Goal: Find contact information: Find contact information

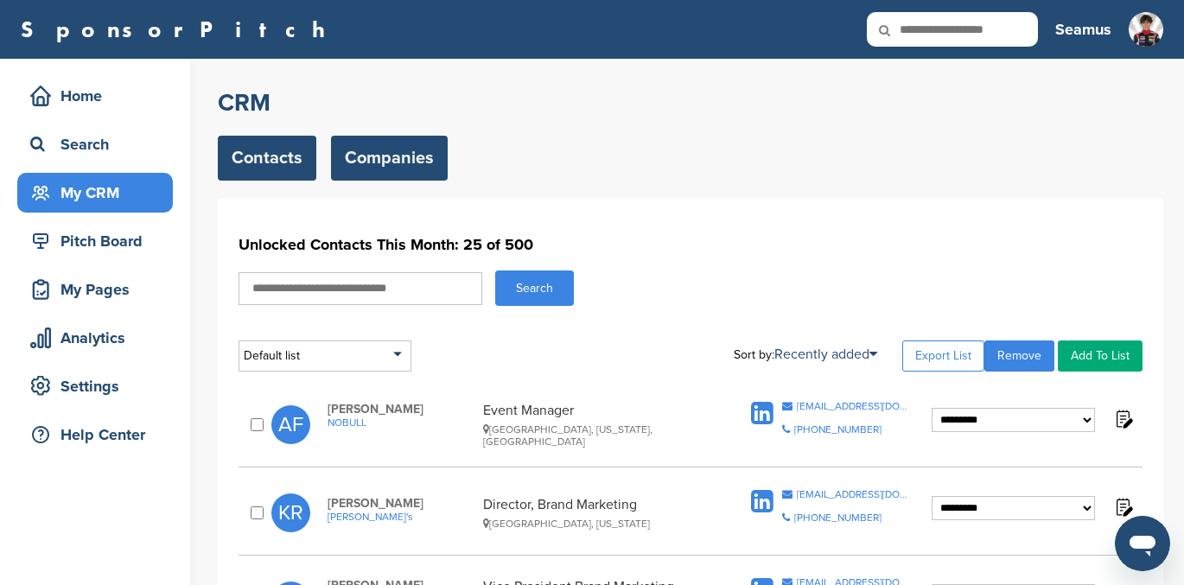
click at [388, 163] on link "Companies" at bounding box center [389, 158] width 117 height 45
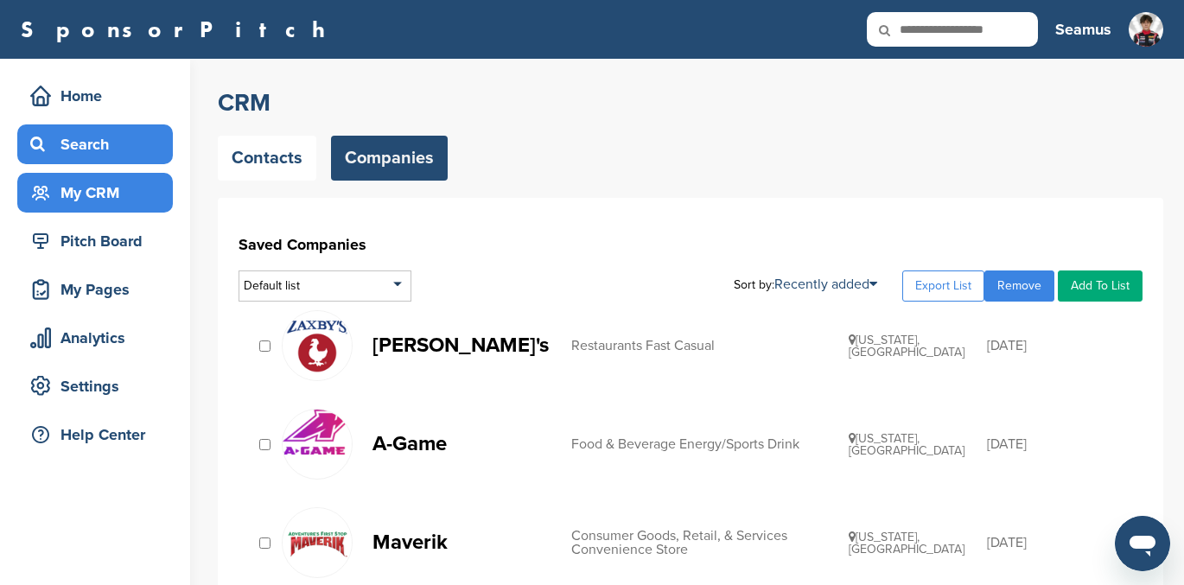
click at [73, 145] on div "Search" at bounding box center [99, 144] width 147 height 31
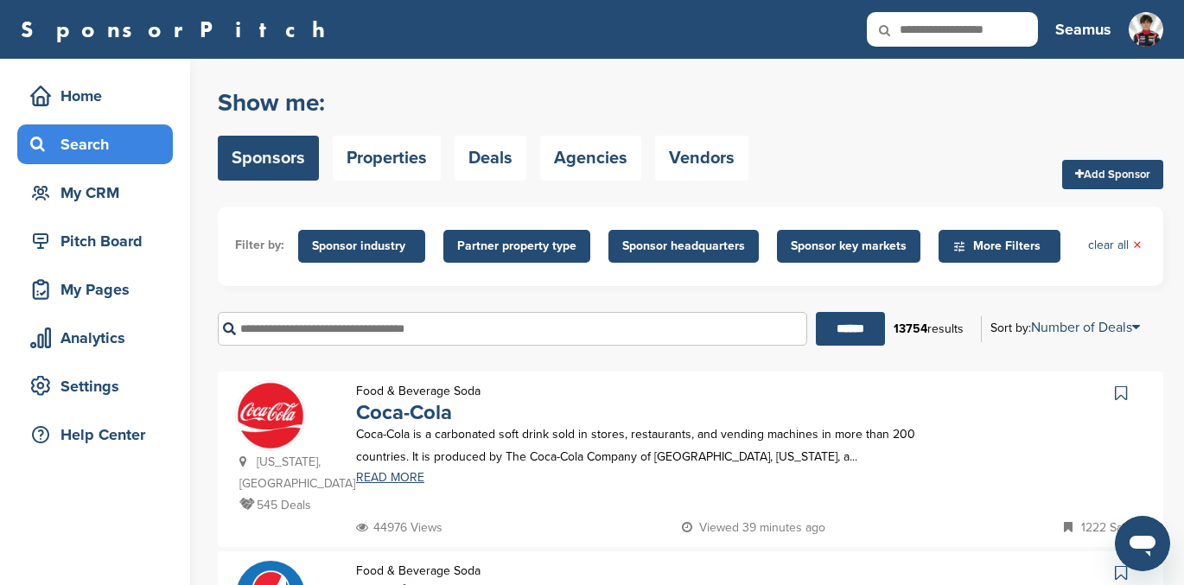
click at [347, 328] on input "text" at bounding box center [512, 329] width 589 height 34
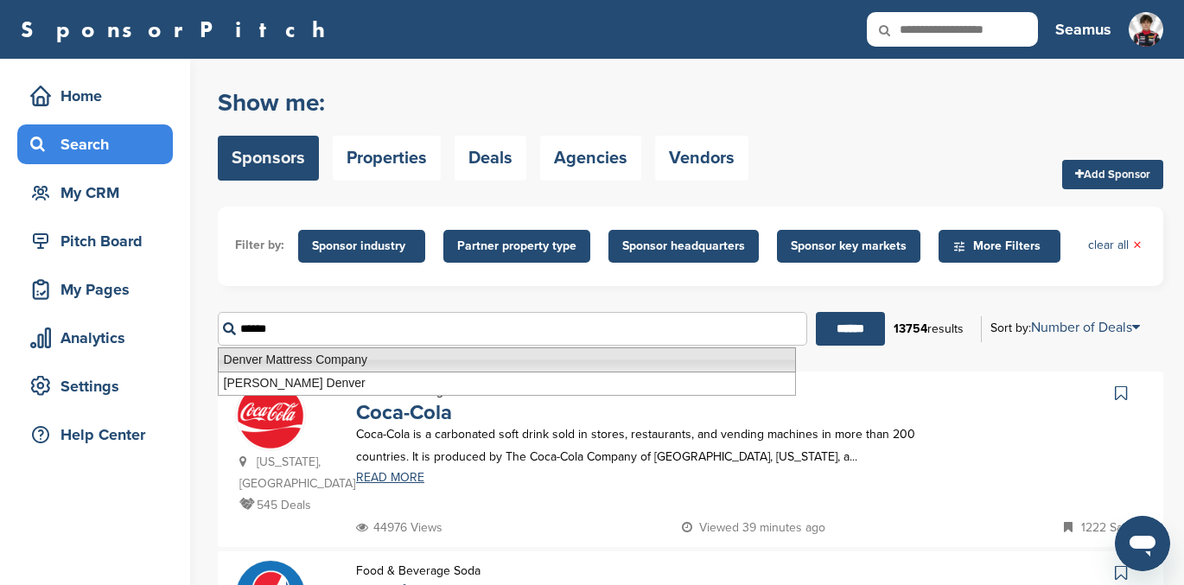
click at [350, 362] on li "Denver Mattress Company" at bounding box center [507, 359] width 578 height 25
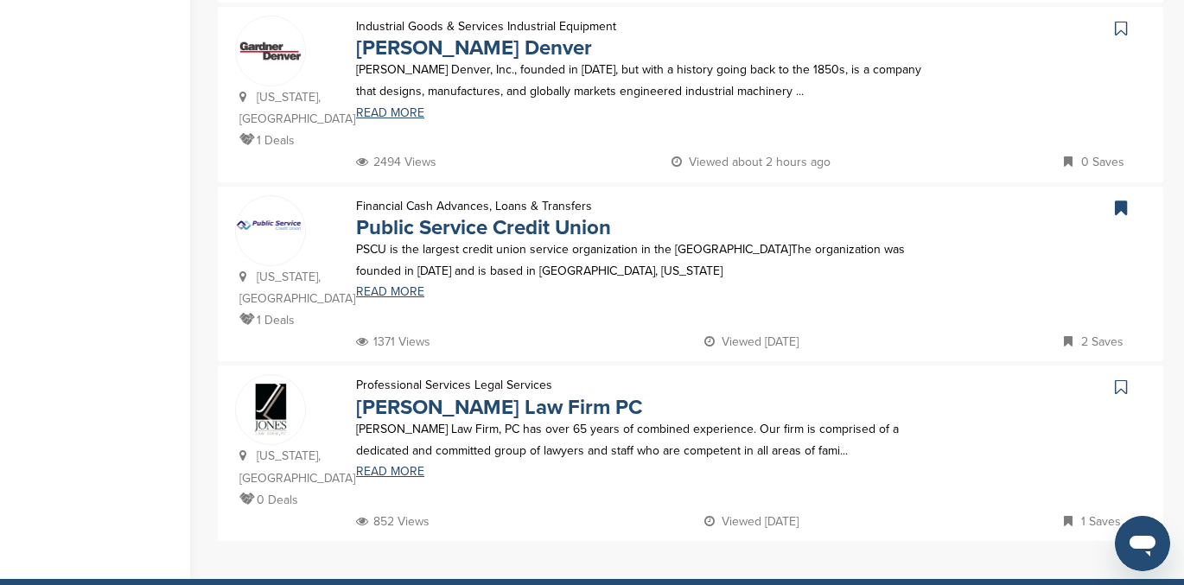
scroll to position [544, 0]
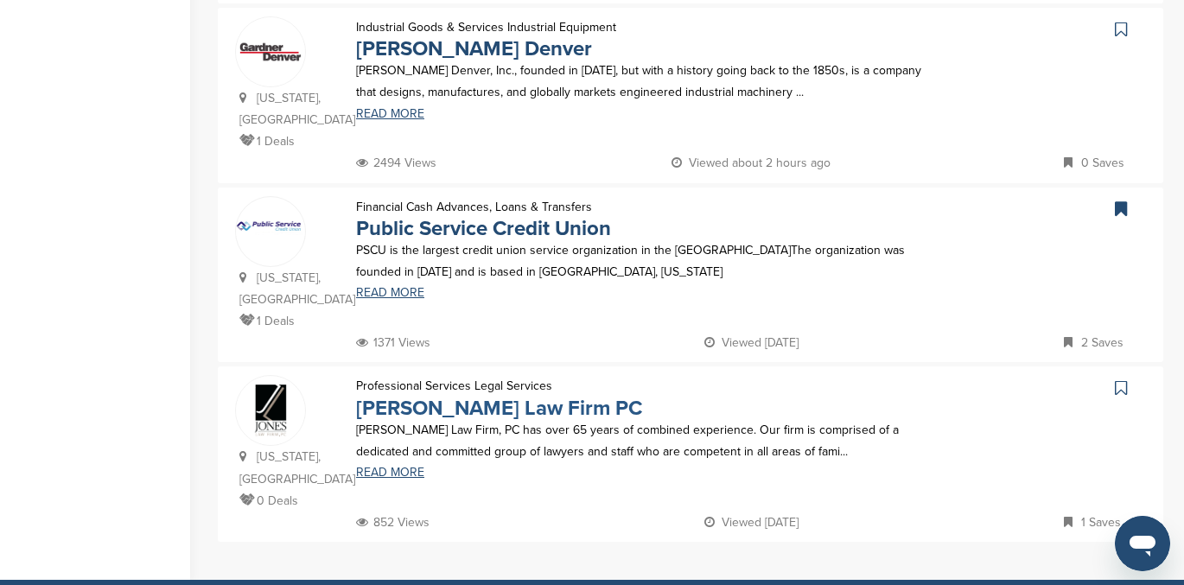
click at [430, 396] on link "Jones Law Firm PC" at bounding box center [499, 408] width 286 height 25
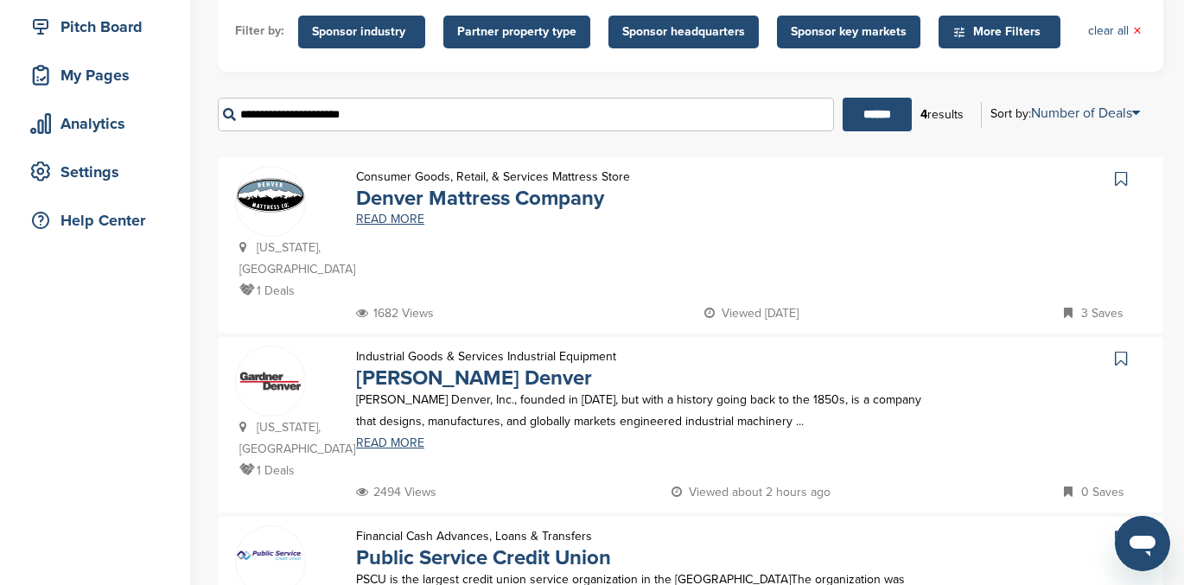
scroll to position [204, 0]
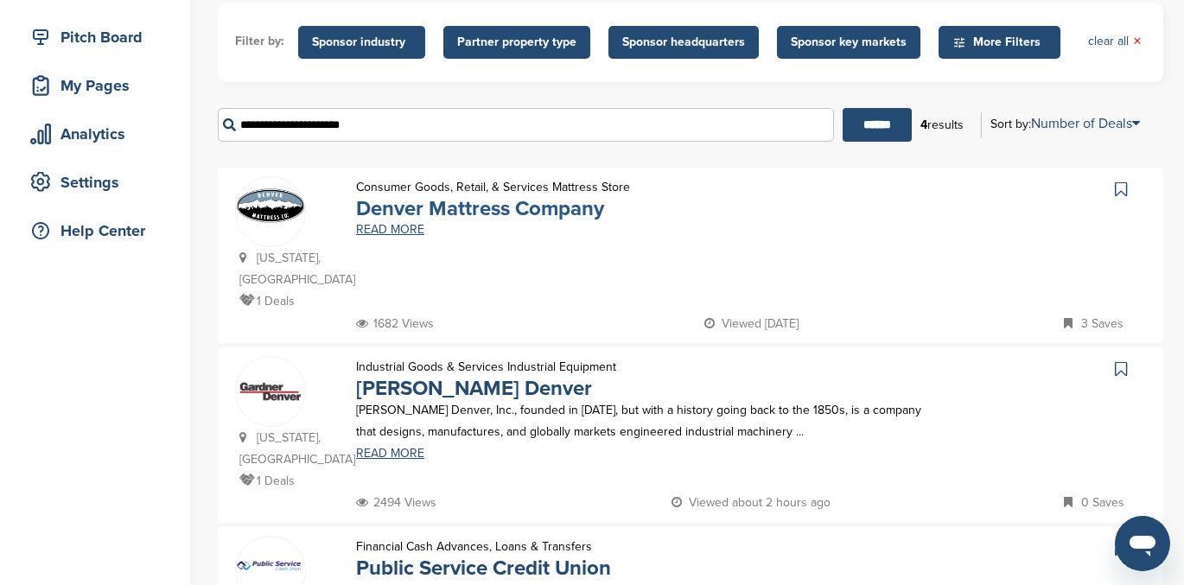
click at [469, 212] on link "Denver Mattress Company" at bounding box center [480, 208] width 248 height 25
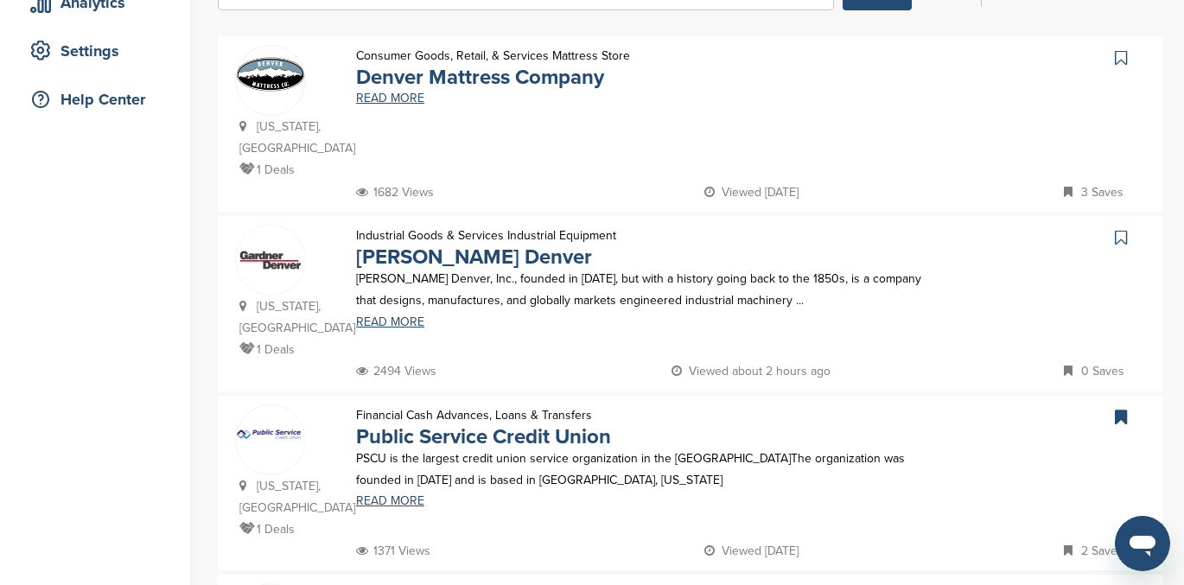
scroll to position [0, 0]
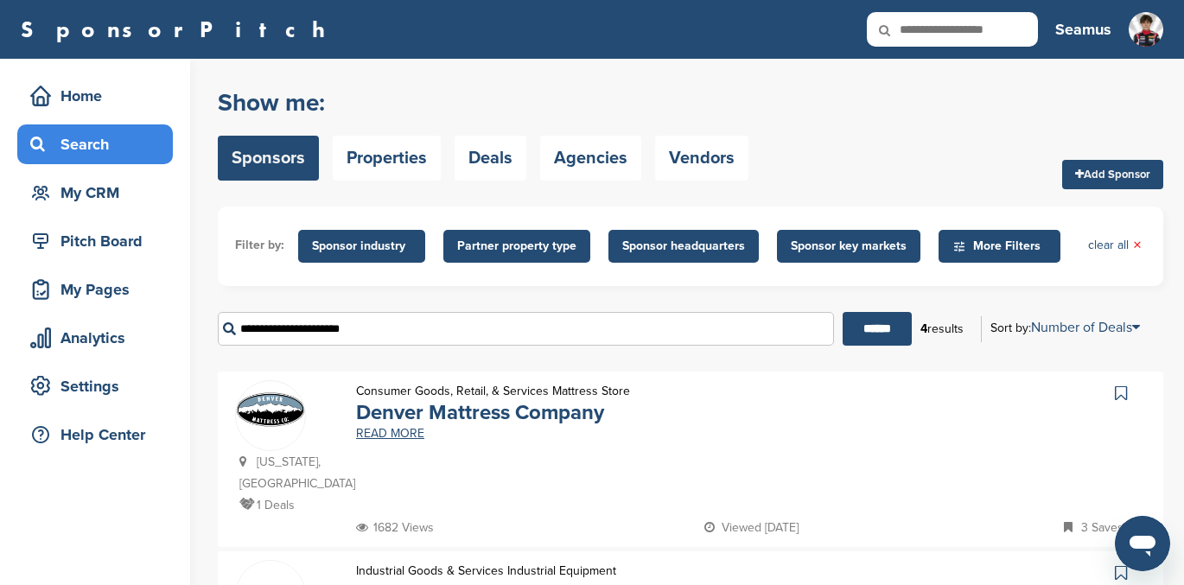
click at [1121, 392] on icon at bounding box center [1121, 393] width 12 height 17
click at [393, 338] on input "**********" at bounding box center [526, 329] width 616 height 34
click at [398, 329] on input "**********" at bounding box center [526, 329] width 616 height 34
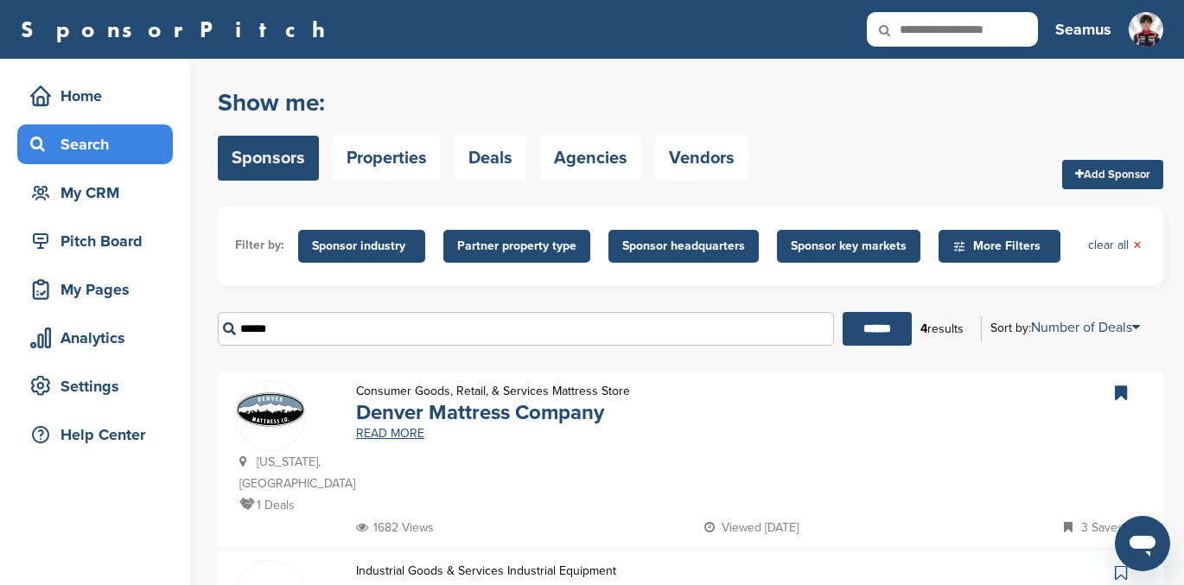
click at [843, 312] on input "******" at bounding box center [877, 329] width 69 height 34
click at [857, 331] on input "******" at bounding box center [877, 329] width 69 height 34
click at [324, 332] on input "******" at bounding box center [526, 329] width 616 height 34
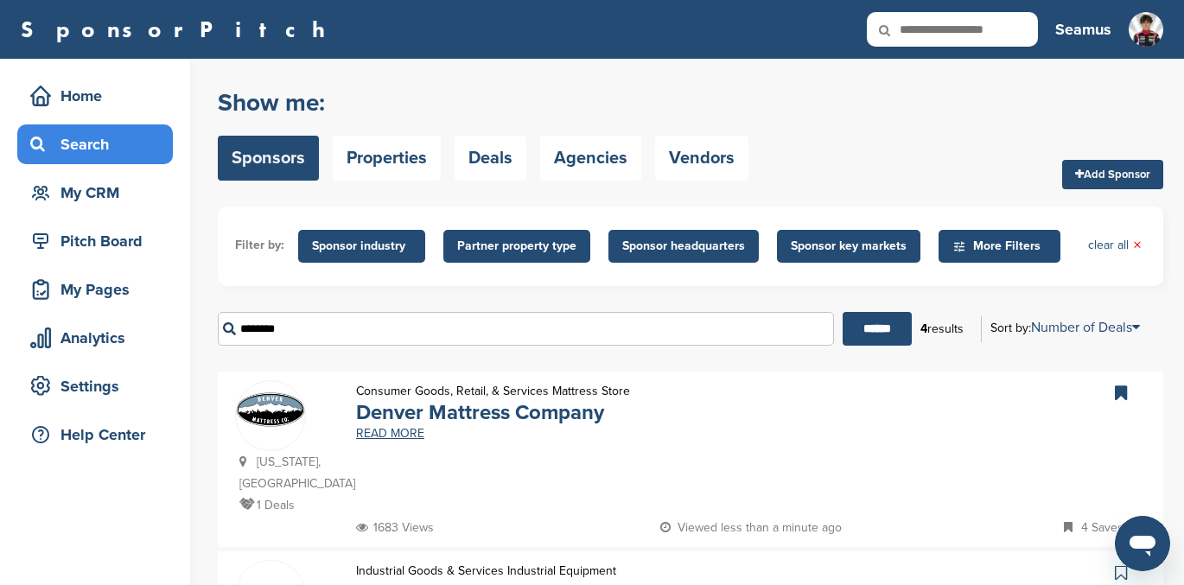
click at [843, 312] on input "******" at bounding box center [877, 329] width 69 height 34
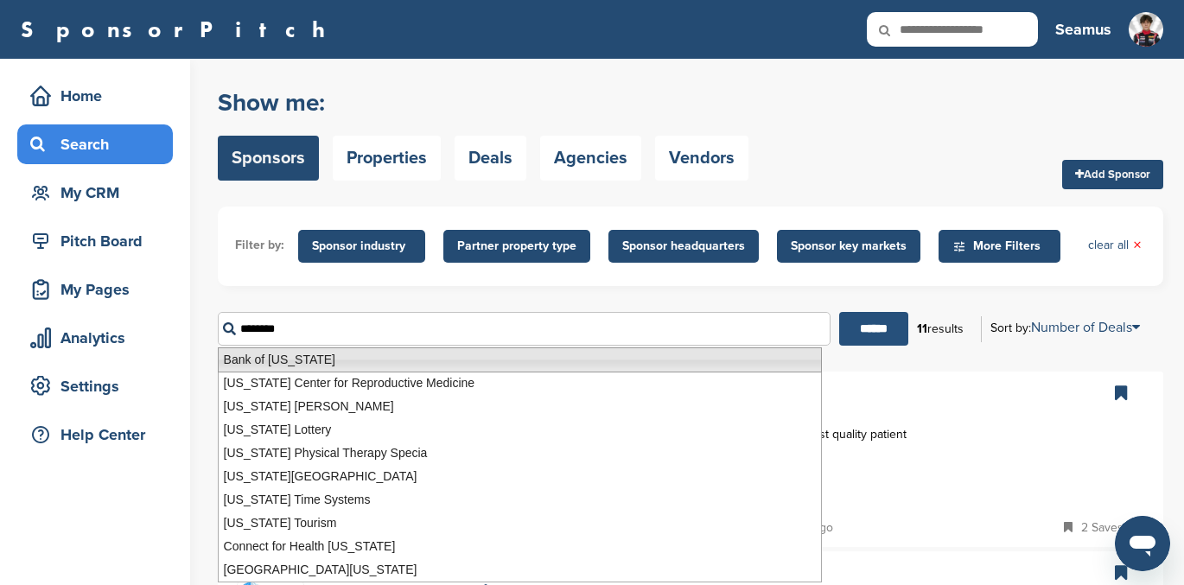
click at [862, 318] on input "******" at bounding box center [873, 329] width 69 height 34
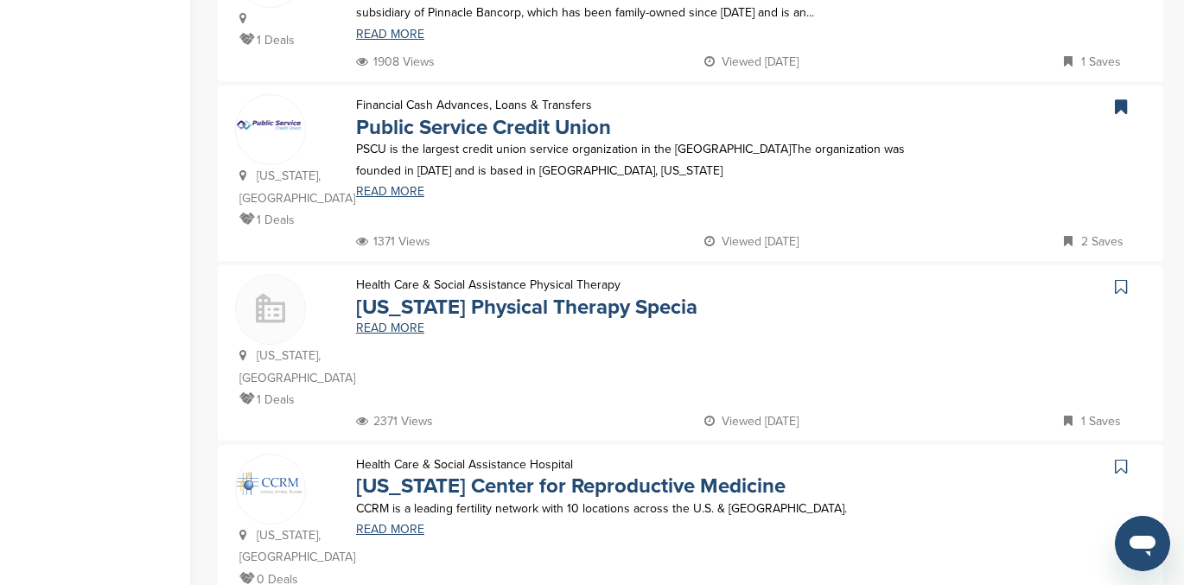
scroll to position [1522, 0]
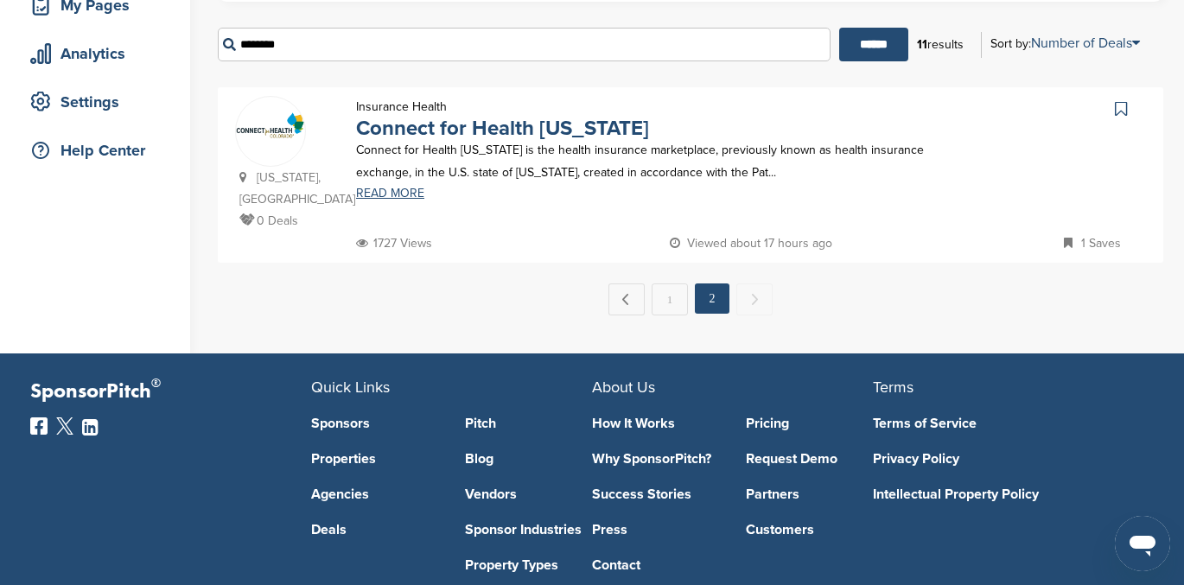
scroll to position [281, 0]
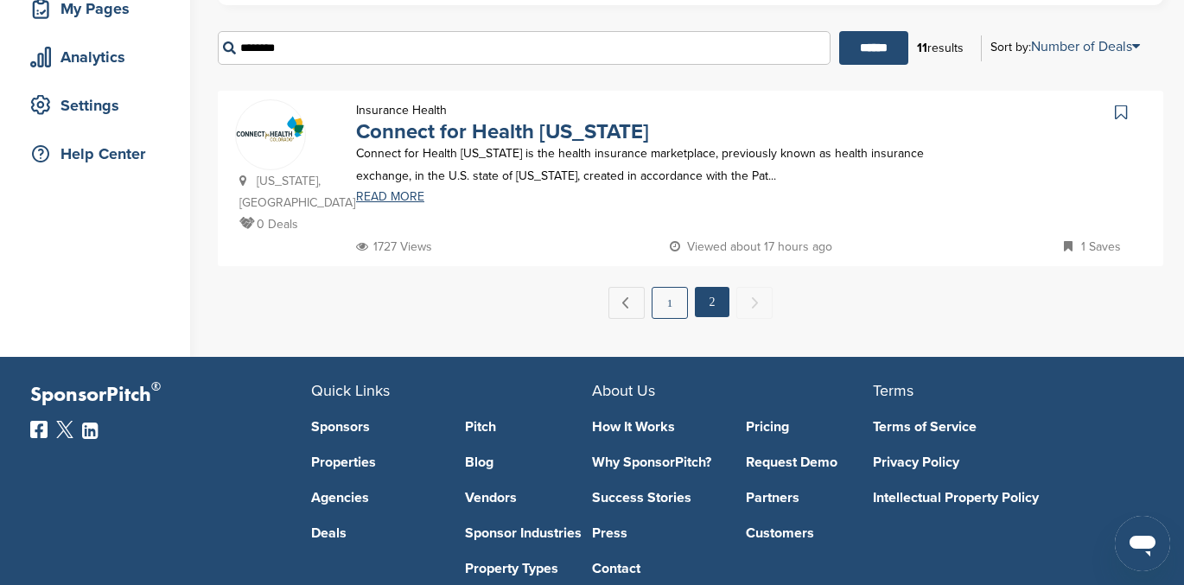
click at [664, 287] on link "1" at bounding box center [670, 303] width 36 height 32
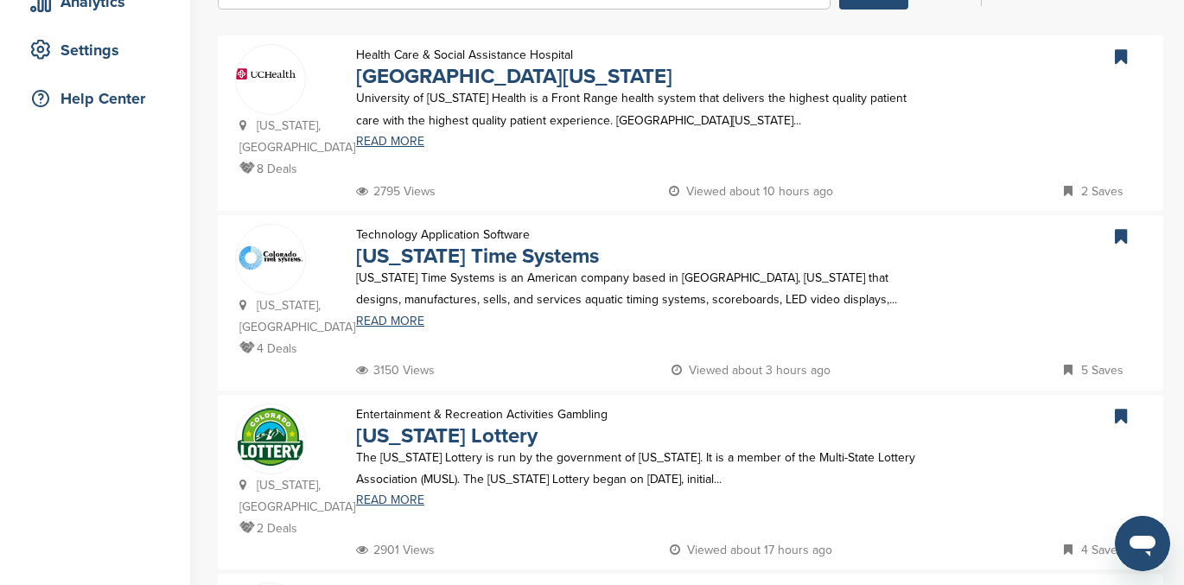
scroll to position [0, 0]
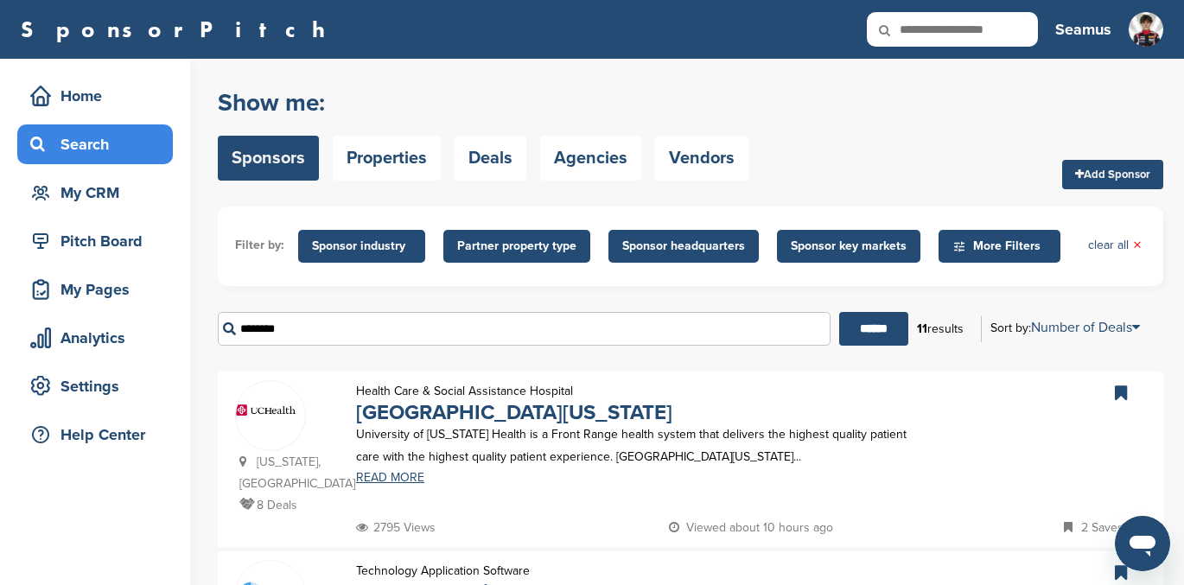
click at [374, 333] on input "********" at bounding box center [524, 329] width 613 height 34
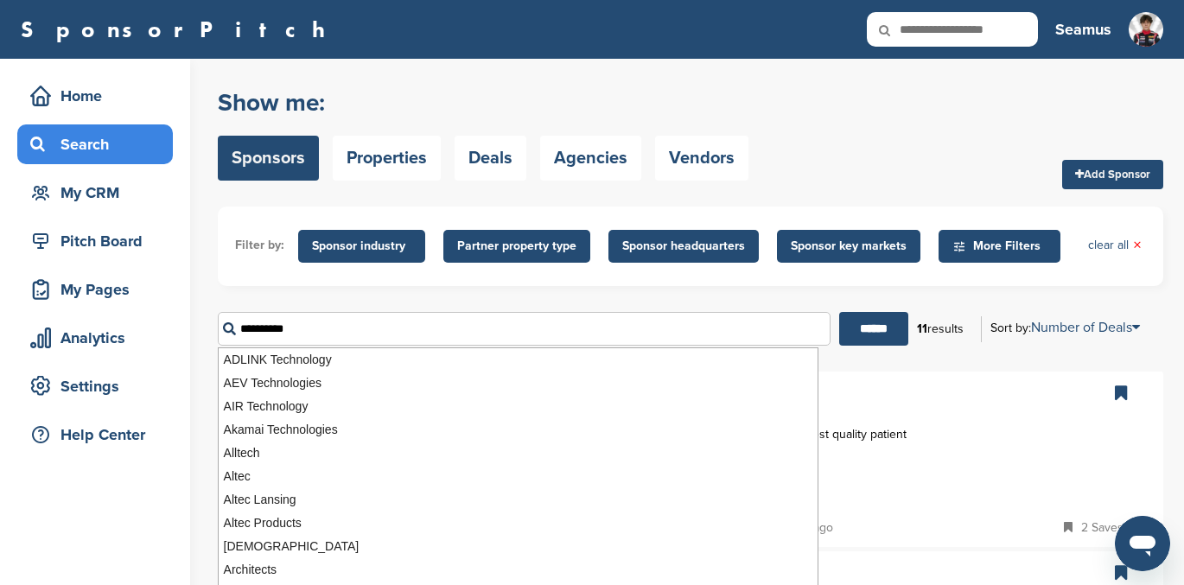
type input "**********"
click at [839, 312] on input "******" at bounding box center [873, 329] width 69 height 34
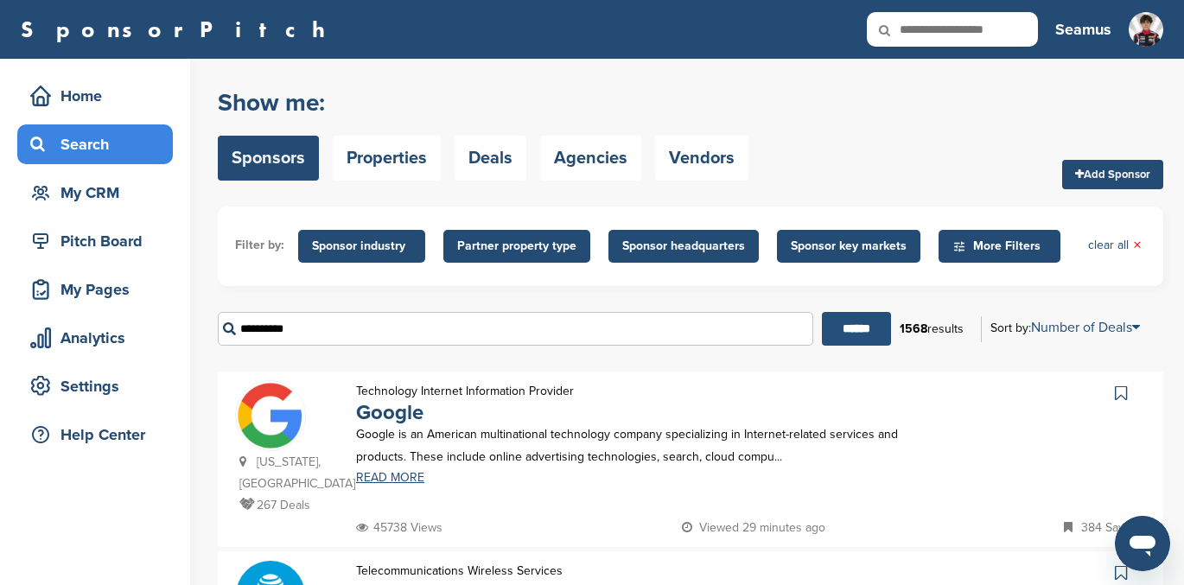
click at [858, 319] on input "******" at bounding box center [856, 329] width 69 height 34
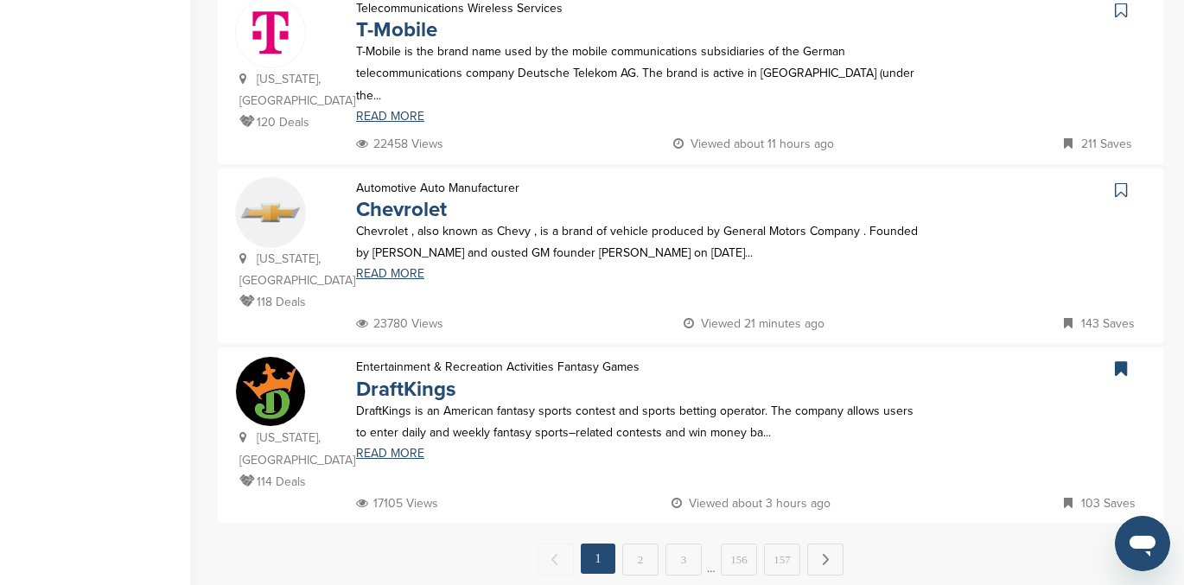
scroll to position [1639, 0]
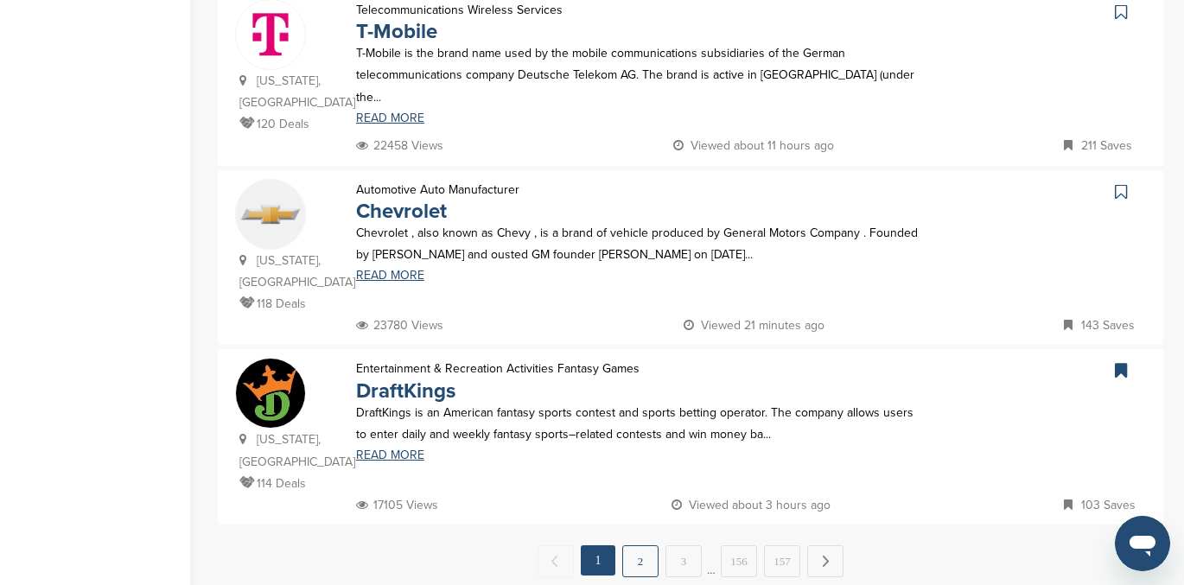
click at [638, 545] on link "2" at bounding box center [640, 561] width 36 height 32
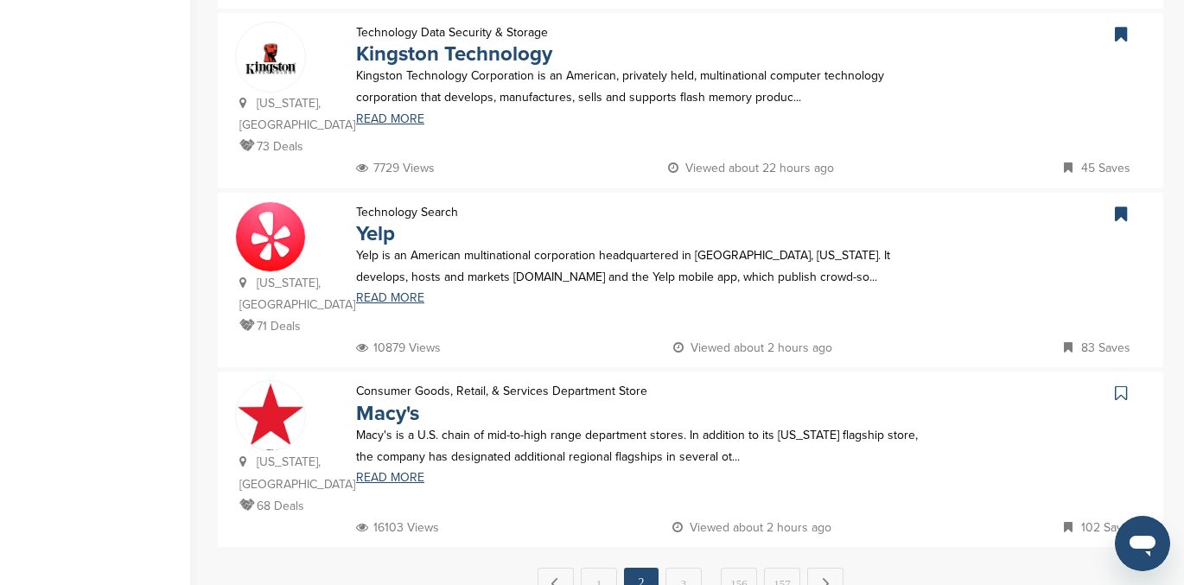
scroll to position [1615, 0]
click at [684, 570] on link "3" at bounding box center [684, 586] width 36 height 32
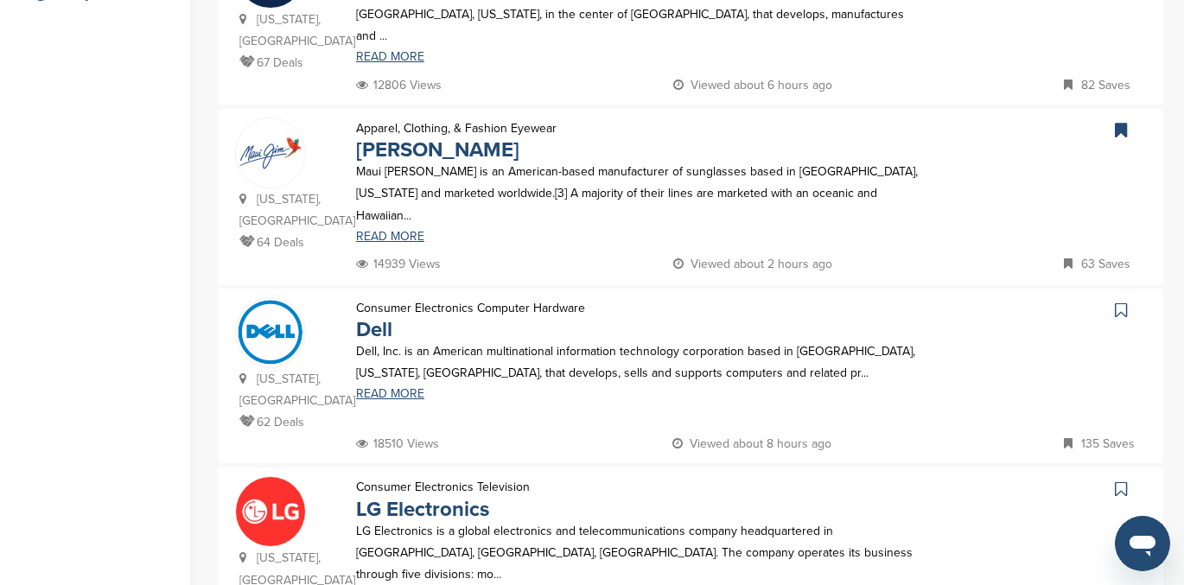
scroll to position [439, 0]
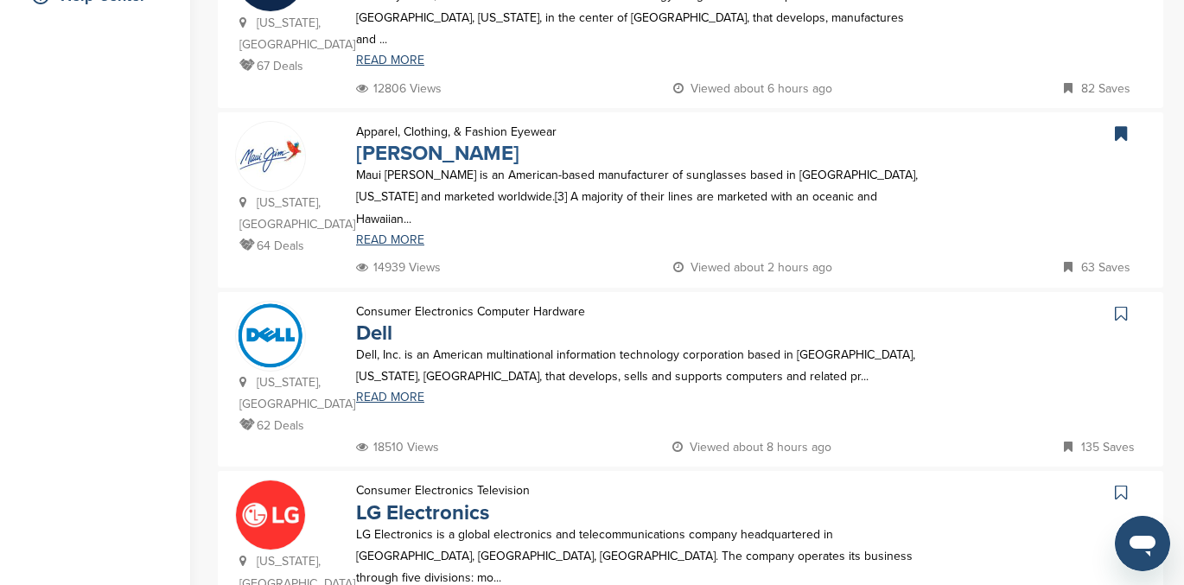
drag, startPoint x: 415, startPoint y: 169, endPoint x: 417, endPoint y: 160, distance: 9.0
click at [415, 166] on p "Maui Jim is an American-based manufacturer of sunglasses based in Peoria, Illin…" at bounding box center [641, 197] width 571 height 66
click at [419, 156] on link "[PERSON_NAME]" at bounding box center [437, 153] width 163 height 25
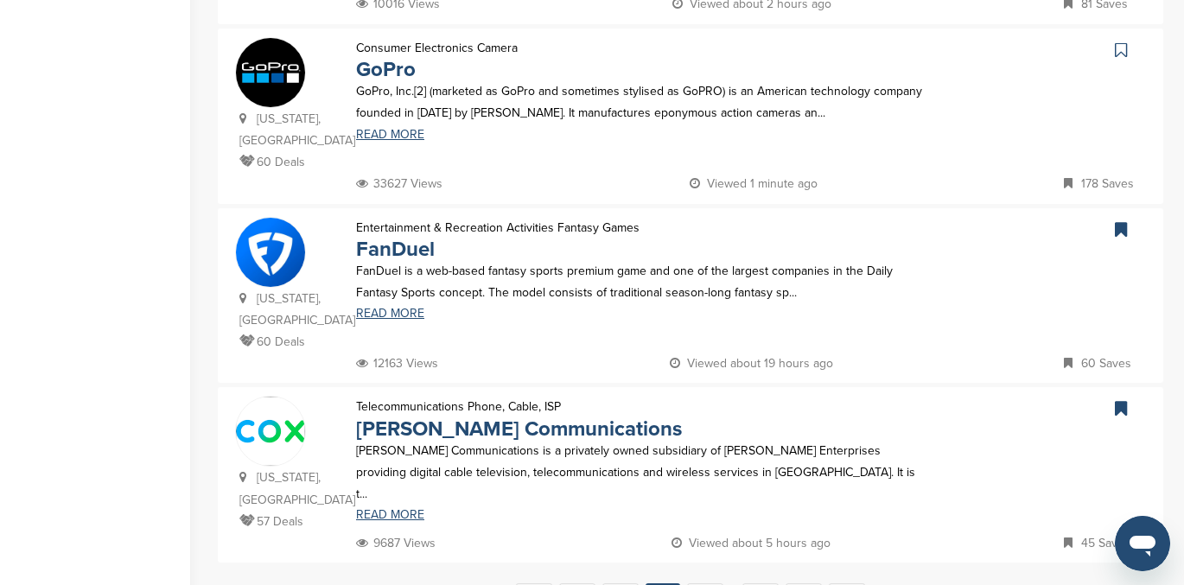
scroll to position [1605, 0]
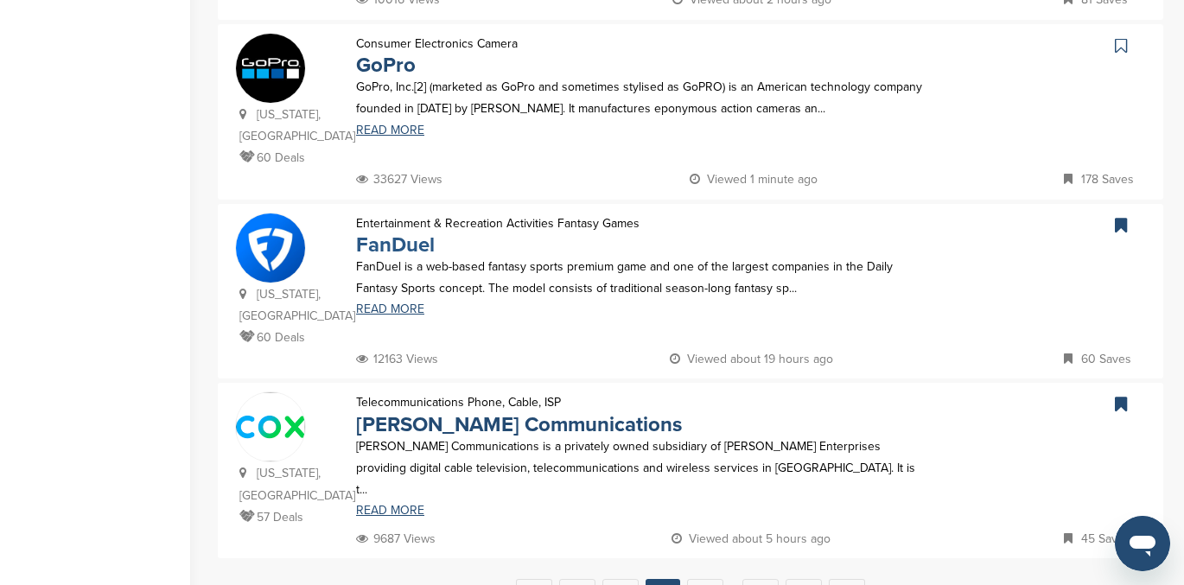
click at [395, 233] on link "FanDuel" at bounding box center [395, 245] width 79 height 25
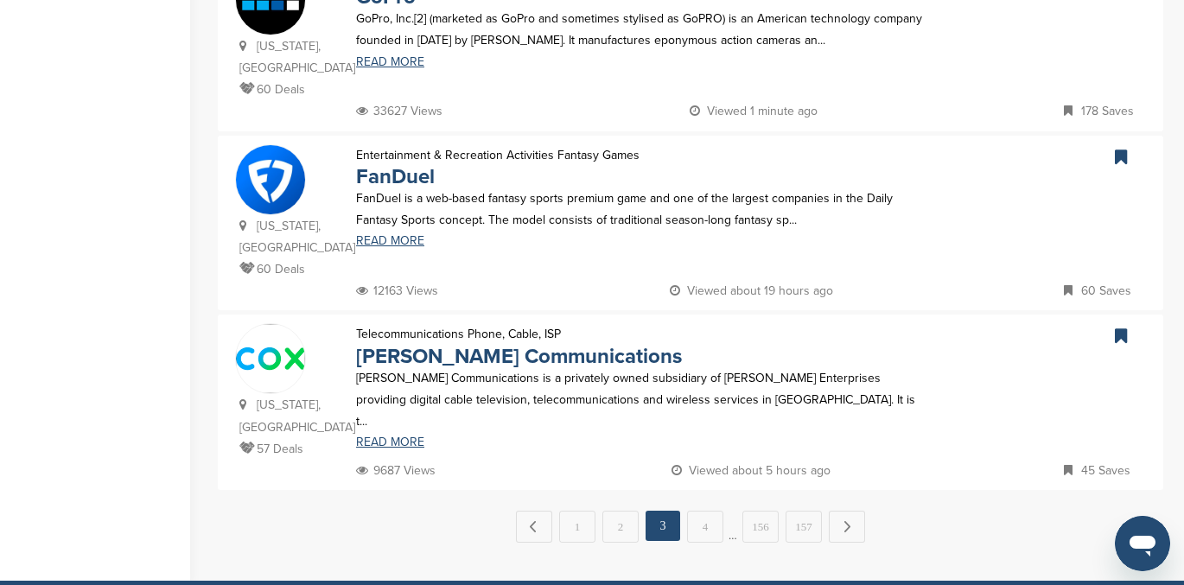
scroll to position [1702, 0]
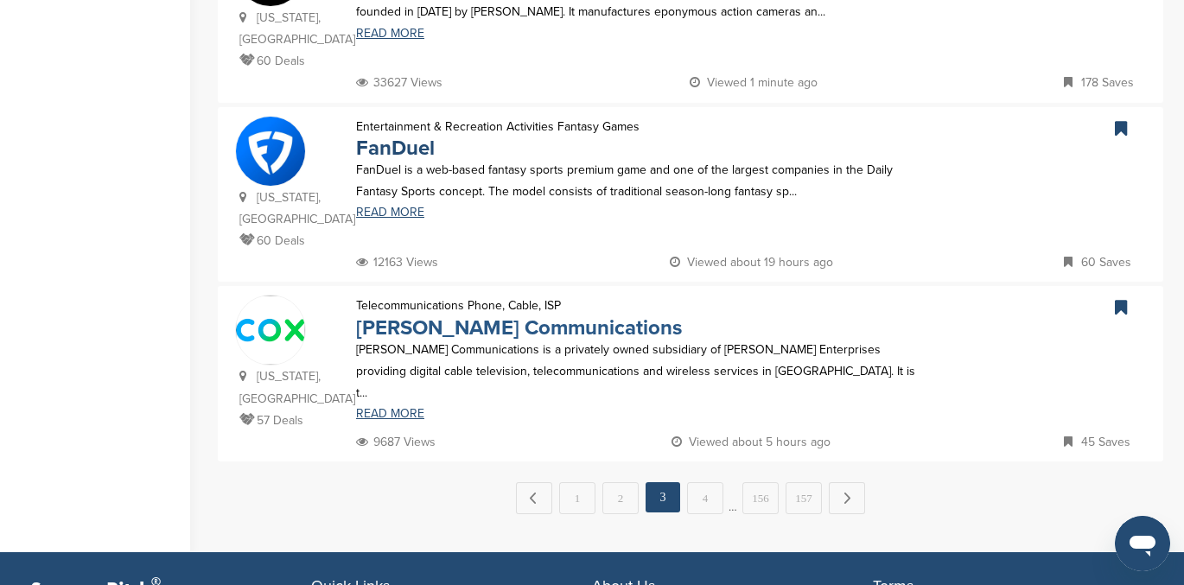
click at [481, 315] on link "[PERSON_NAME] Communications" at bounding box center [519, 327] width 326 height 25
click at [702, 482] on link "4" at bounding box center [705, 498] width 36 height 32
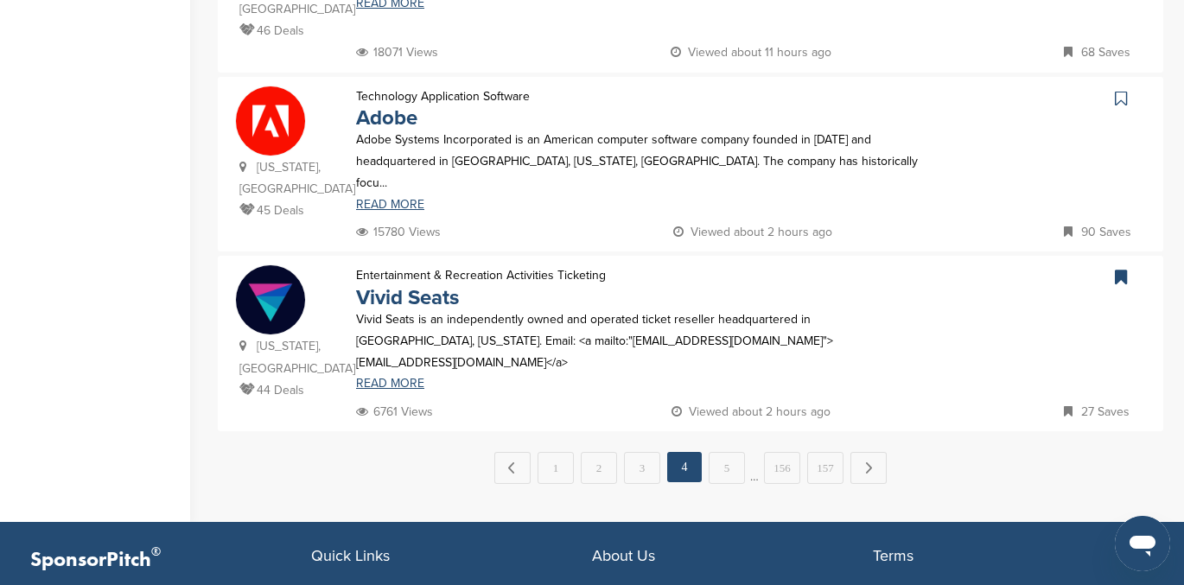
scroll to position [1735, 0]
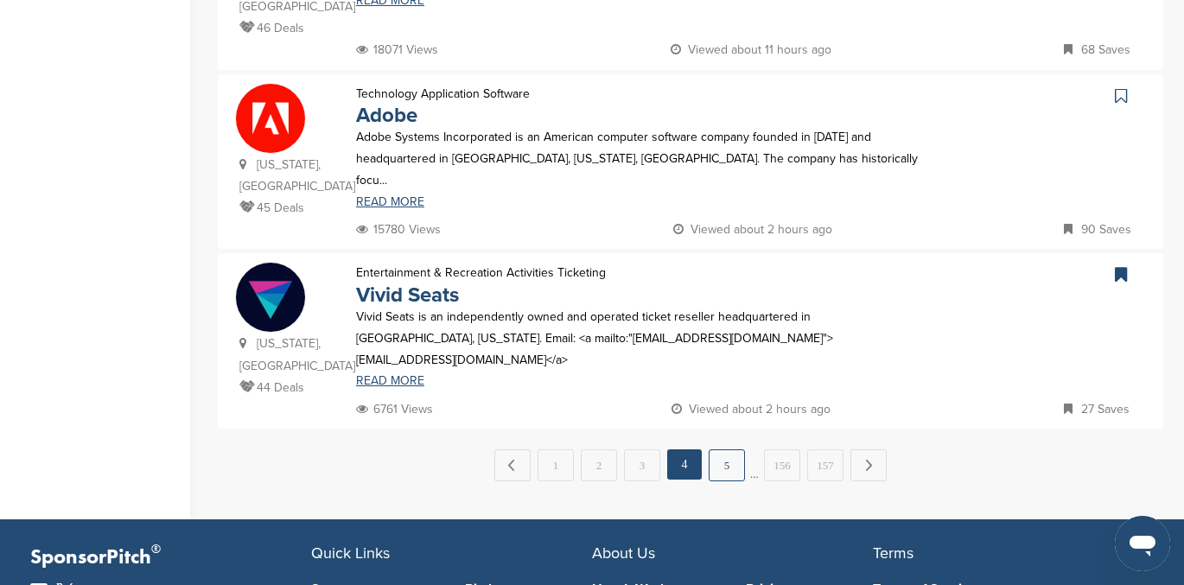
click at [722, 449] on link "5" at bounding box center [727, 465] width 36 height 32
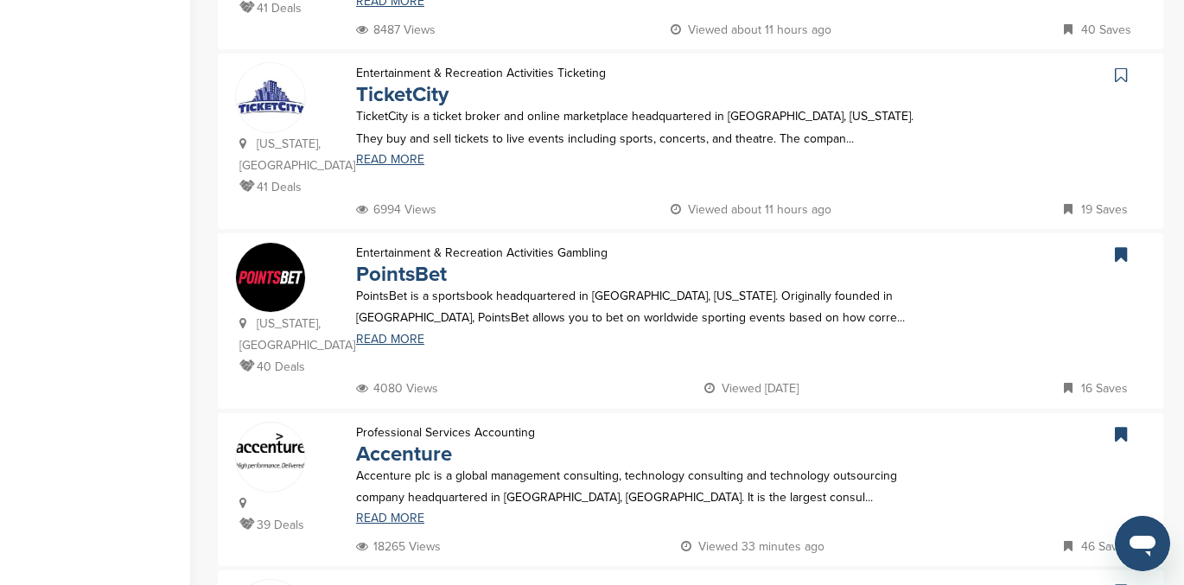
scroll to position [812, 0]
click at [408, 264] on link "PointsBet" at bounding box center [401, 276] width 91 height 25
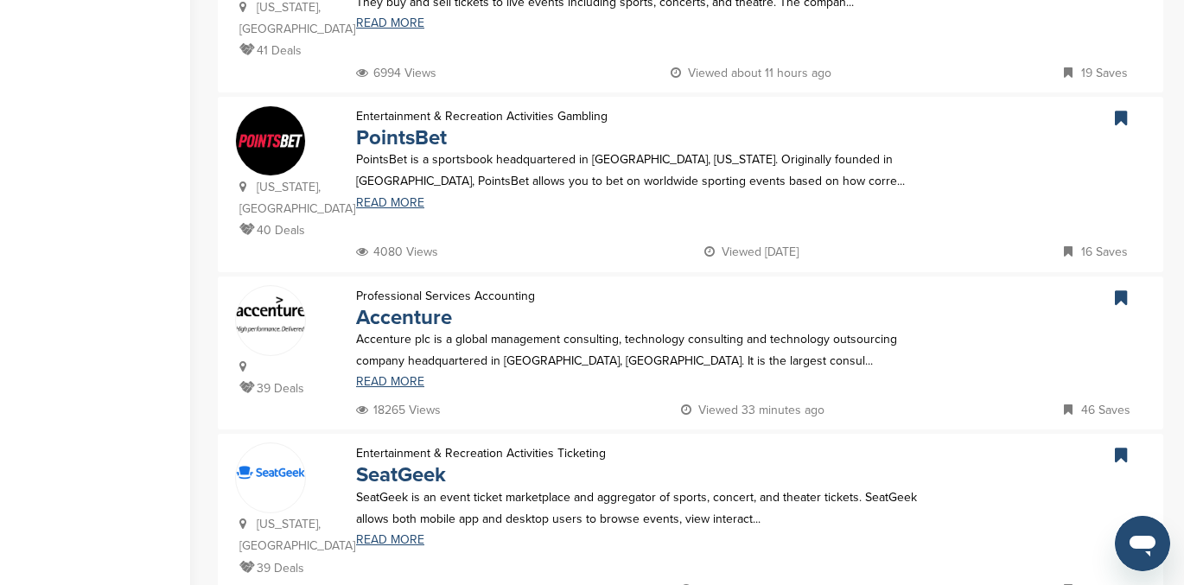
scroll to position [949, 0]
click at [428, 306] on link "Accenture" at bounding box center [404, 318] width 96 height 25
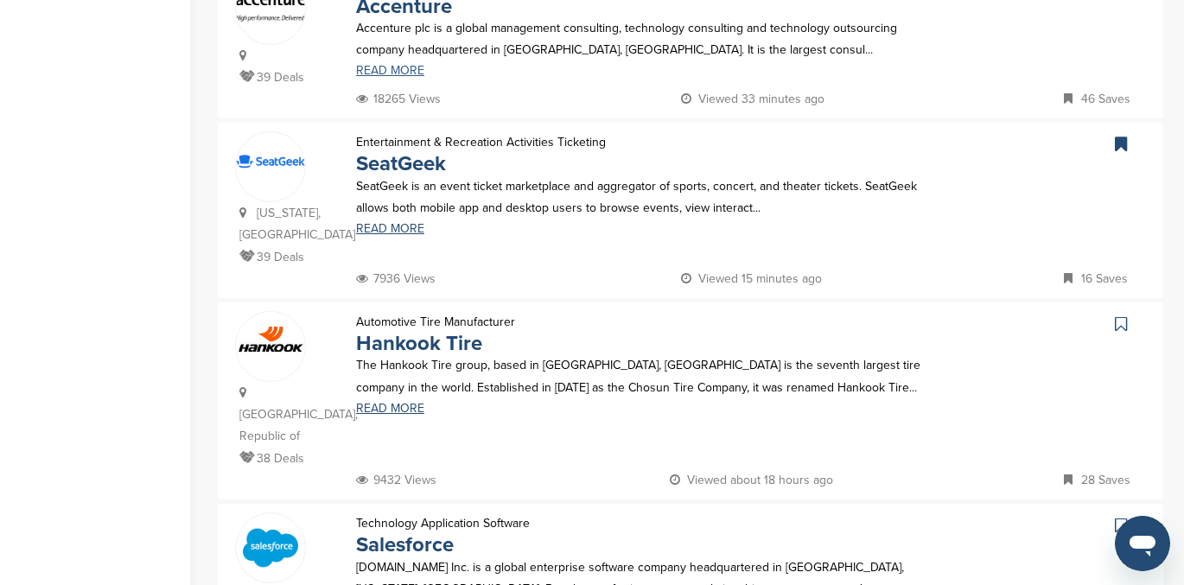
scroll to position [1258, 0]
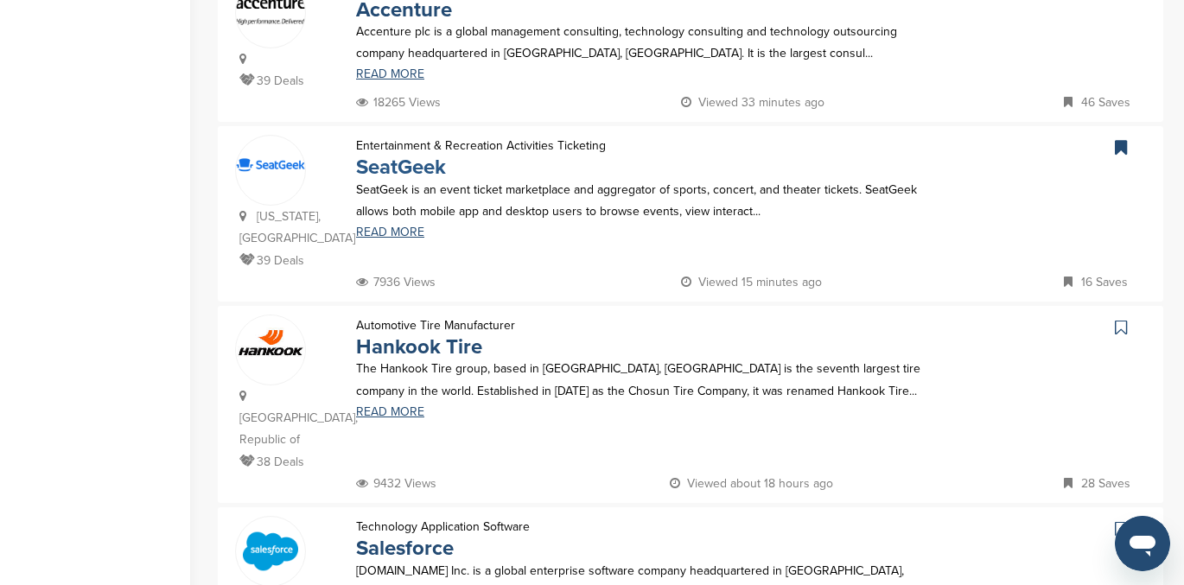
click at [379, 155] on link "SeatGeek" at bounding box center [401, 167] width 90 height 25
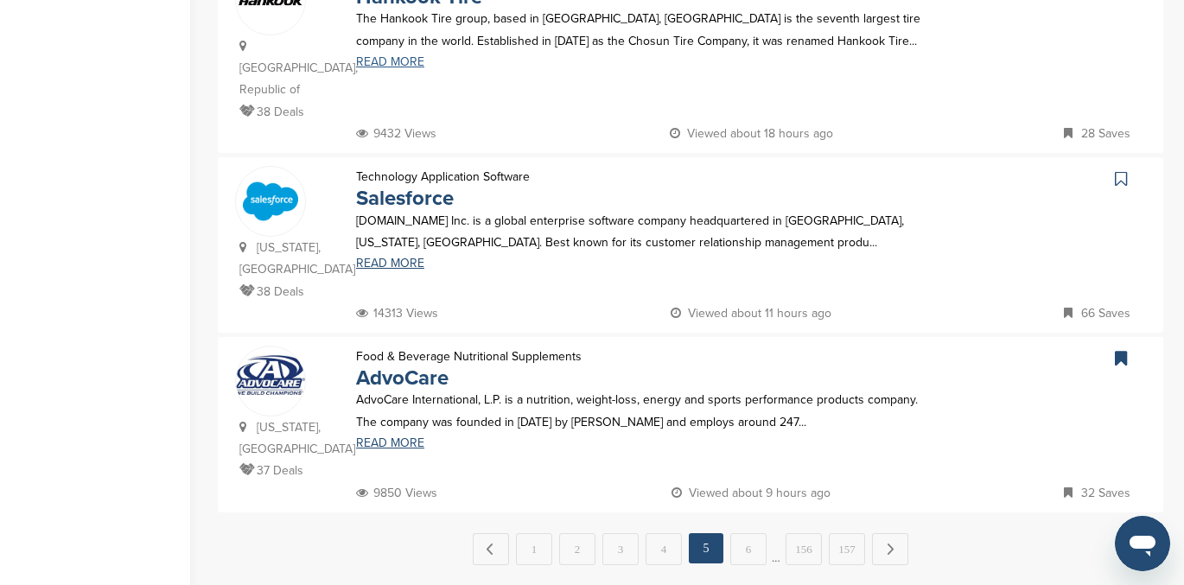
scroll to position [1606, 0]
click at [405, 367] on link "AdvoCare" at bounding box center [402, 379] width 92 height 25
click at [749, 535] on link "6" at bounding box center [748, 551] width 36 height 32
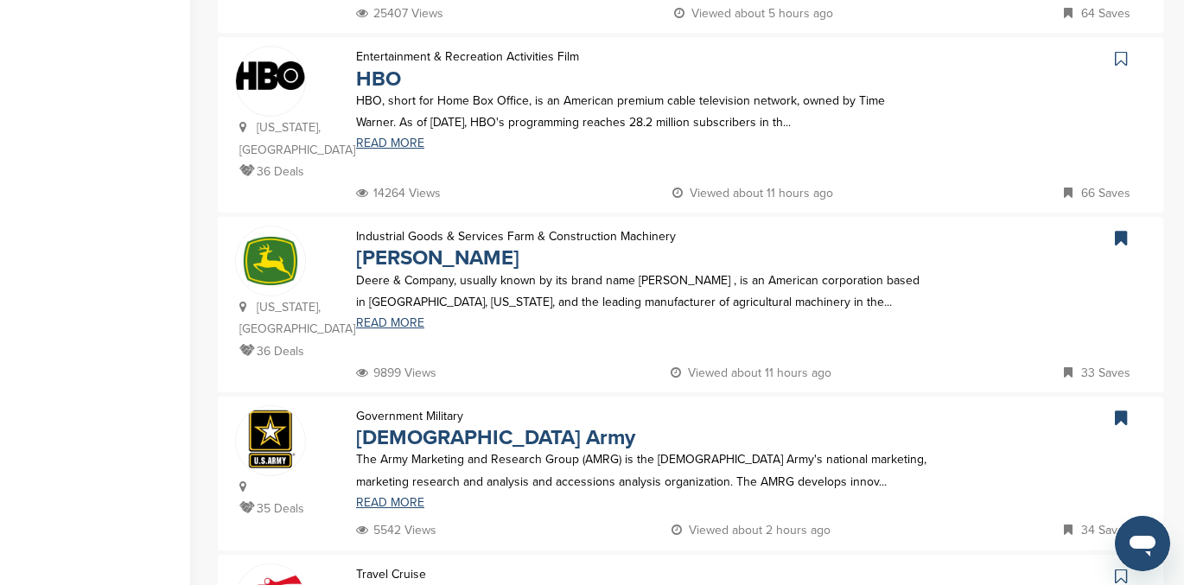
scroll to position [908, 0]
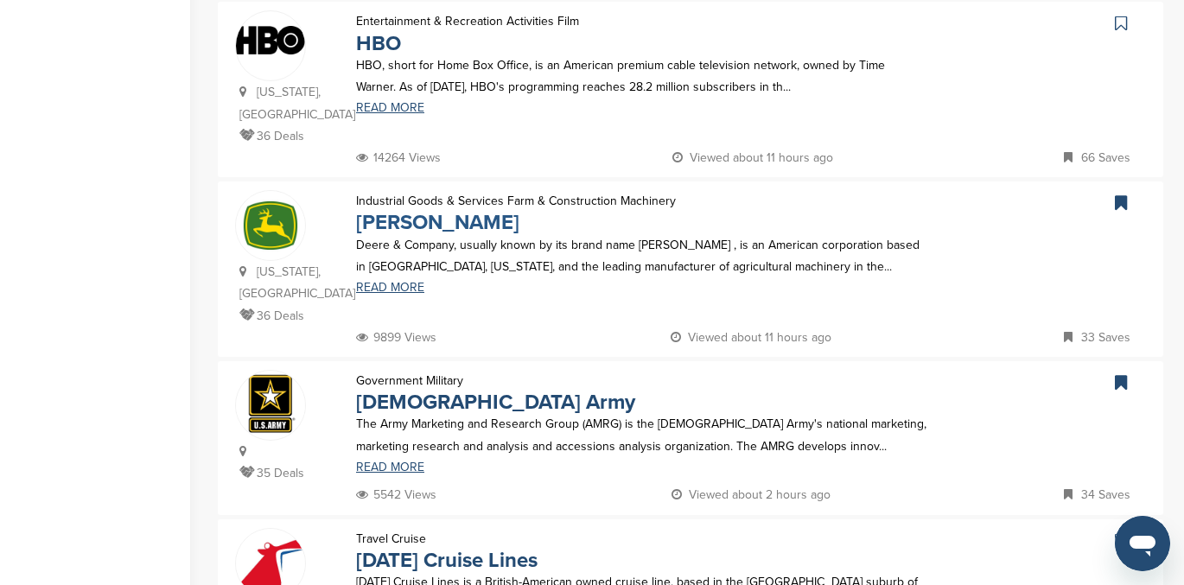
click at [428, 210] on link "[PERSON_NAME]" at bounding box center [437, 222] width 163 height 25
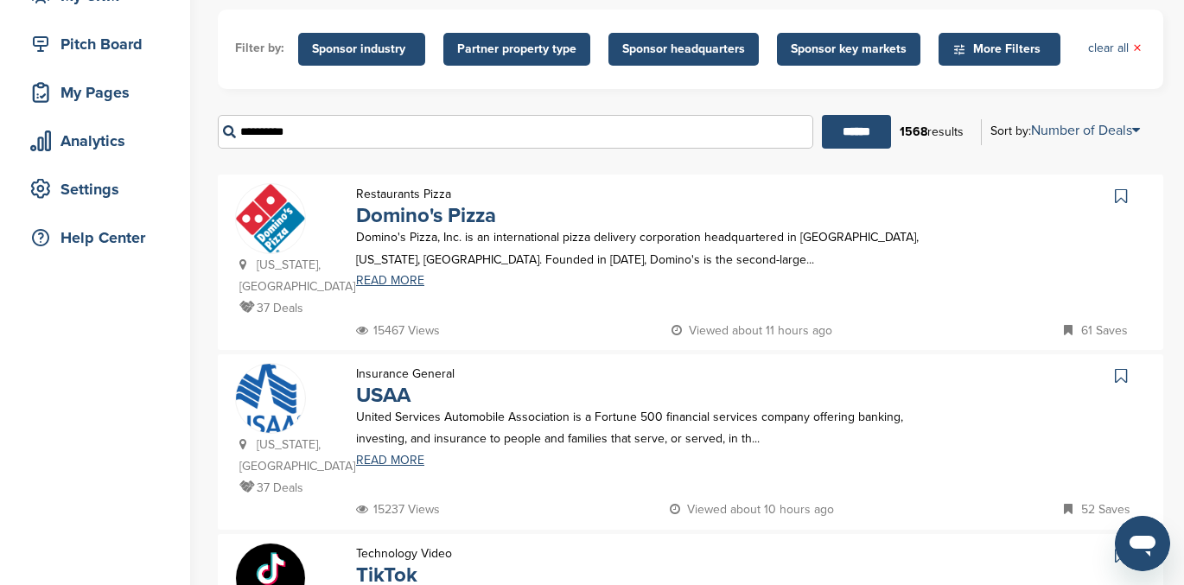
scroll to position [0, 0]
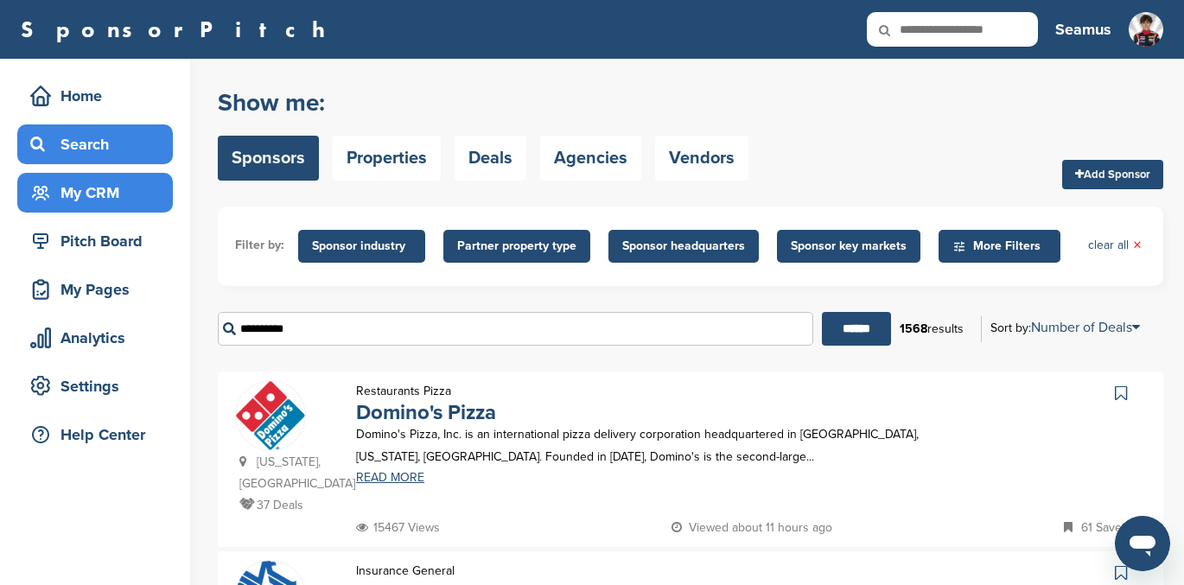
click at [94, 185] on div "My CRM" at bounding box center [99, 192] width 147 height 31
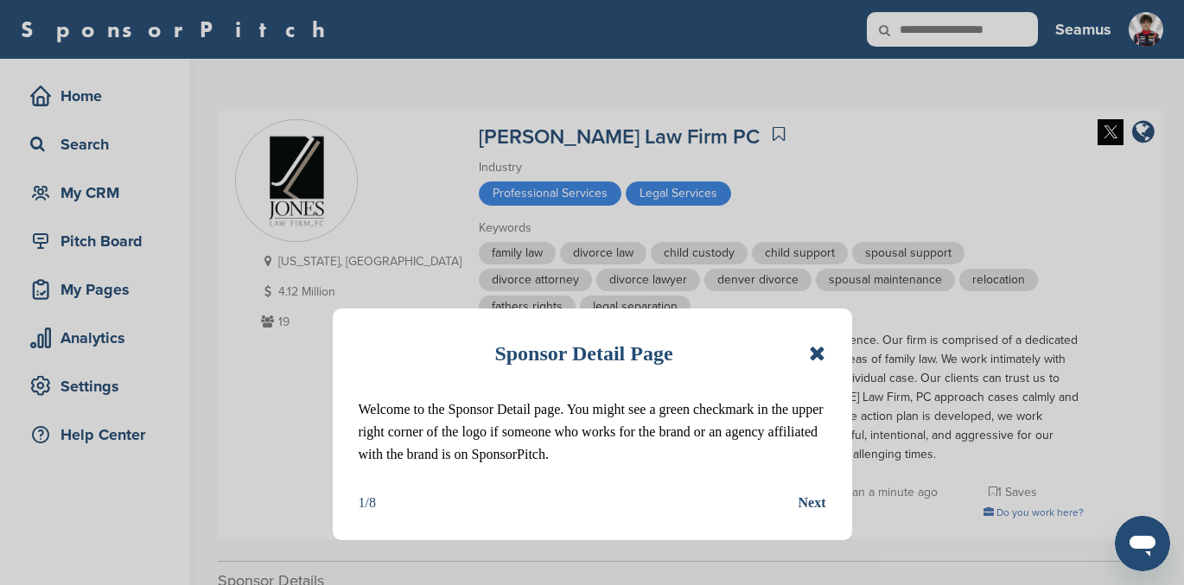
click at [819, 347] on icon at bounding box center [817, 353] width 16 height 21
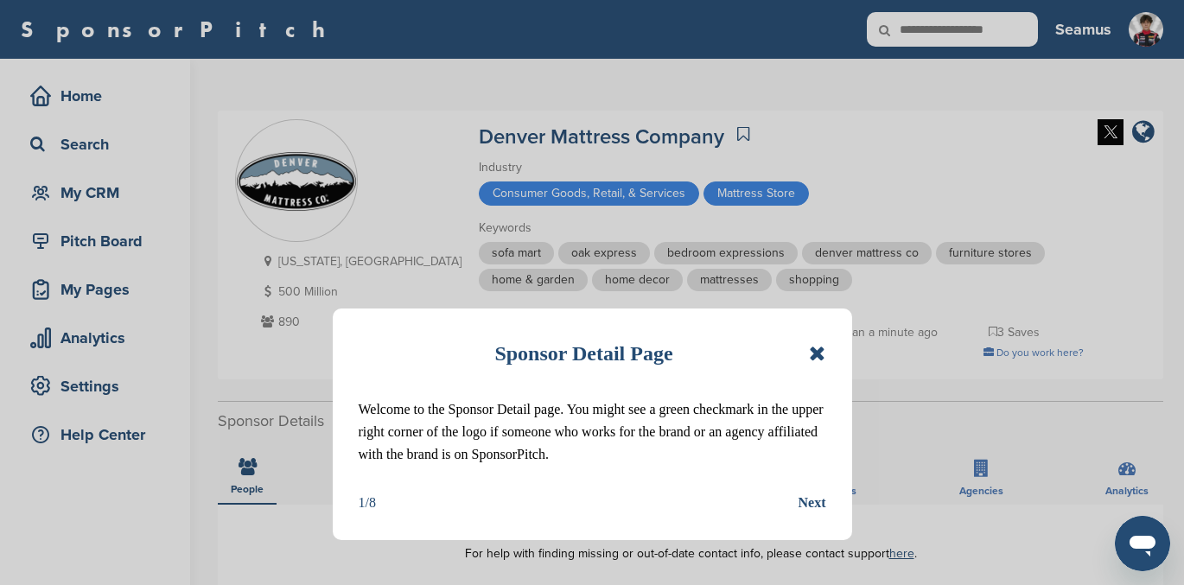
click at [818, 358] on icon at bounding box center [817, 353] width 16 height 21
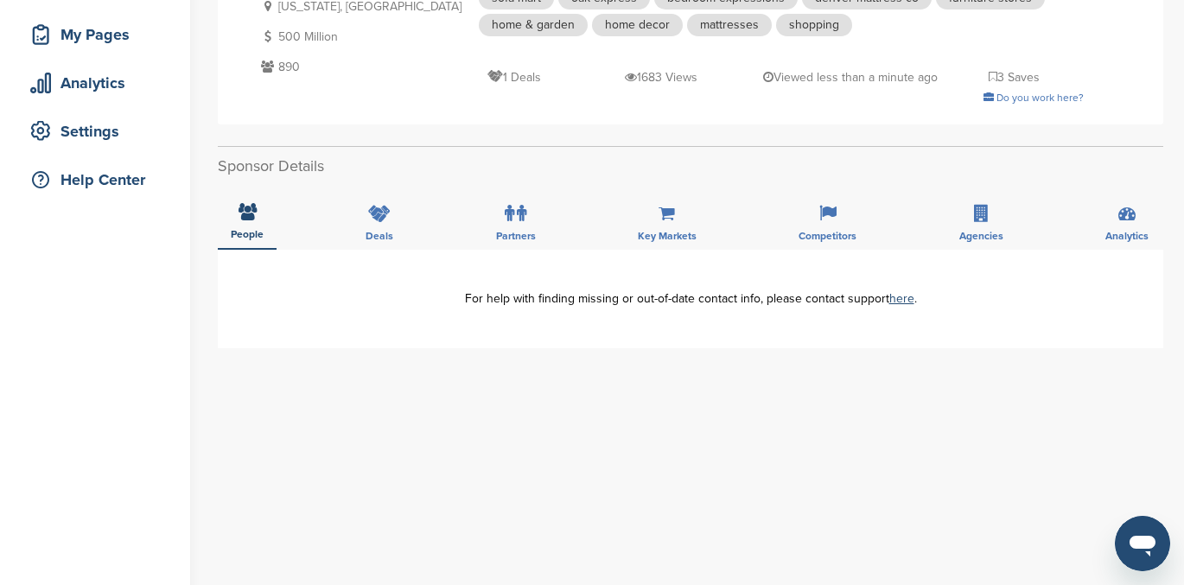
scroll to position [257, 0]
click at [372, 219] on icon at bounding box center [379, 211] width 22 height 17
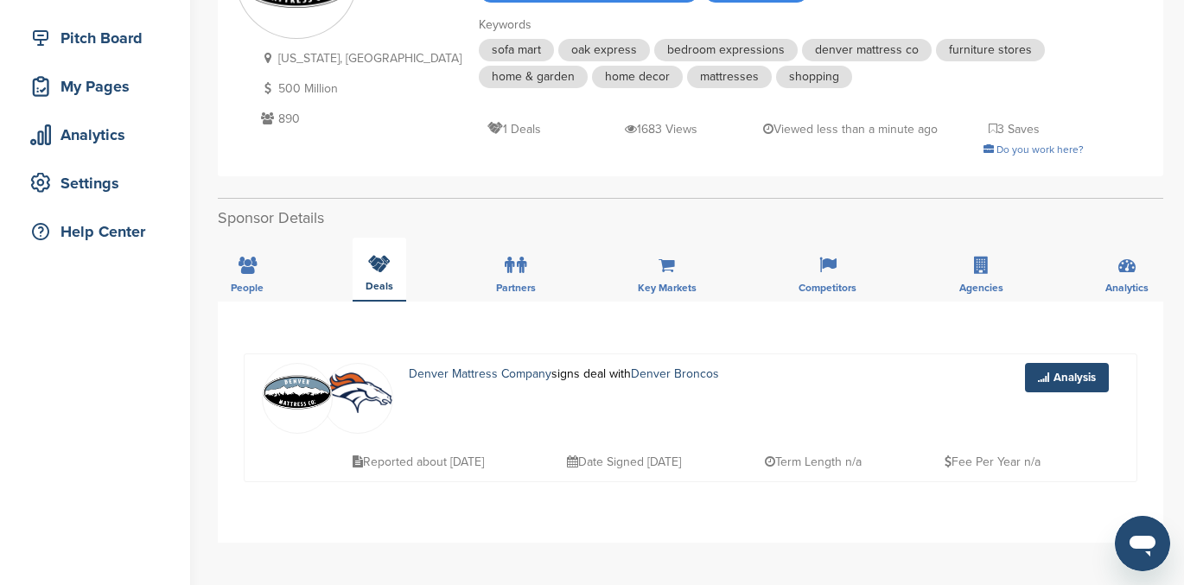
scroll to position [0, 0]
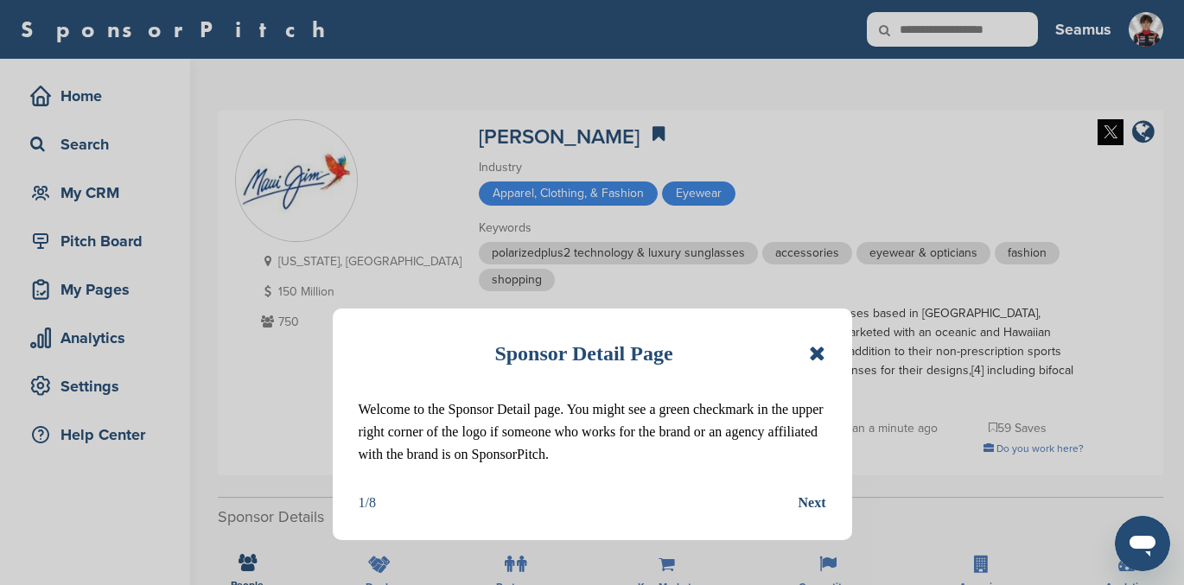
click at [814, 352] on icon at bounding box center [817, 353] width 16 height 21
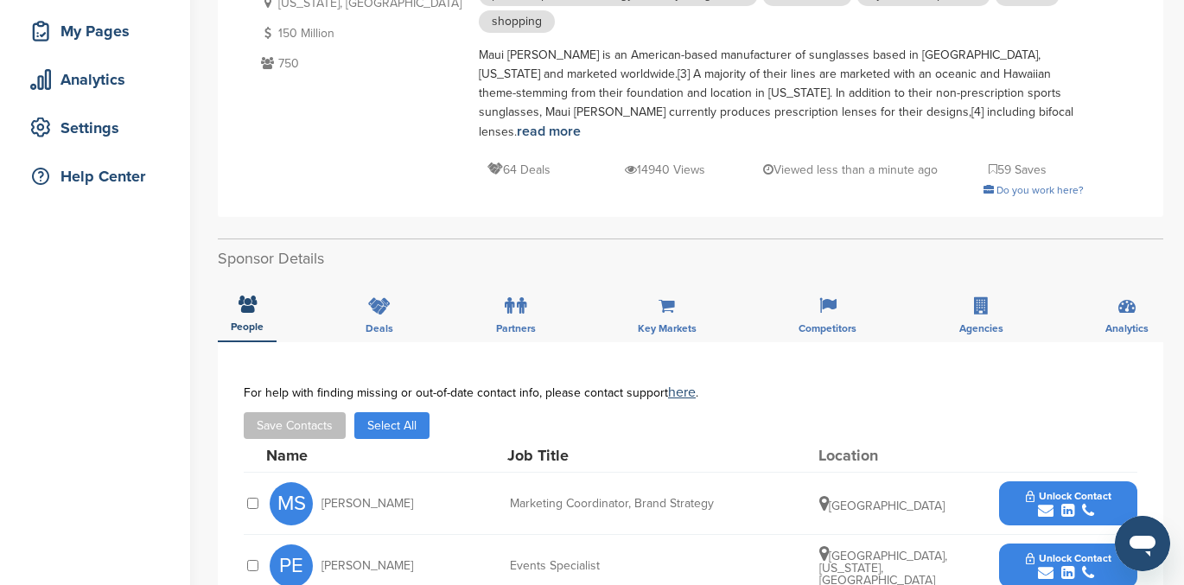
scroll to position [263, 0]
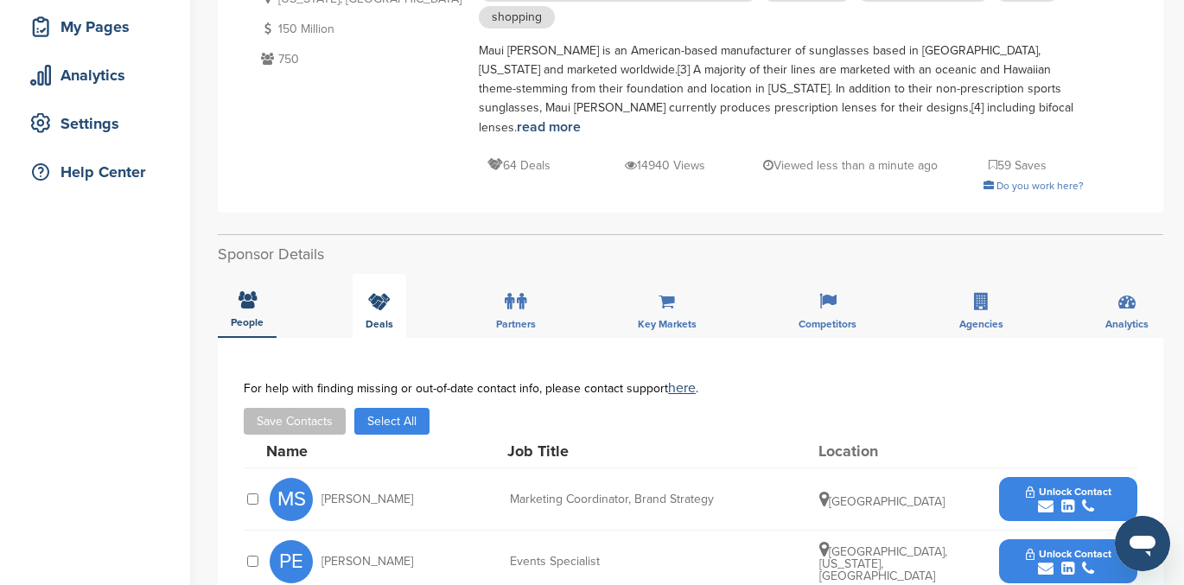
click at [385, 293] on icon at bounding box center [379, 301] width 22 height 17
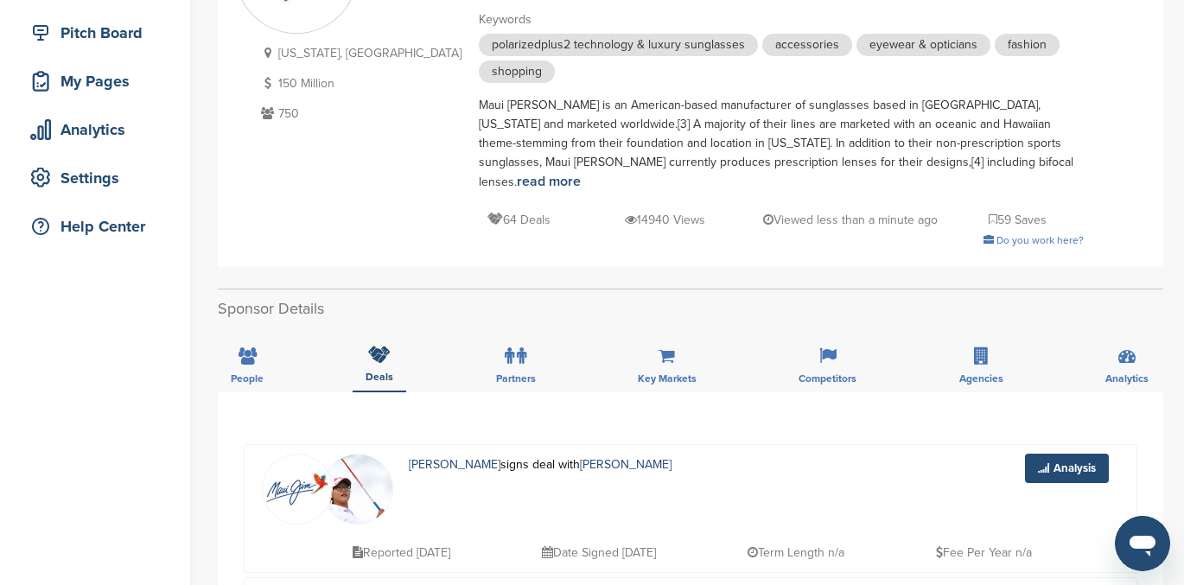
scroll to position [210, 0]
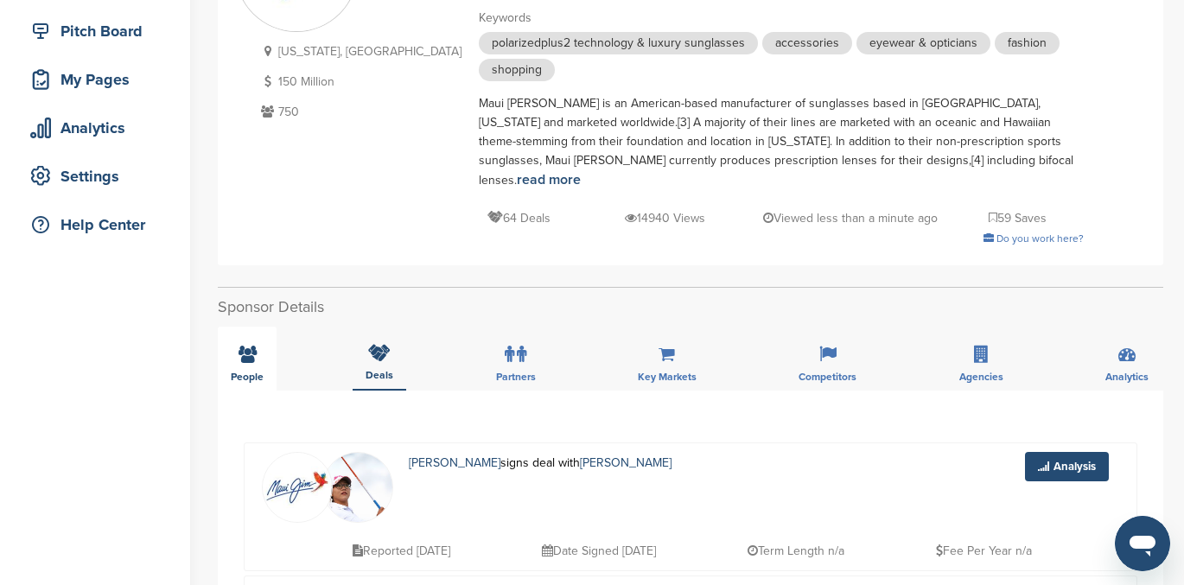
click at [243, 346] on icon at bounding box center [248, 354] width 18 height 17
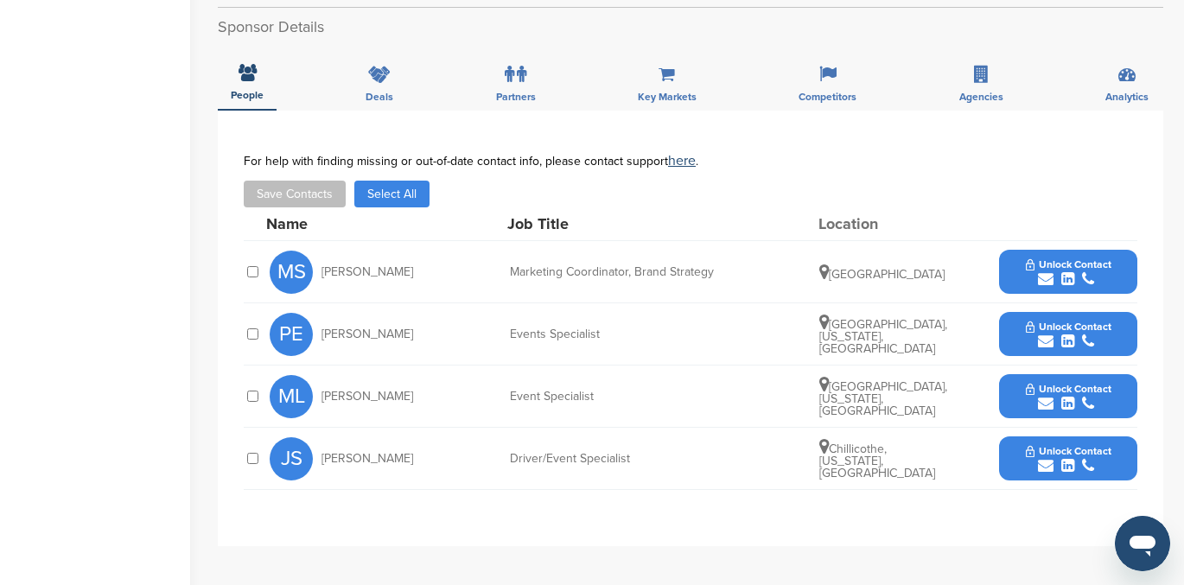
scroll to position [489, 0]
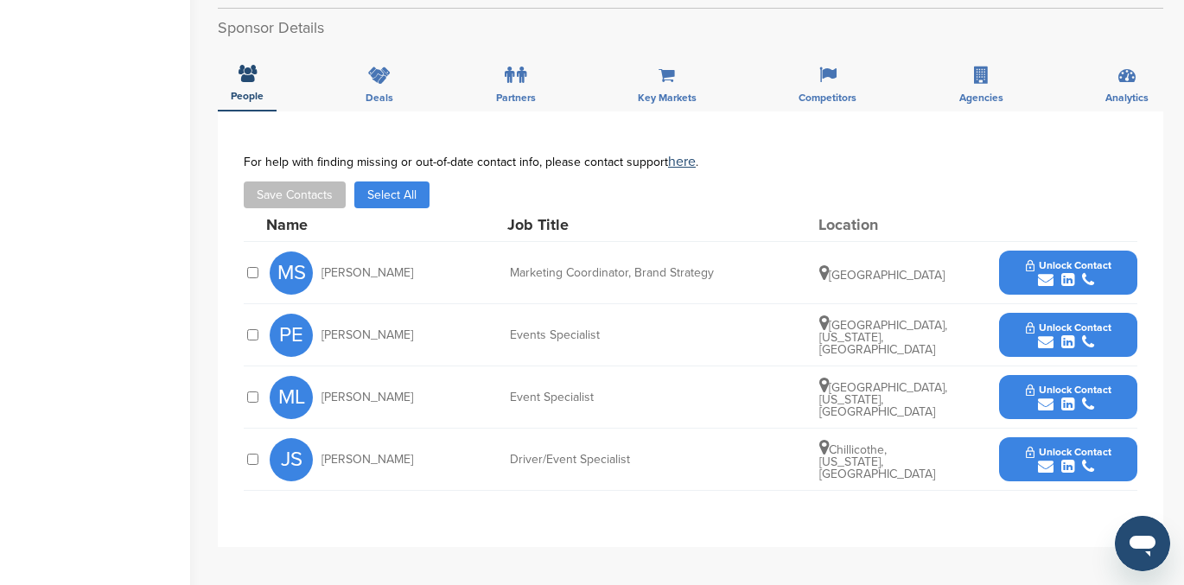
click at [1061, 272] on icon "submit" at bounding box center [1067, 280] width 13 height 16
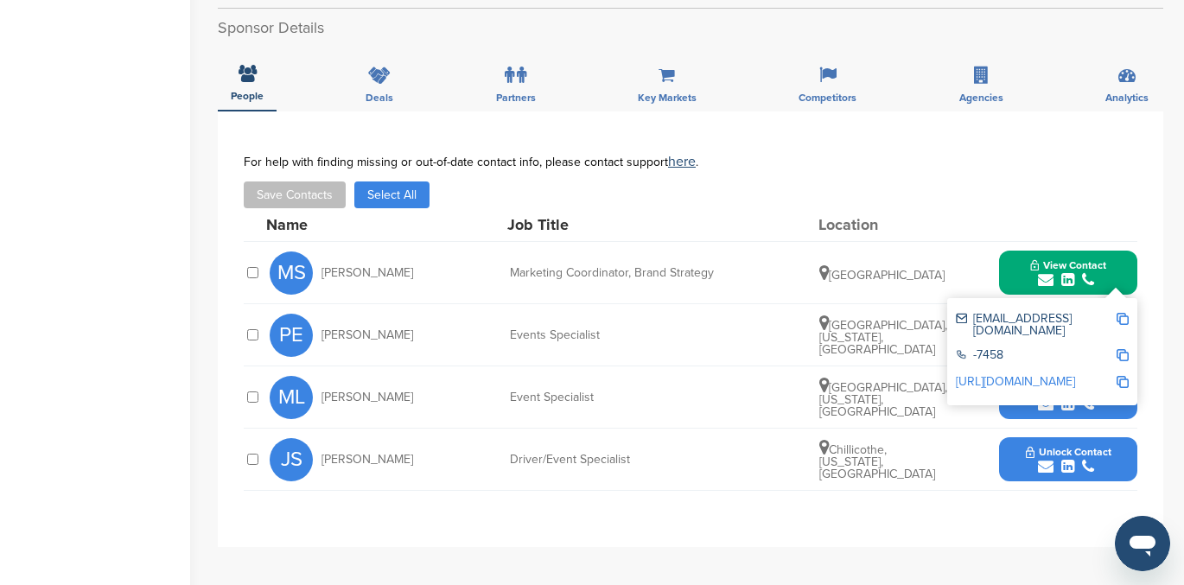
click at [1044, 374] on link "http://www.linkedin.com/in/michellessalomon" at bounding box center [1015, 381] width 119 height 15
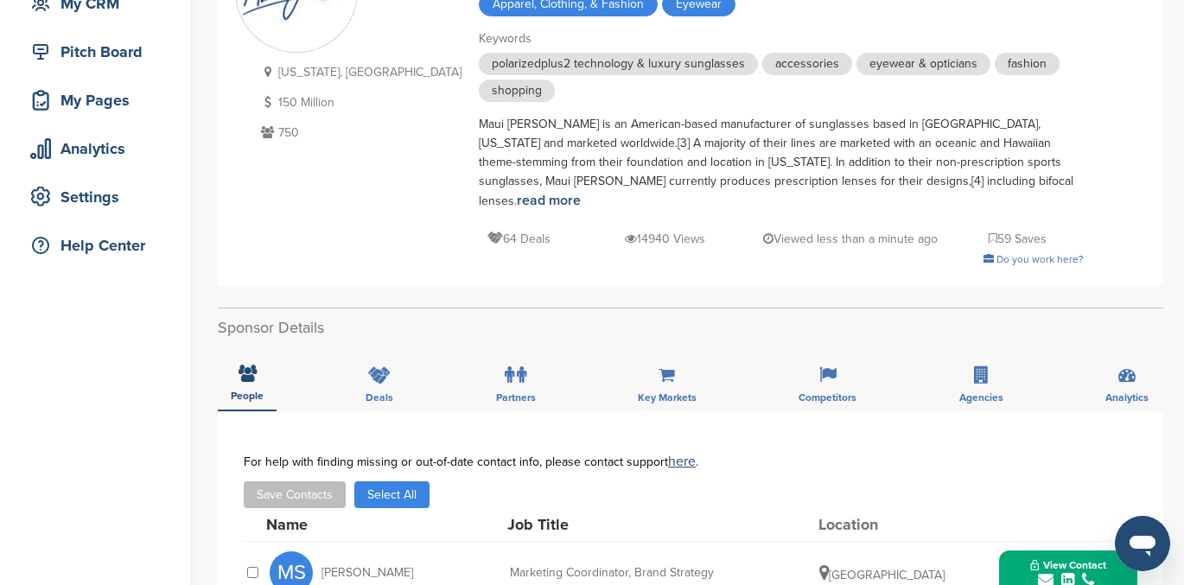
scroll to position [0, 0]
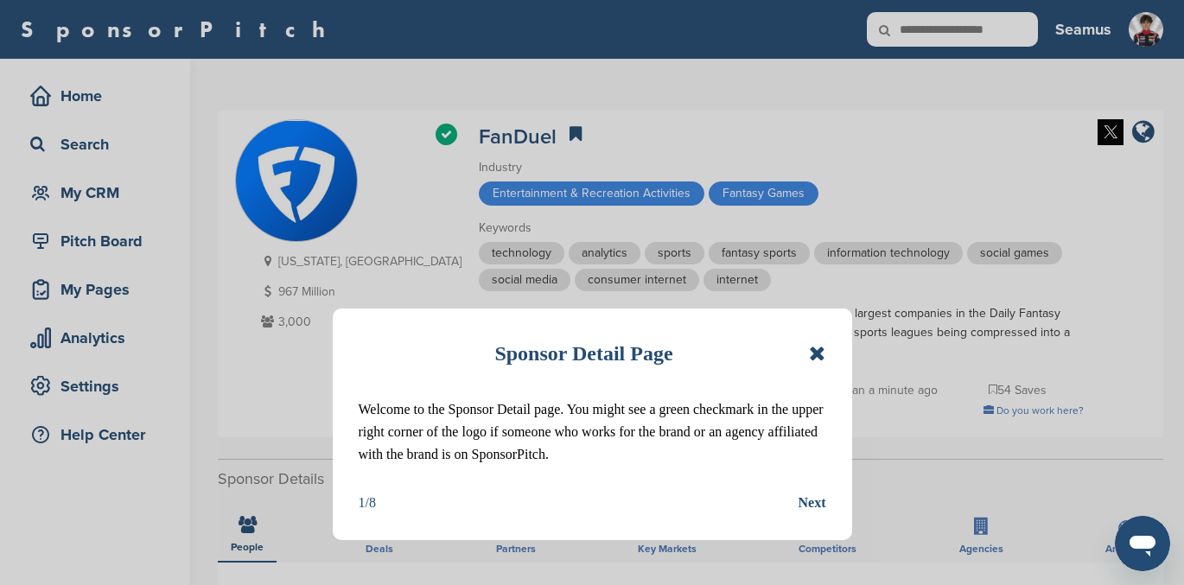
click at [819, 352] on icon at bounding box center [817, 353] width 16 height 21
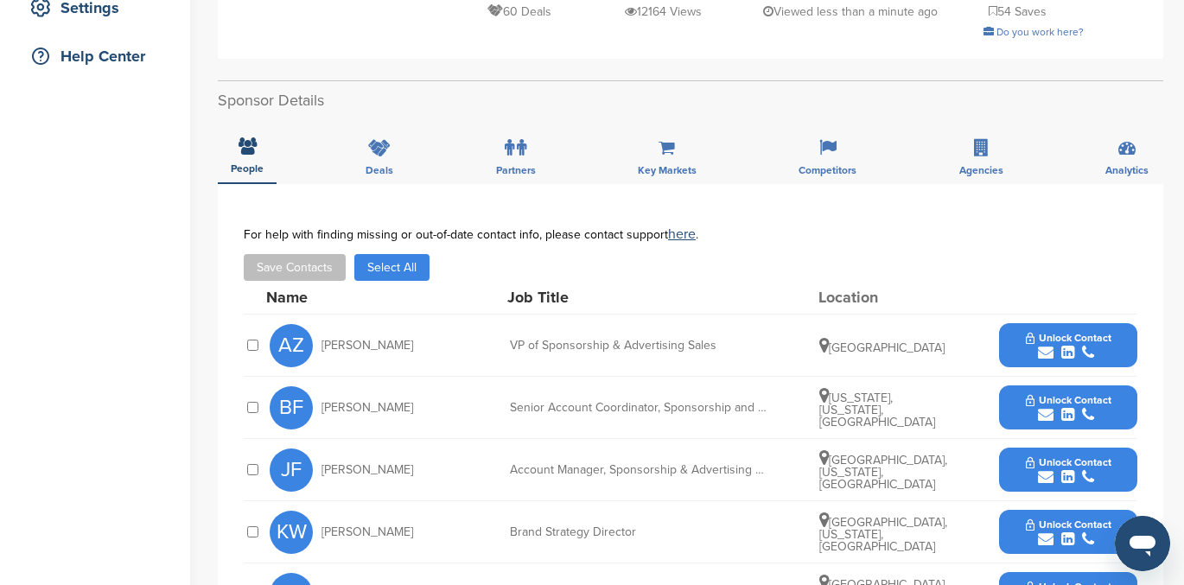
scroll to position [385, 0]
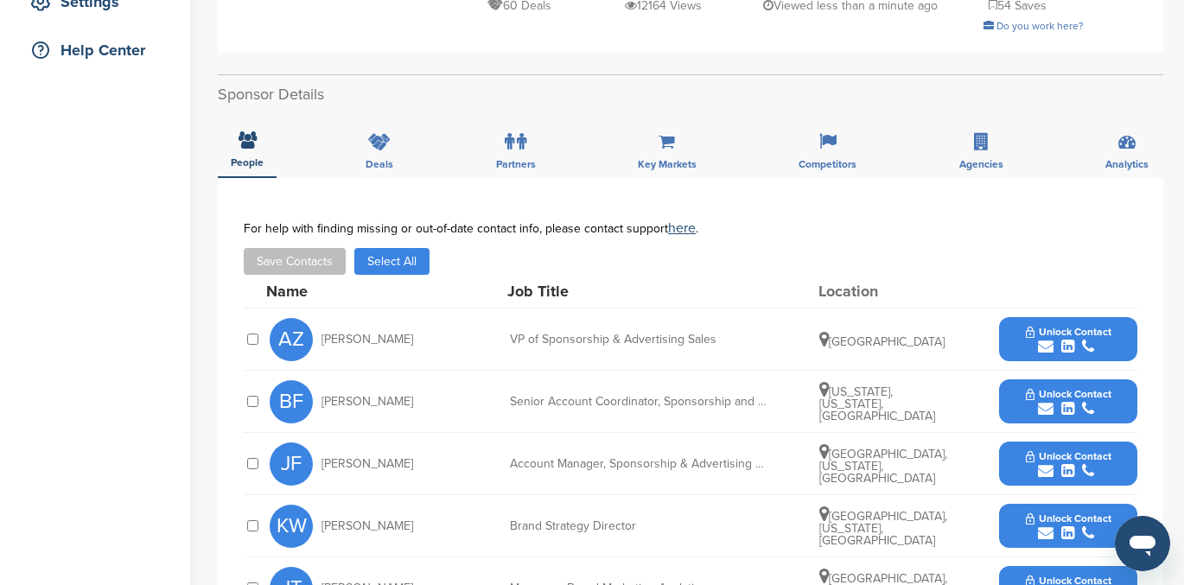
click at [1072, 337] on span "Unlock Contact" at bounding box center [1069, 332] width 86 height 12
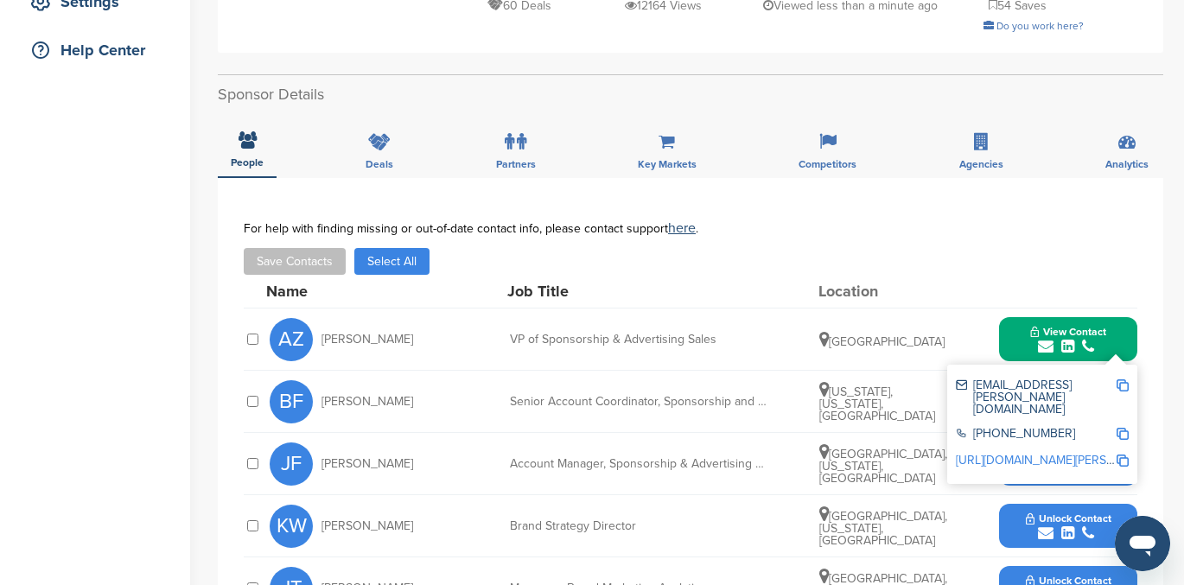
click at [1037, 453] on link "http://www.linkedin.com/in/alyssa-zeleznik" at bounding box center [1061, 460] width 211 height 15
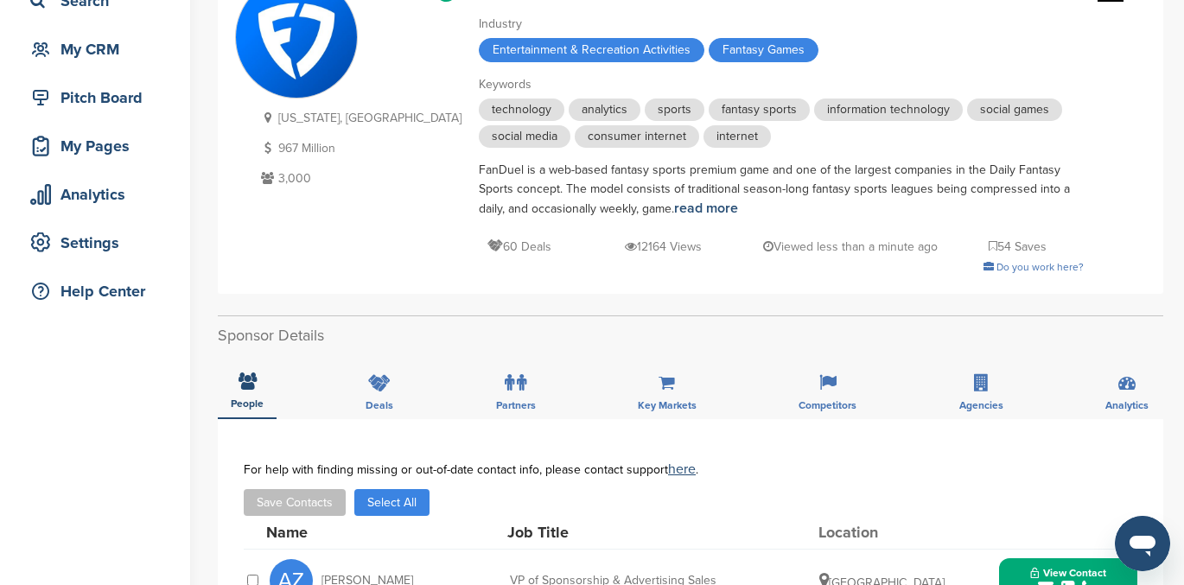
scroll to position [0, 0]
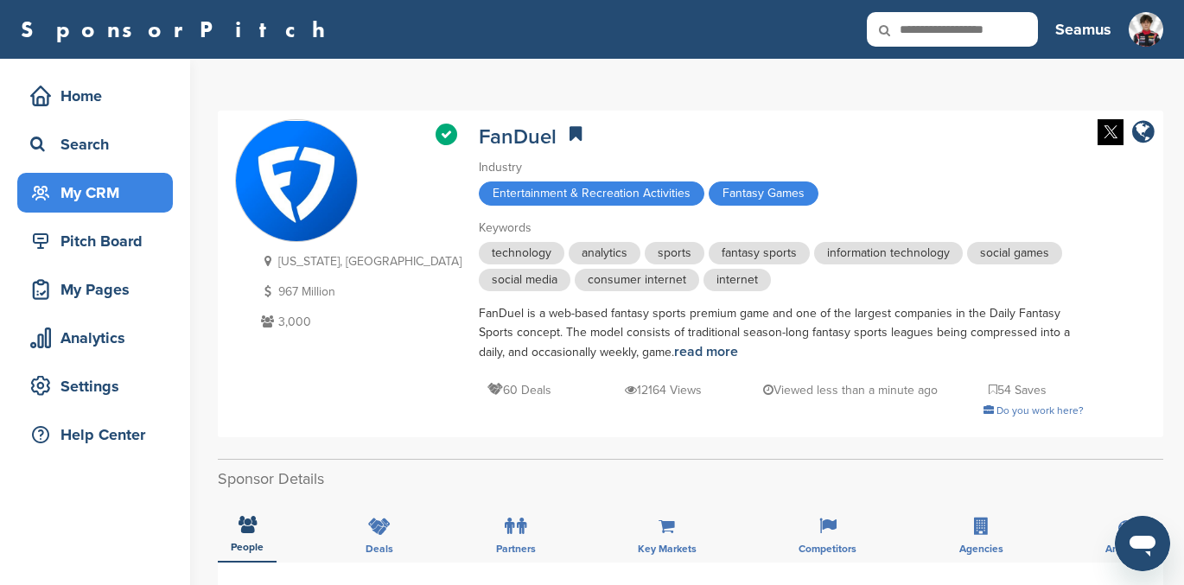
click at [96, 188] on div "My CRM" at bounding box center [99, 192] width 147 height 31
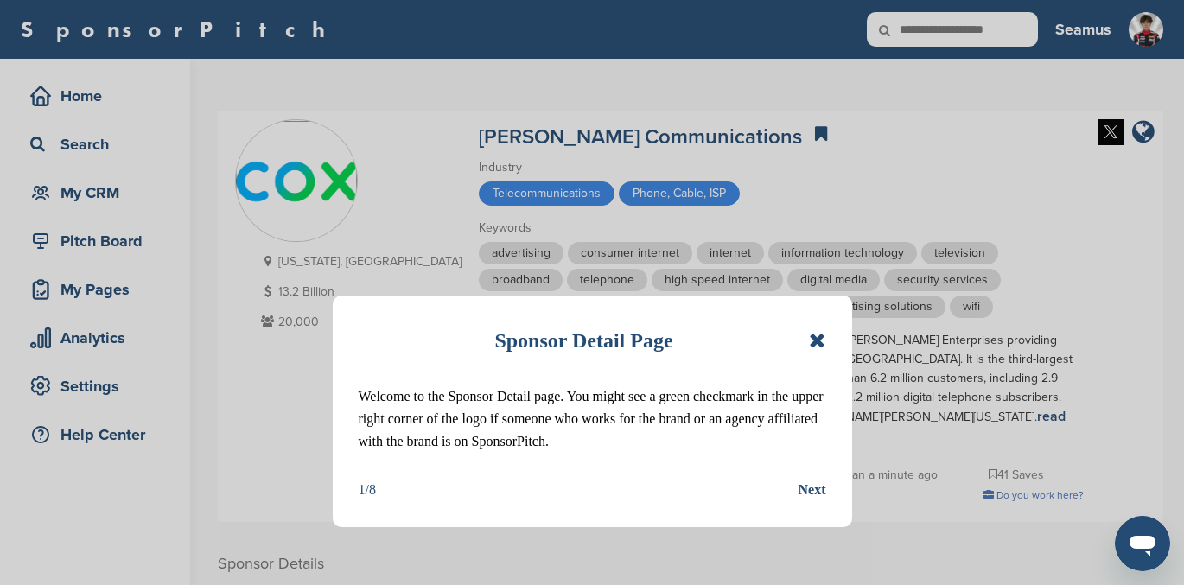
scroll to position [111, 0]
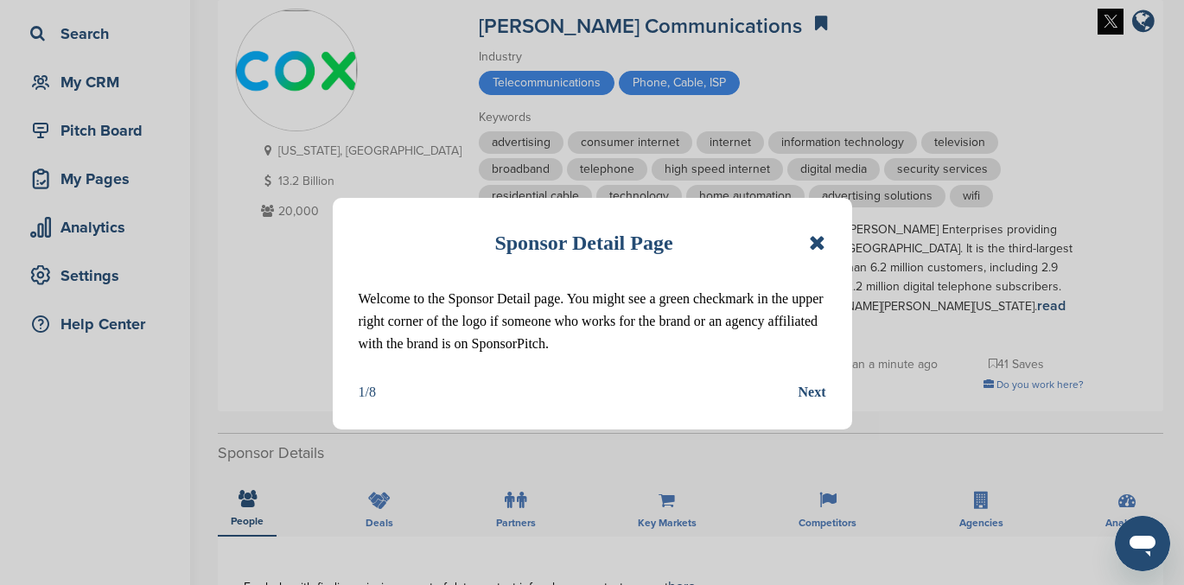
click at [824, 239] on icon at bounding box center [817, 243] width 16 height 21
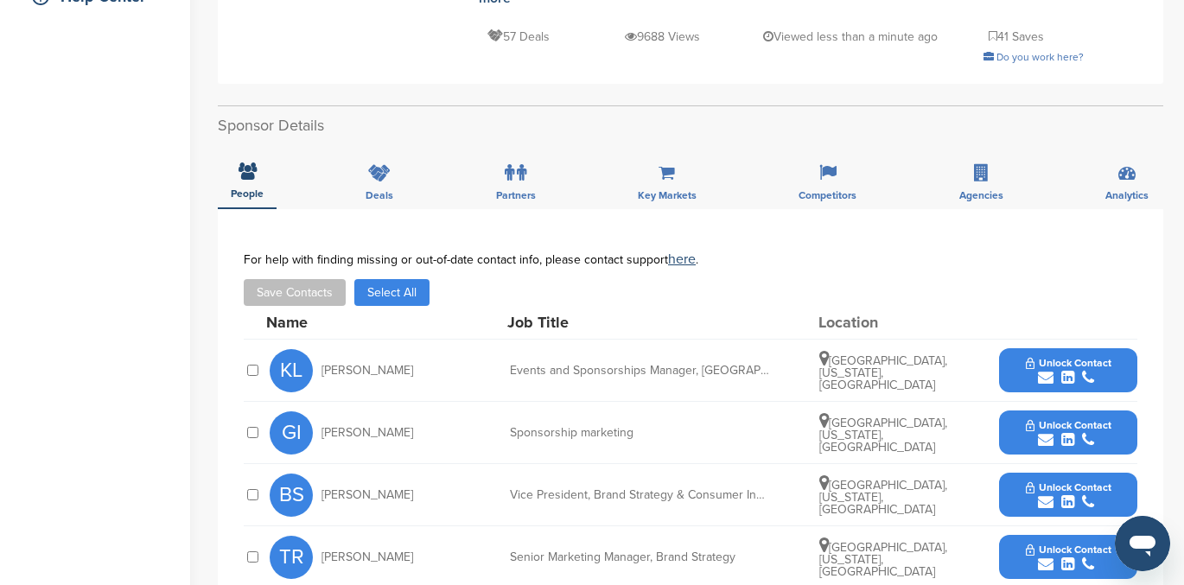
scroll to position [520, 0]
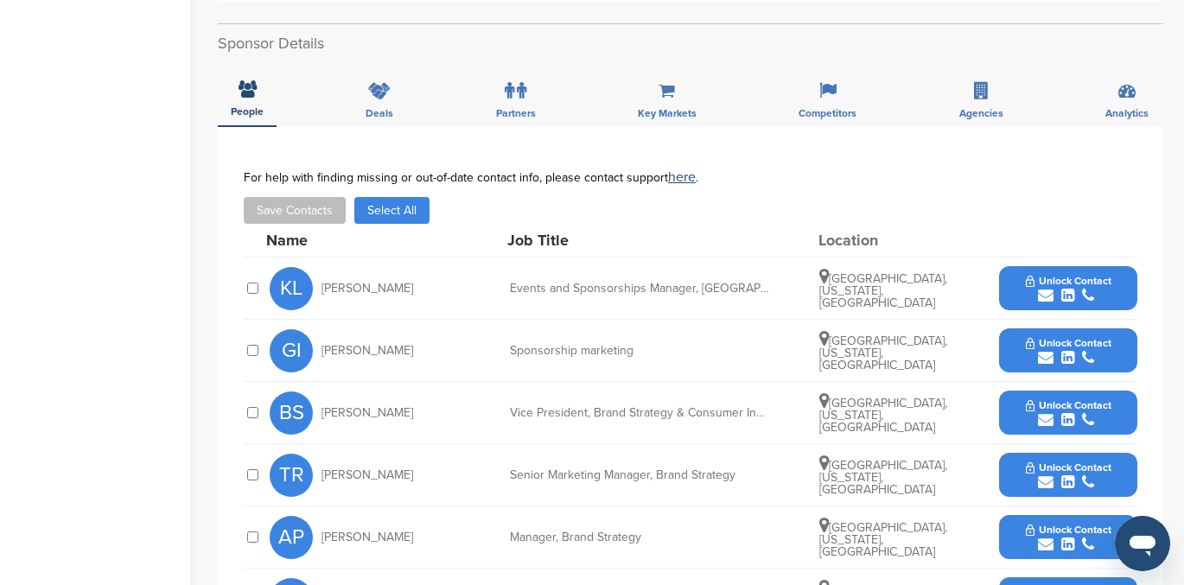
click at [1055, 275] on span "Unlock Contact" at bounding box center [1069, 281] width 86 height 12
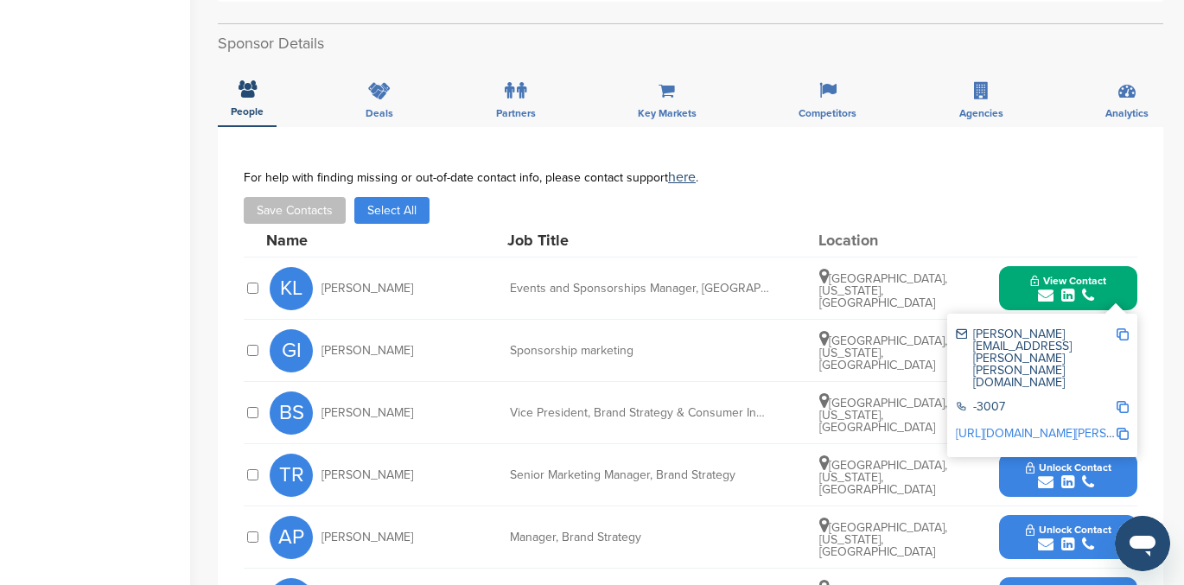
click at [1041, 426] on link "http://www.linkedin.com/in/kelly-lusco-59b8005" at bounding box center [1061, 433] width 211 height 15
click at [691, 345] on div "Sponsorship marketing" at bounding box center [639, 351] width 259 height 12
click at [1099, 275] on span "View Contact" at bounding box center [1068, 281] width 76 height 12
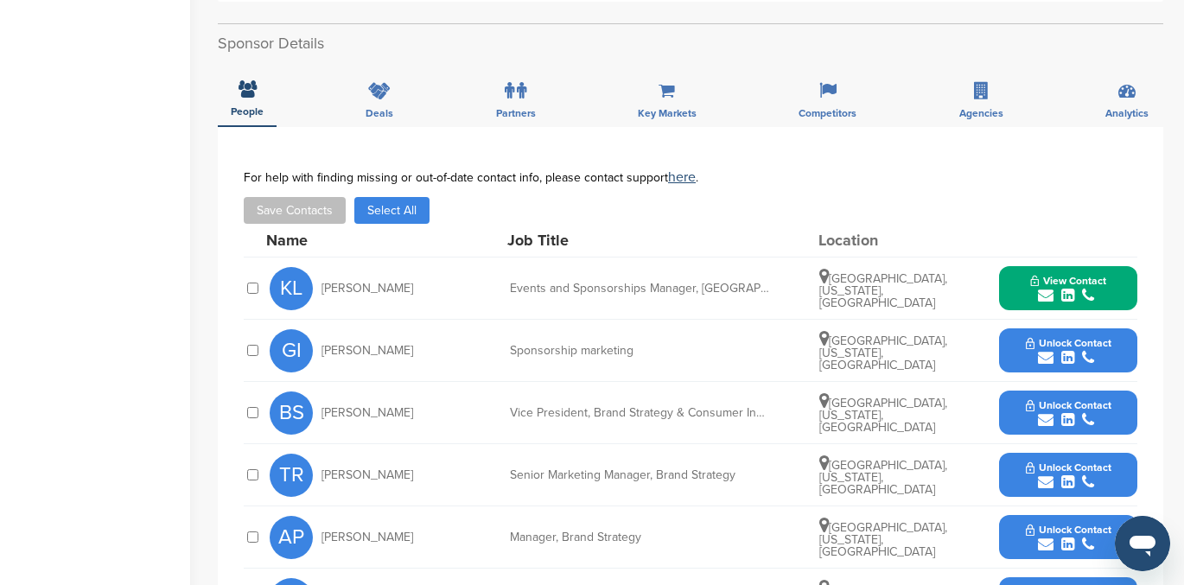
click at [1093, 350] on icon "submit" at bounding box center [1088, 358] width 12 height 16
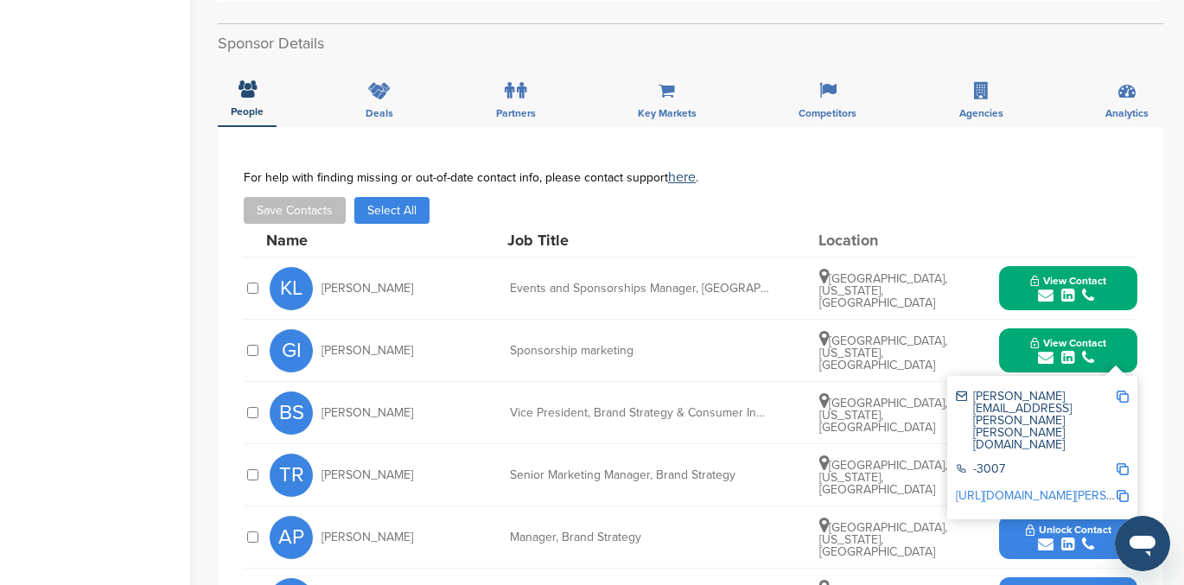
click at [1051, 488] on link "http://www.linkedin.com/in/gina-iacomini-gentili-9a35b61" at bounding box center [1061, 495] width 211 height 15
click at [1105, 337] on span "View Contact" at bounding box center [1068, 343] width 76 height 12
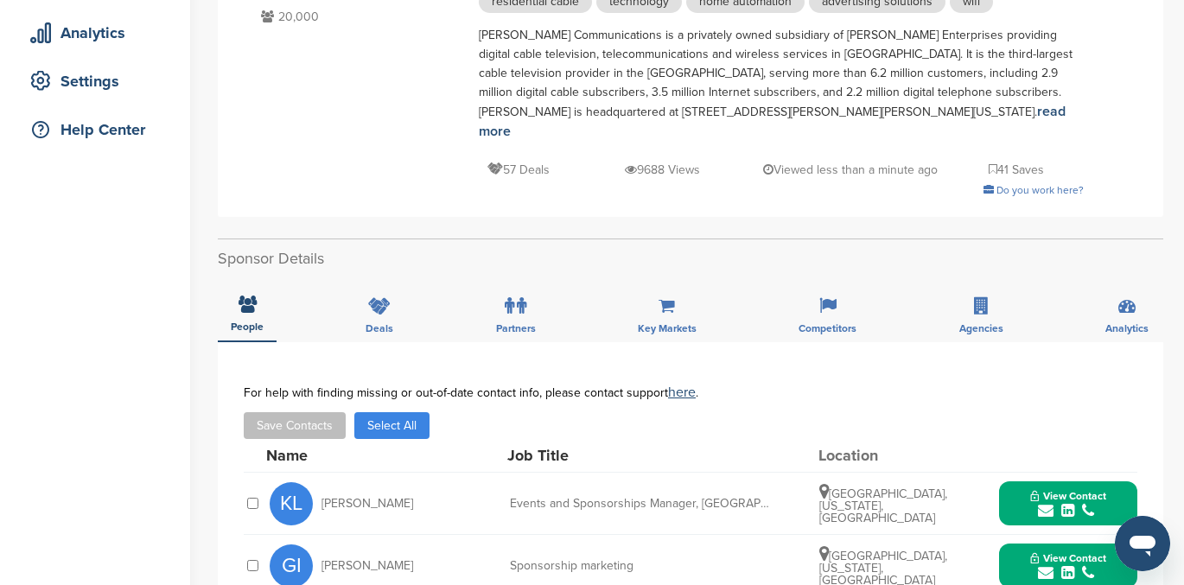
scroll to position [0, 0]
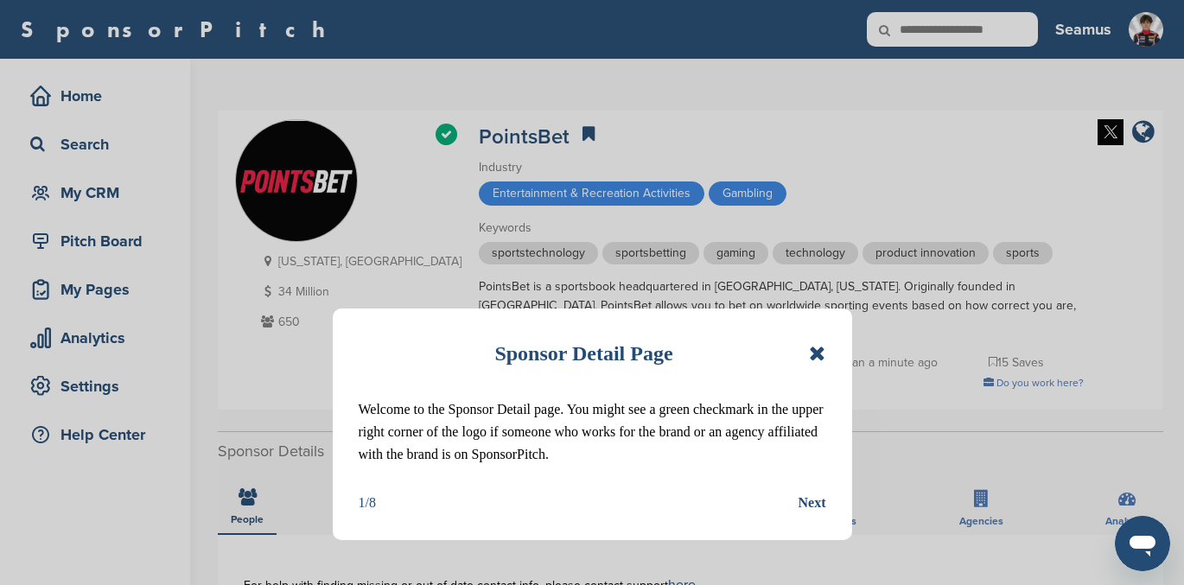
click at [819, 349] on icon at bounding box center [817, 353] width 16 height 21
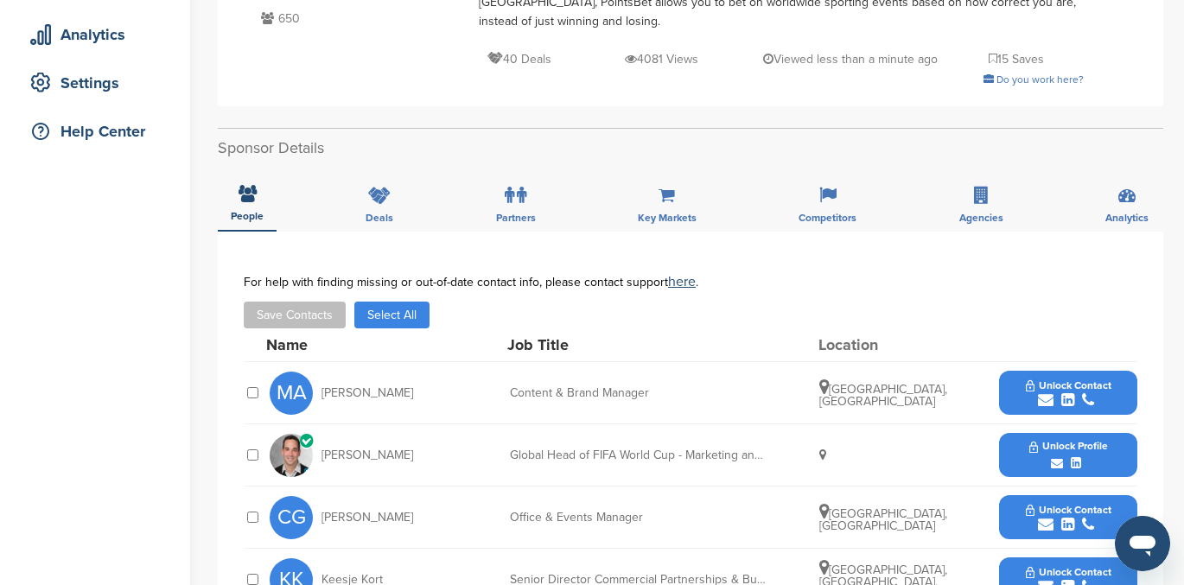
scroll to position [303, 0]
click at [382, 188] on icon at bounding box center [379, 196] width 22 height 17
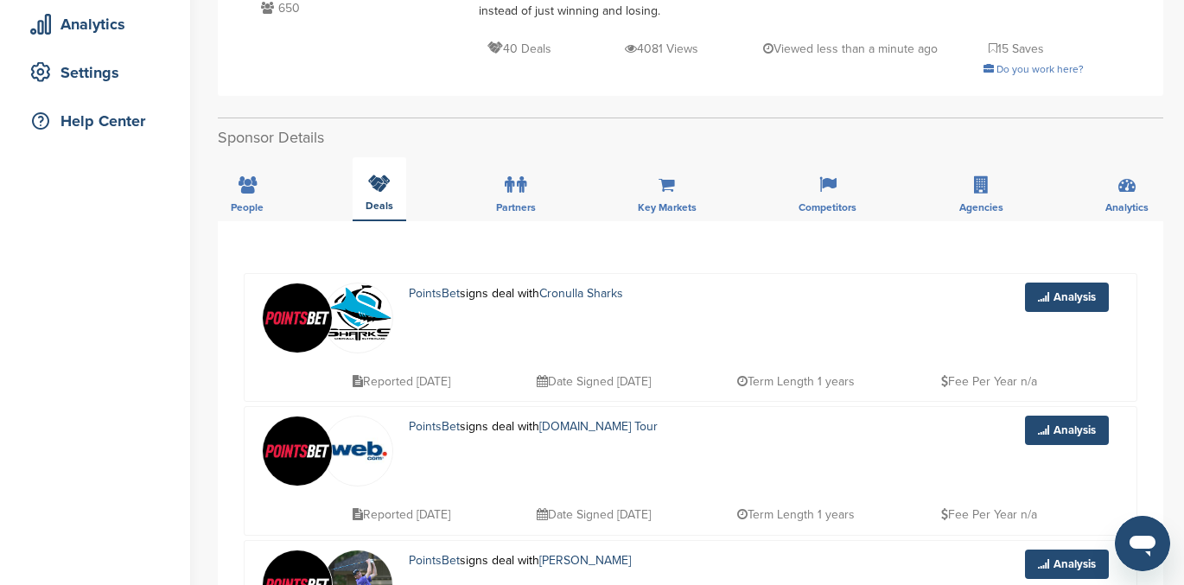
scroll to position [240, 0]
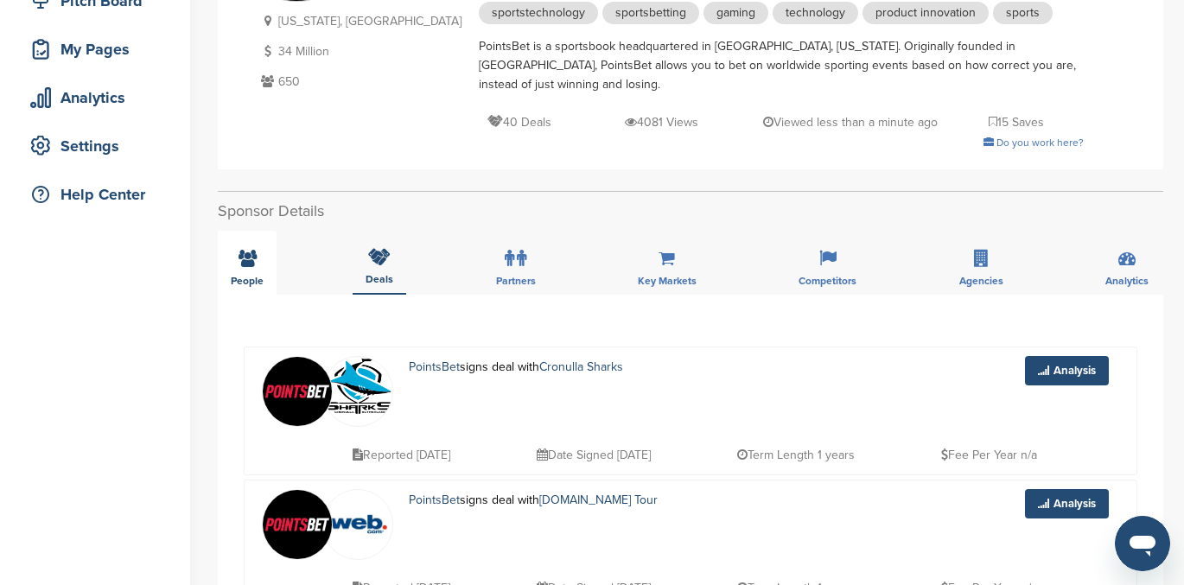
click at [240, 249] on div "People" at bounding box center [247, 263] width 59 height 64
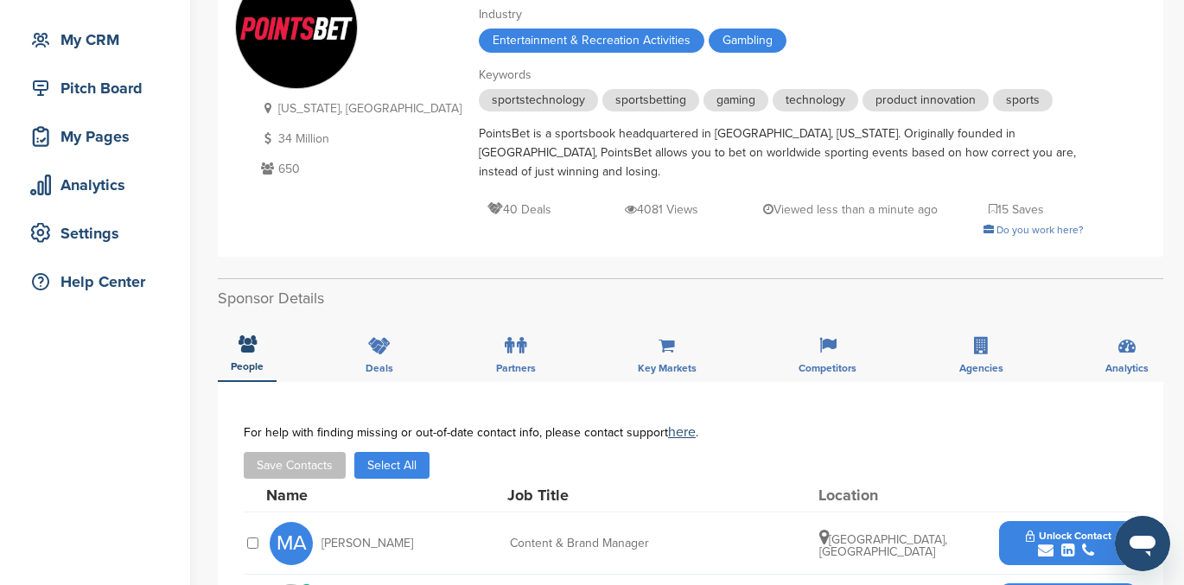
scroll to position [0, 0]
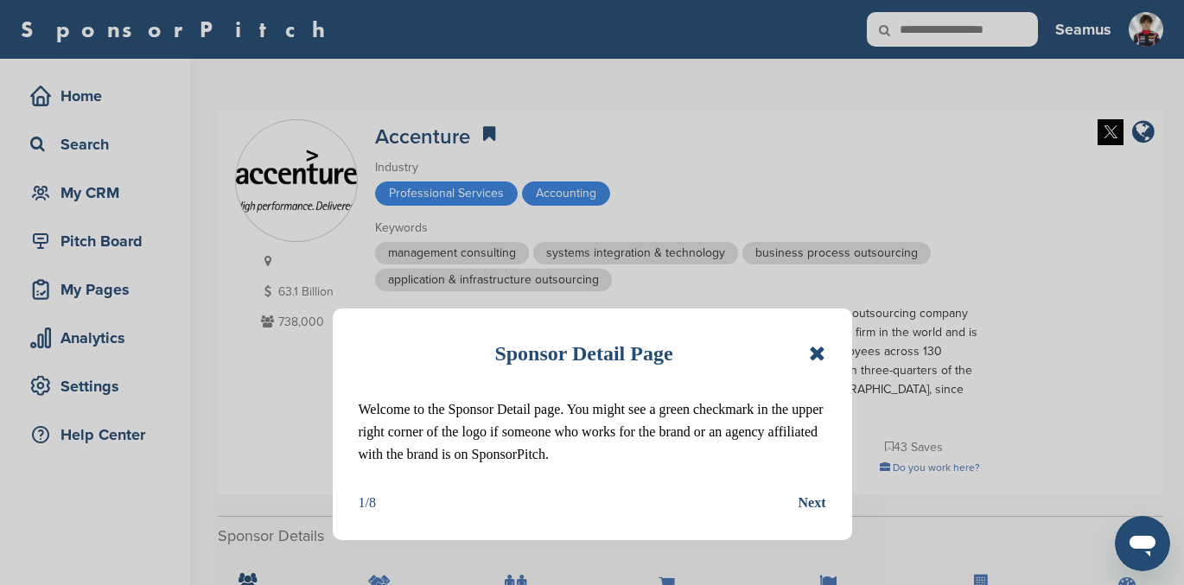
click at [808, 342] on div "Sponsor Detail Page" at bounding box center [593, 353] width 468 height 38
click at [813, 352] on icon at bounding box center [817, 353] width 16 height 21
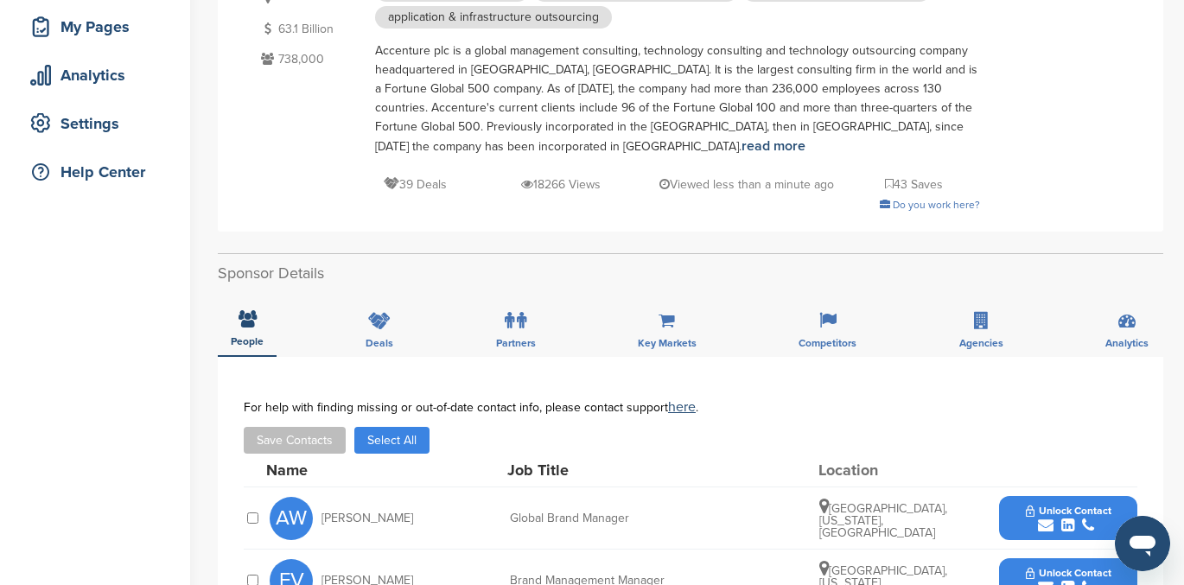
scroll to position [261, 0]
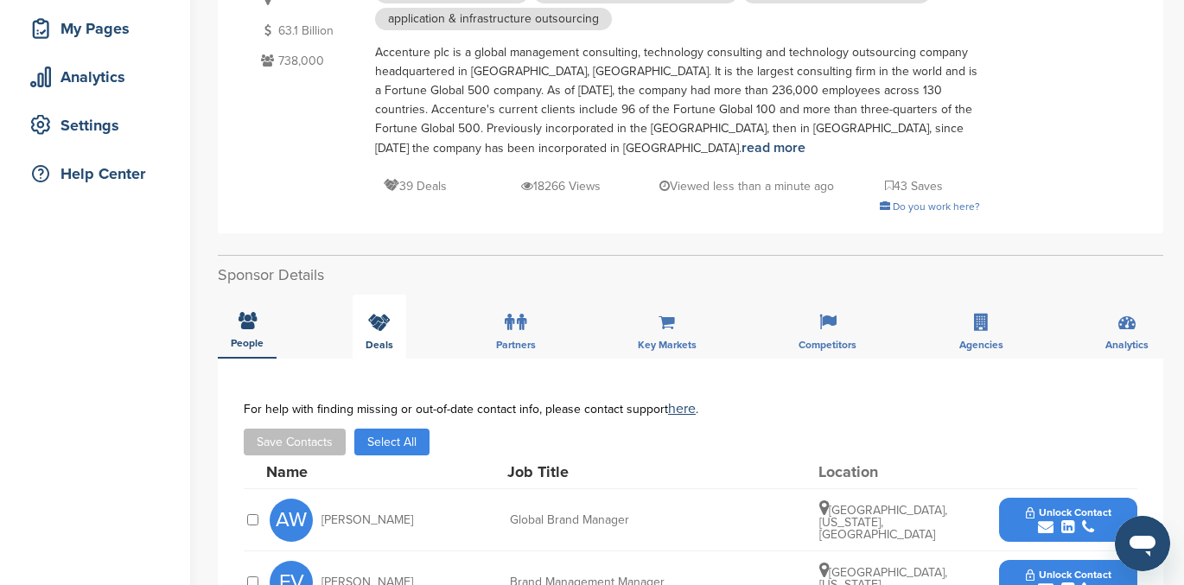
click at [379, 325] on icon at bounding box center [379, 322] width 22 height 17
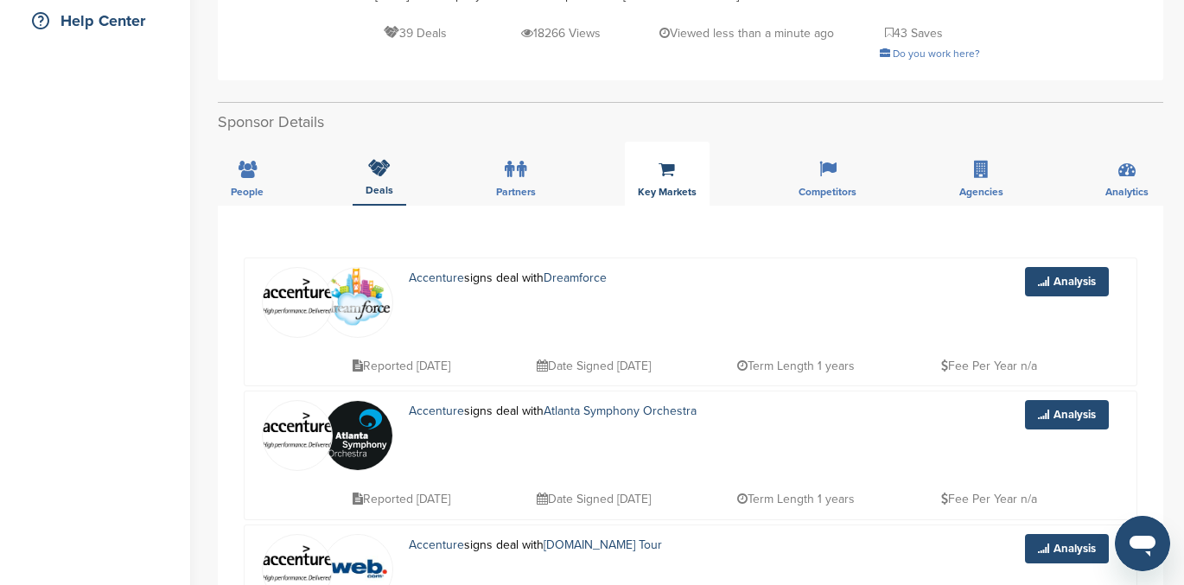
scroll to position [209, 0]
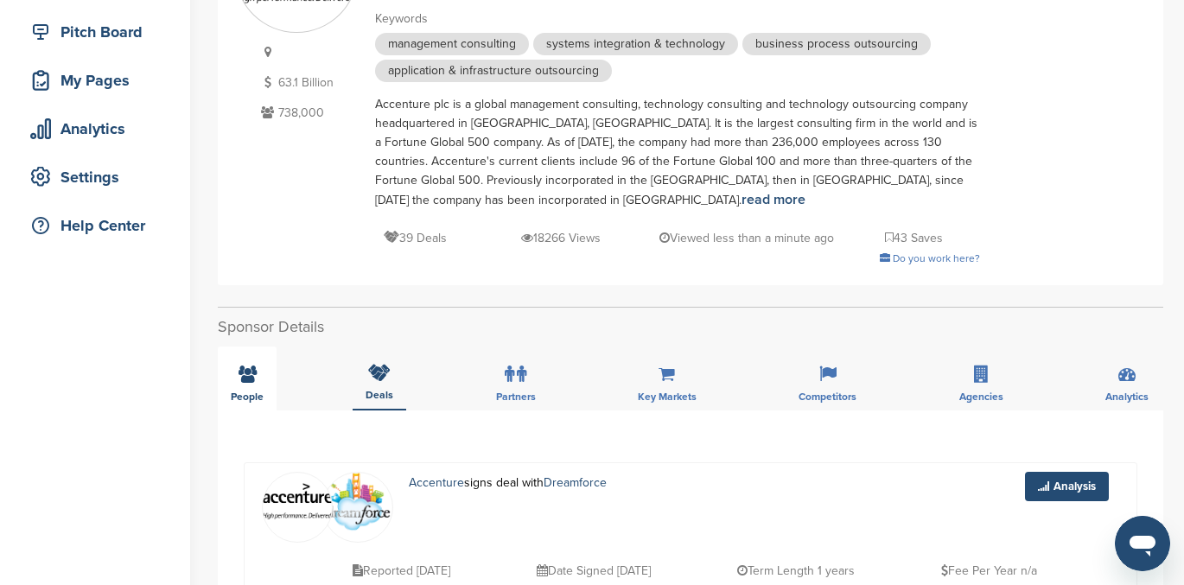
click at [245, 376] on icon at bounding box center [248, 374] width 18 height 17
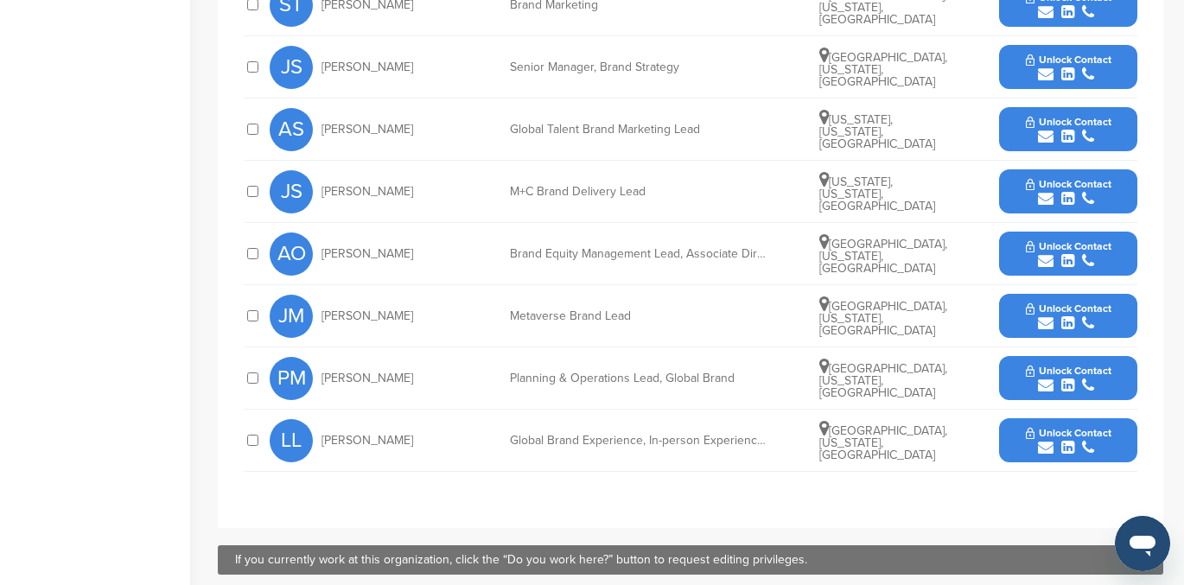
scroll to position [903, 0]
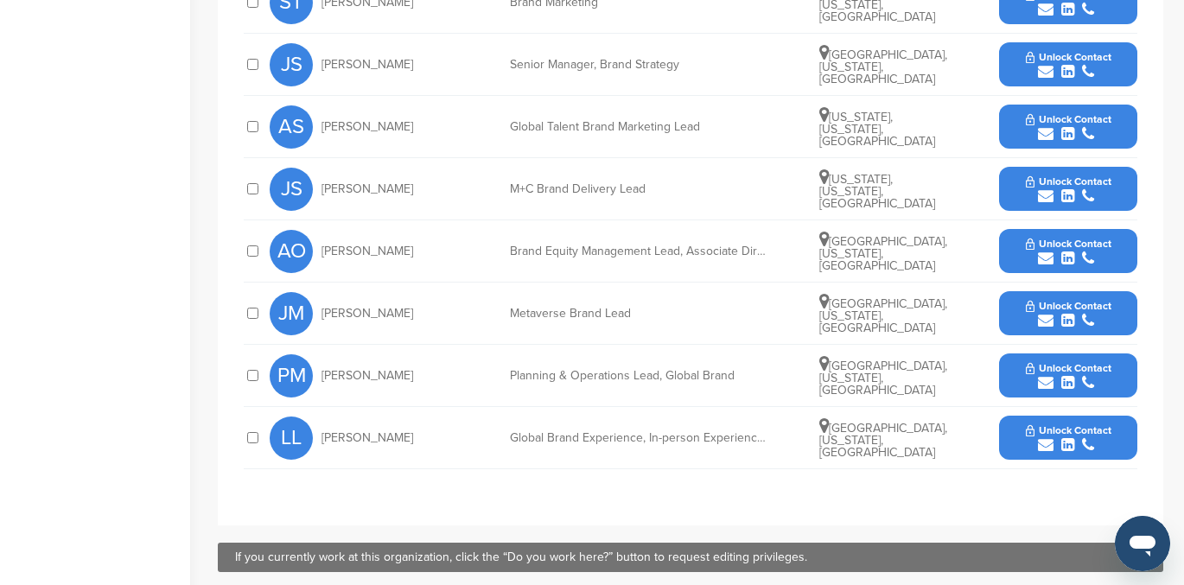
click at [1044, 450] on icon "submit" at bounding box center [1046, 445] width 16 height 16
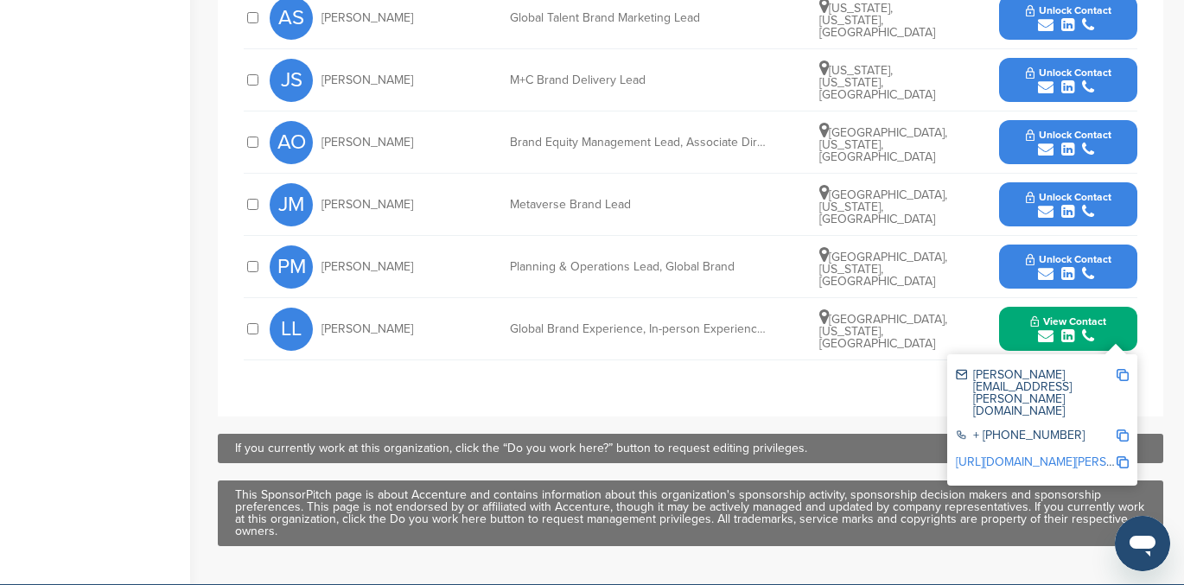
scroll to position [1019, 0]
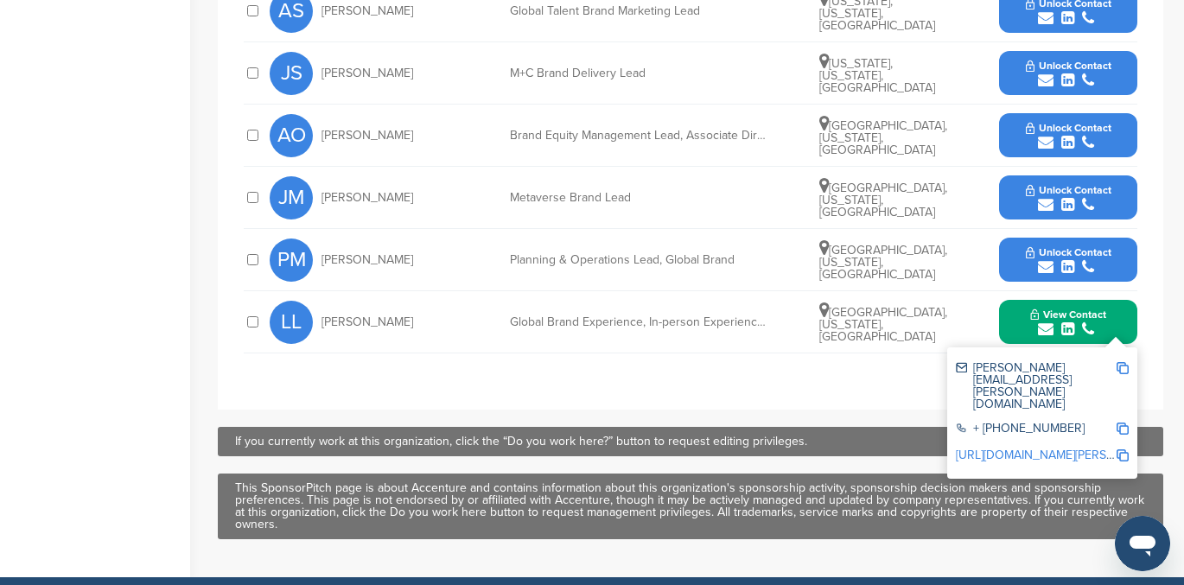
click at [1052, 448] on link "http://www.linkedin.com/in/leah-lovett-1588924" at bounding box center [1061, 455] width 211 height 15
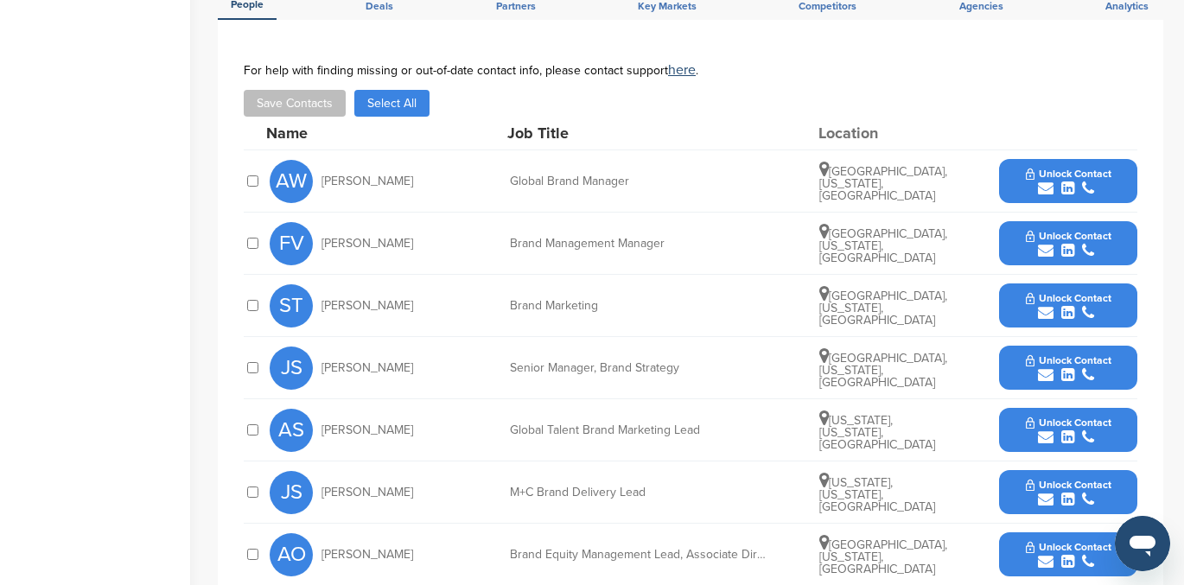
scroll to position [599, 0]
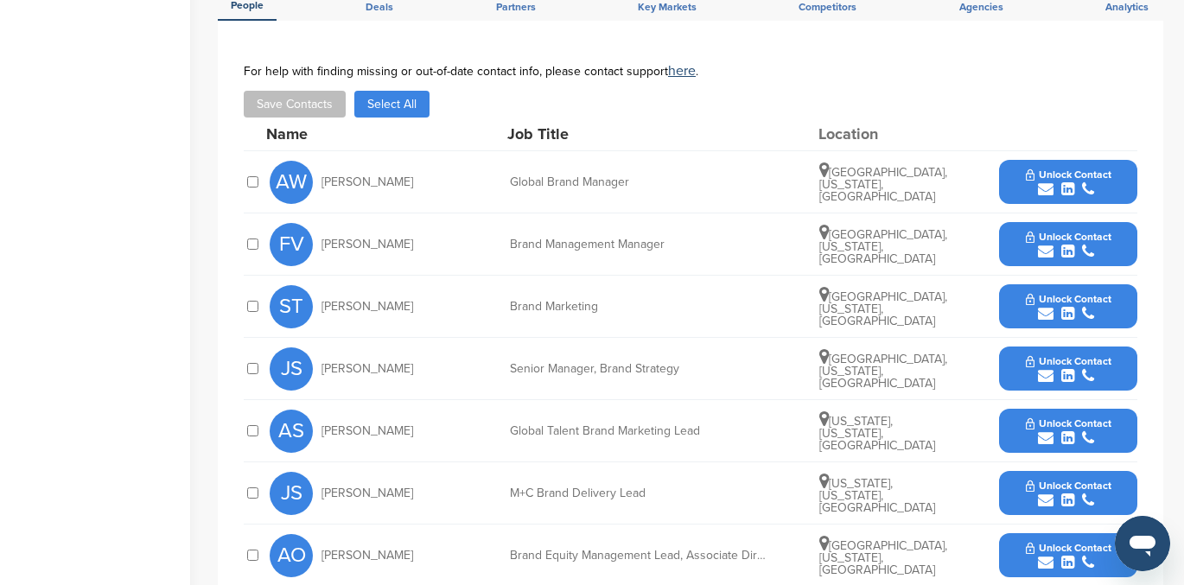
click at [1058, 183] on div "submit" at bounding box center [1069, 190] width 86 height 16
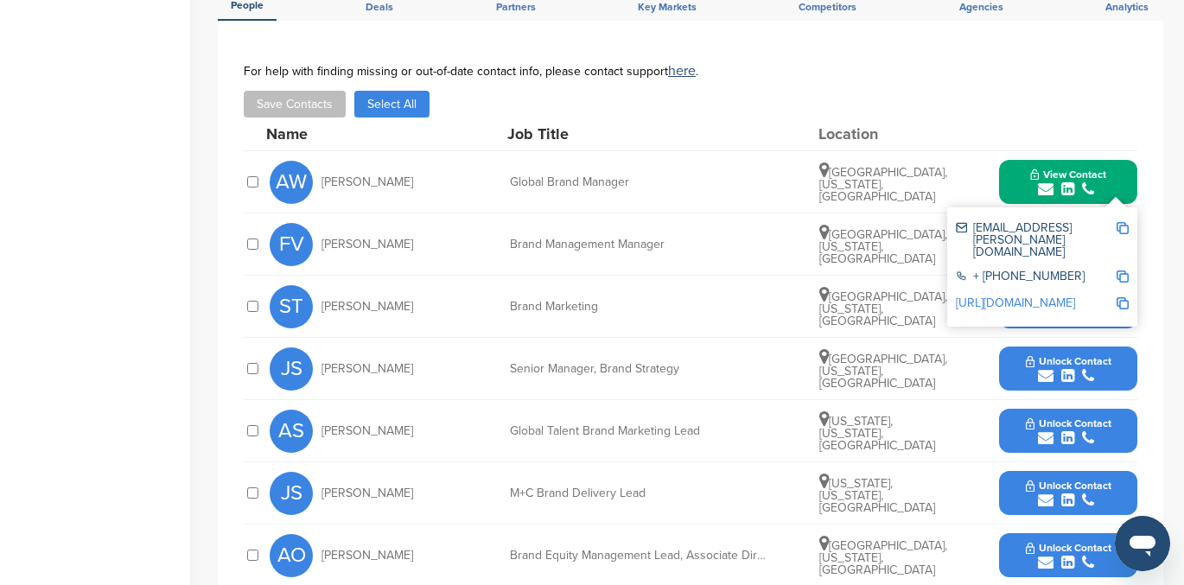
click at [1022, 296] on link "http://www.linkedin.com/in/autumnwalsh" at bounding box center [1015, 303] width 119 height 15
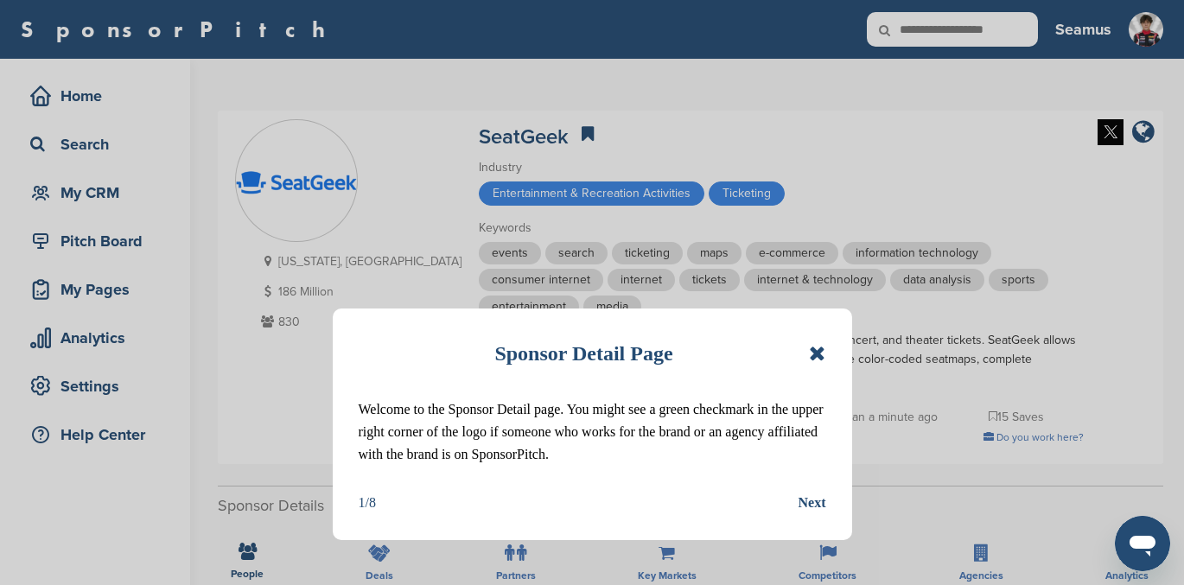
click at [817, 360] on icon at bounding box center [817, 353] width 16 height 21
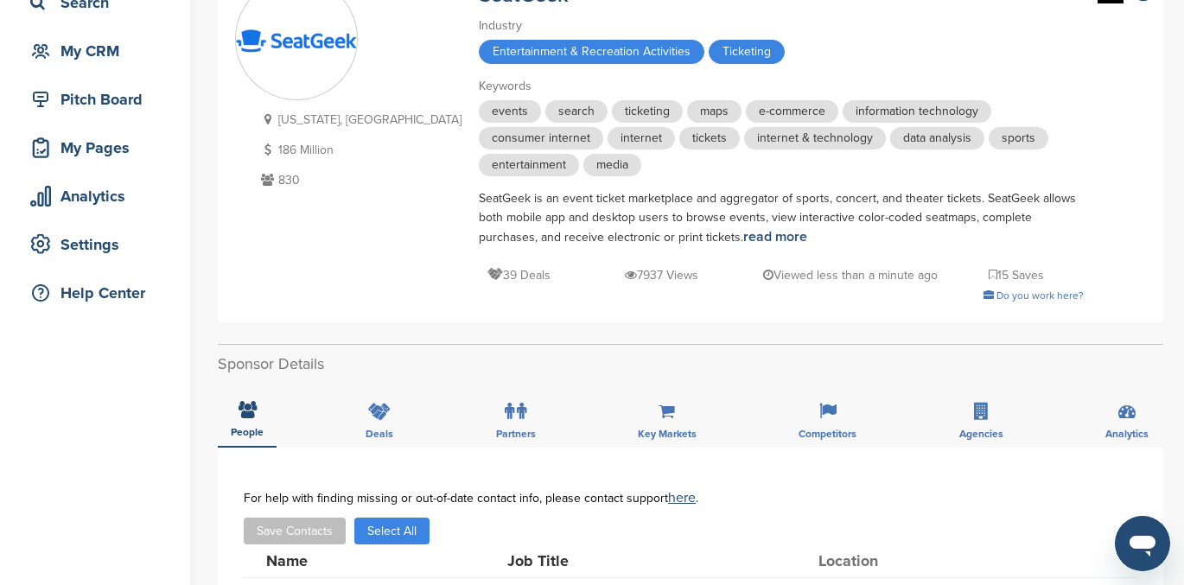
scroll to position [138, 0]
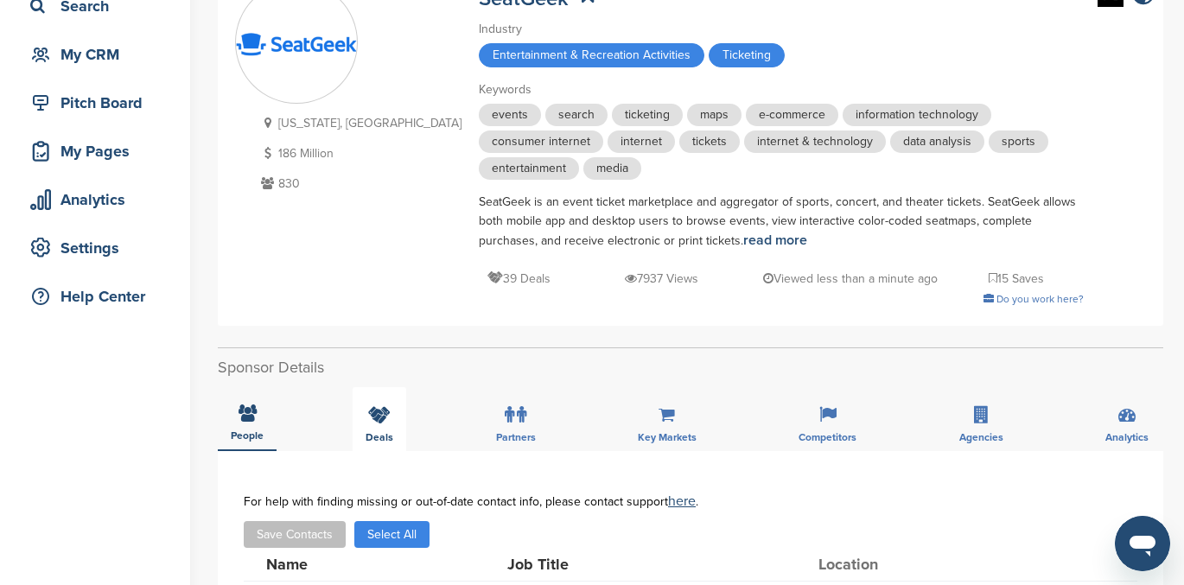
click at [374, 426] on div "Deals" at bounding box center [380, 419] width 54 height 64
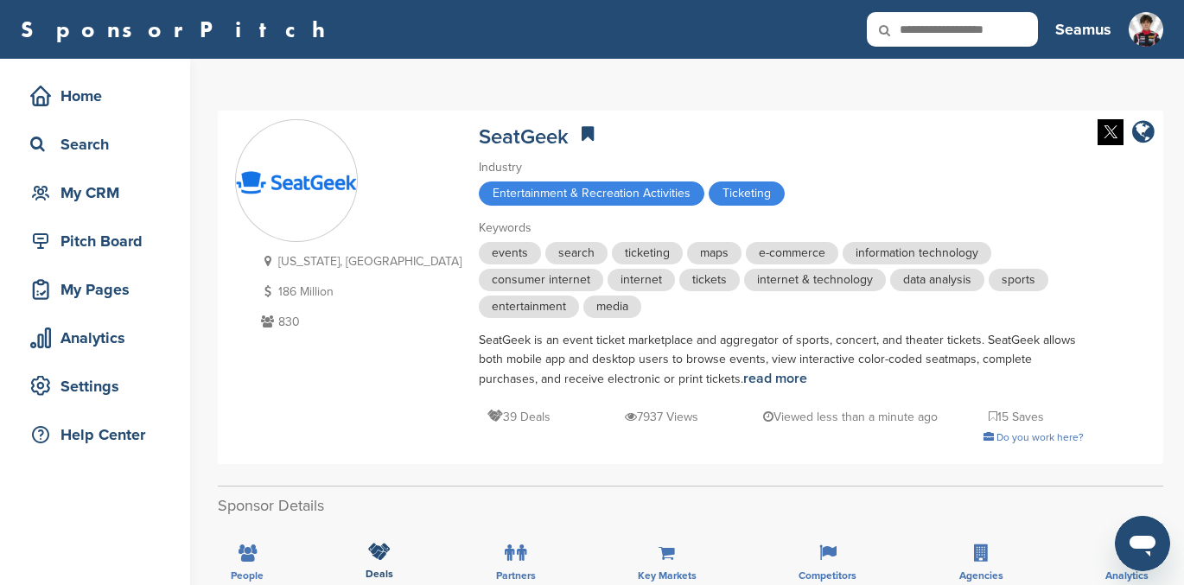
scroll to position [111, 0]
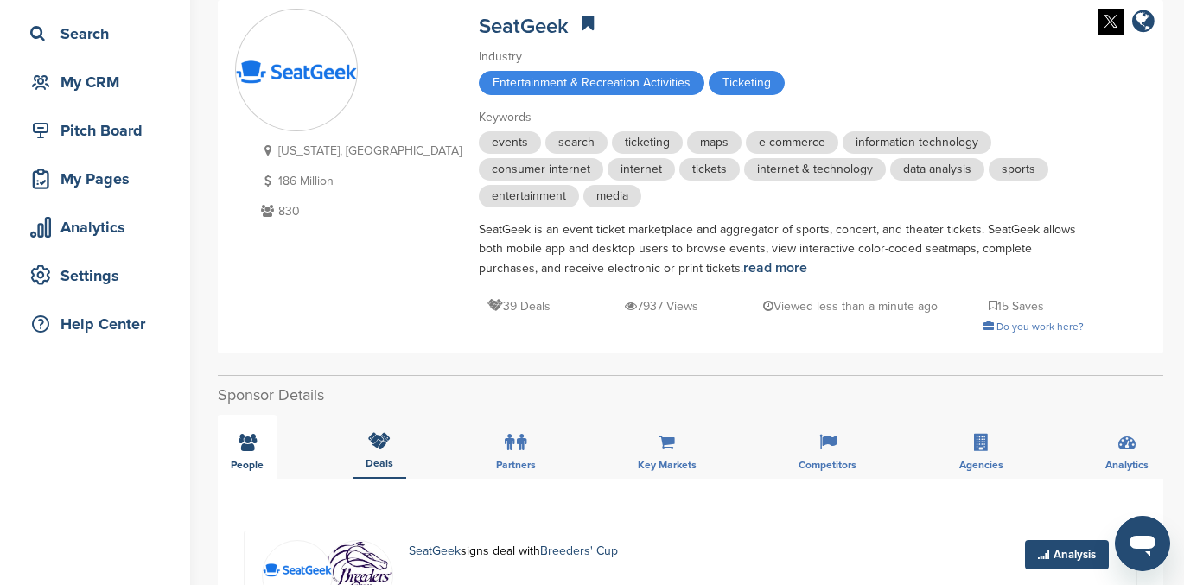
click at [242, 446] on icon at bounding box center [248, 442] width 18 height 17
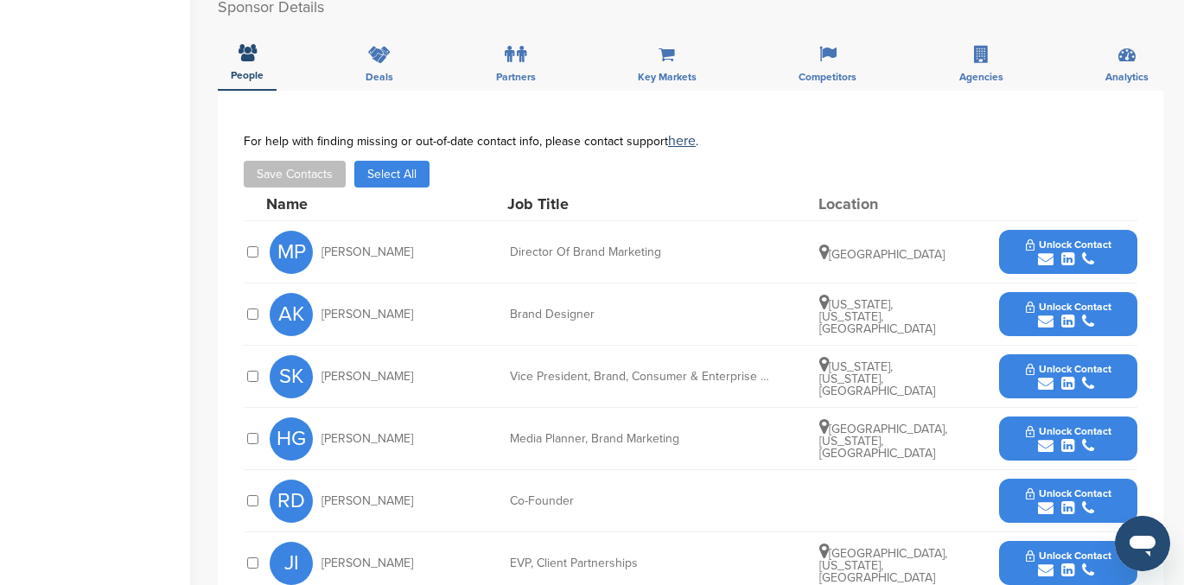
scroll to position [500, 0]
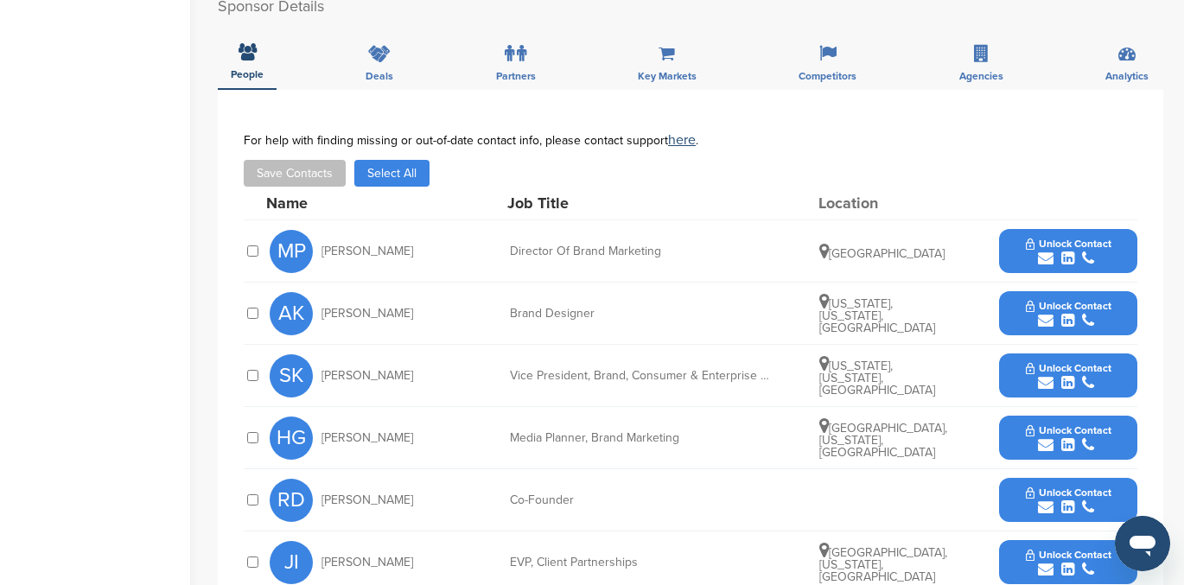
click at [1063, 251] on icon "submit" at bounding box center [1067, 259] width 13 height 16
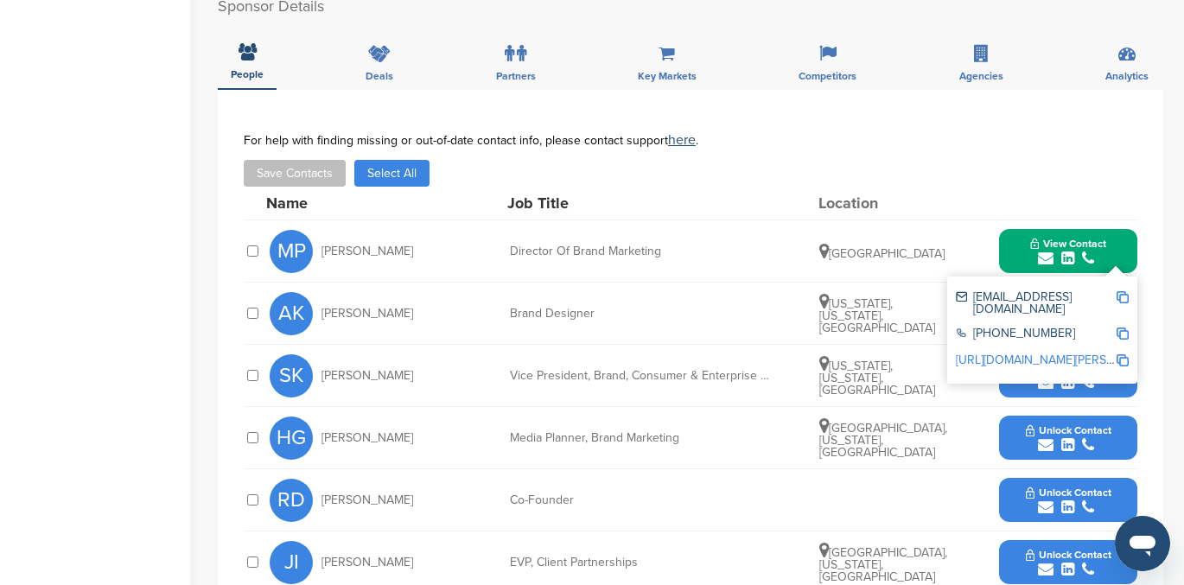
click at [1012, 353] on link "http://www.linkedin.com/in/melissa-postier-b86b257" at bounding box center [1061, 360] width 211 height 15
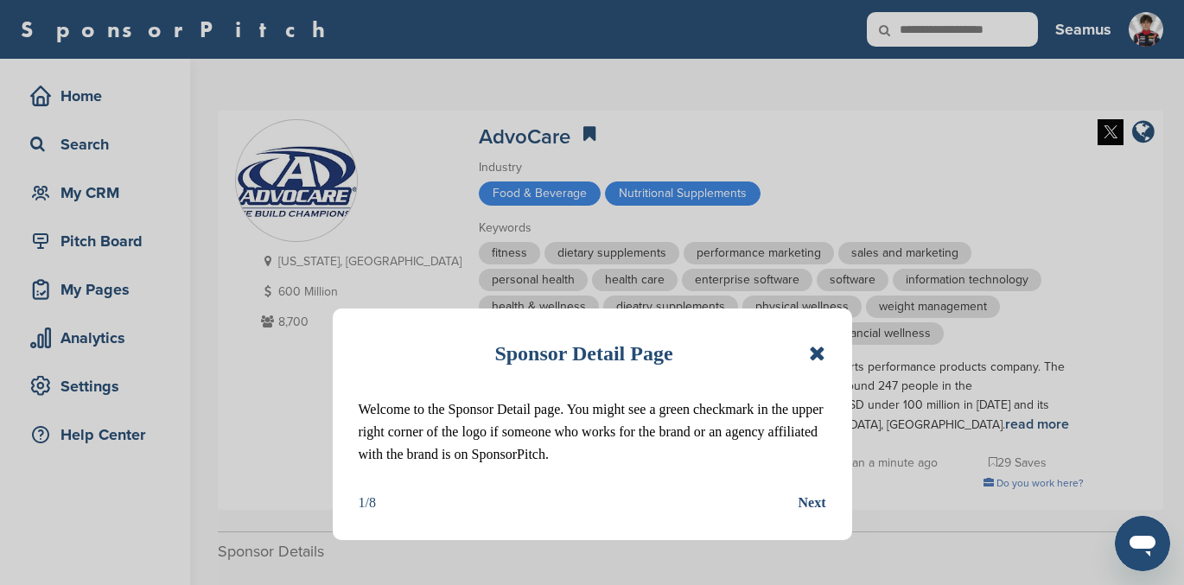
click at [814, 357] on icon at bounding box center [817, 353] width 16 height 21
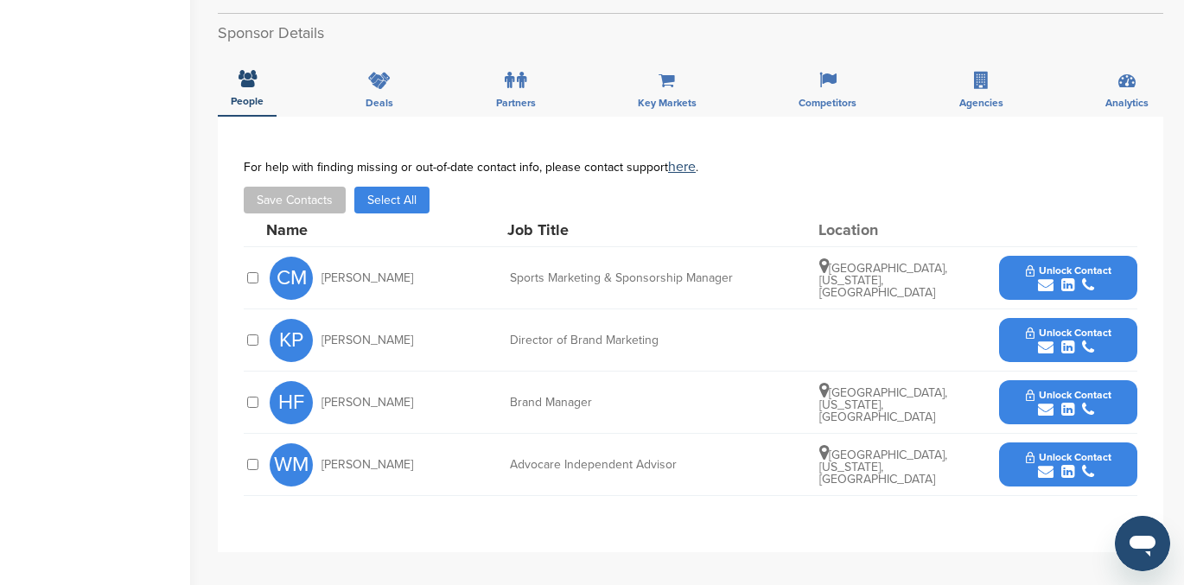
scroll to position [518, 0]
click at [1067, 276] on span "Unlock Contact" at bounding box center [1069, 271] width 86 height 12
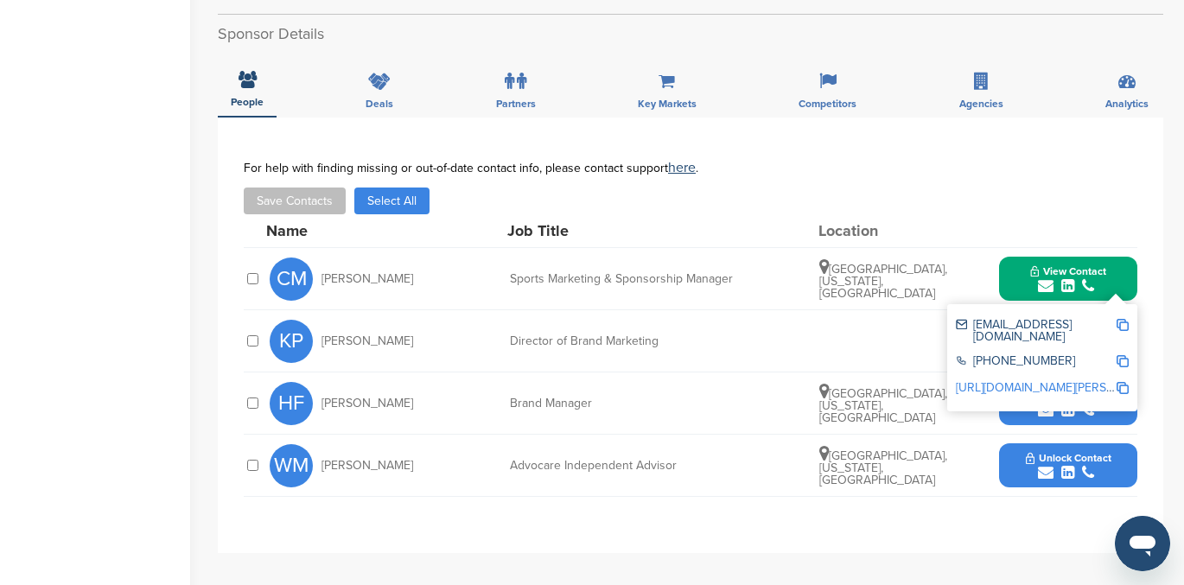
click at [1035, 380] on link "[URL][DOMAIN_NAME][PERSON_NAME]" at bounding box center [1061, 387] width 211 height 15
click at [1023, 202] on div "Save Contacts Select All" at bounding box center [691, 201] width 894 height 27
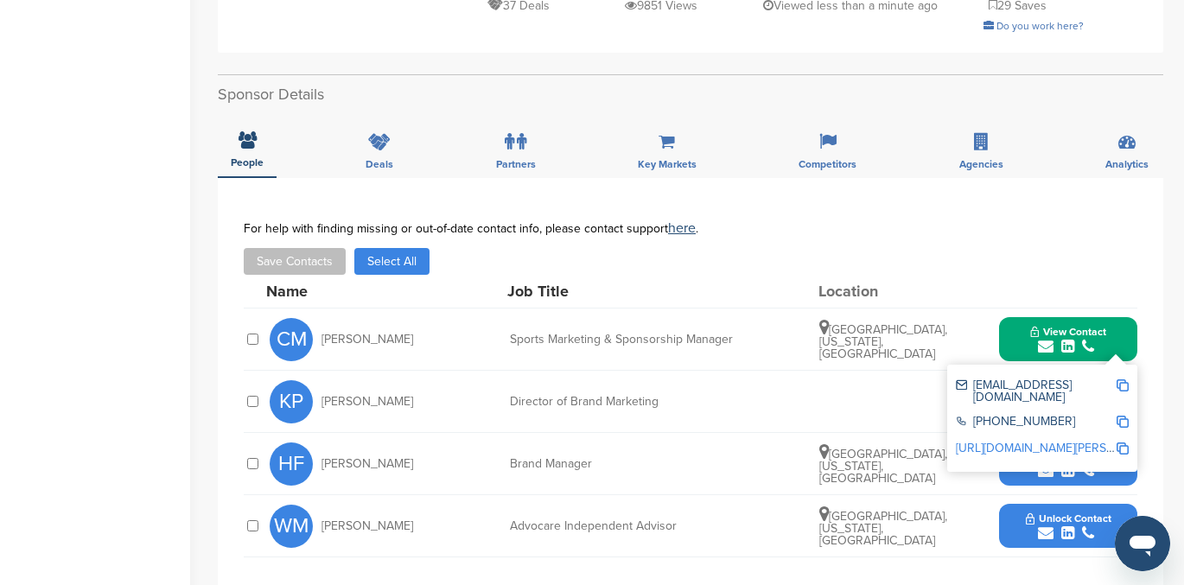
scroll to position [481, 0]
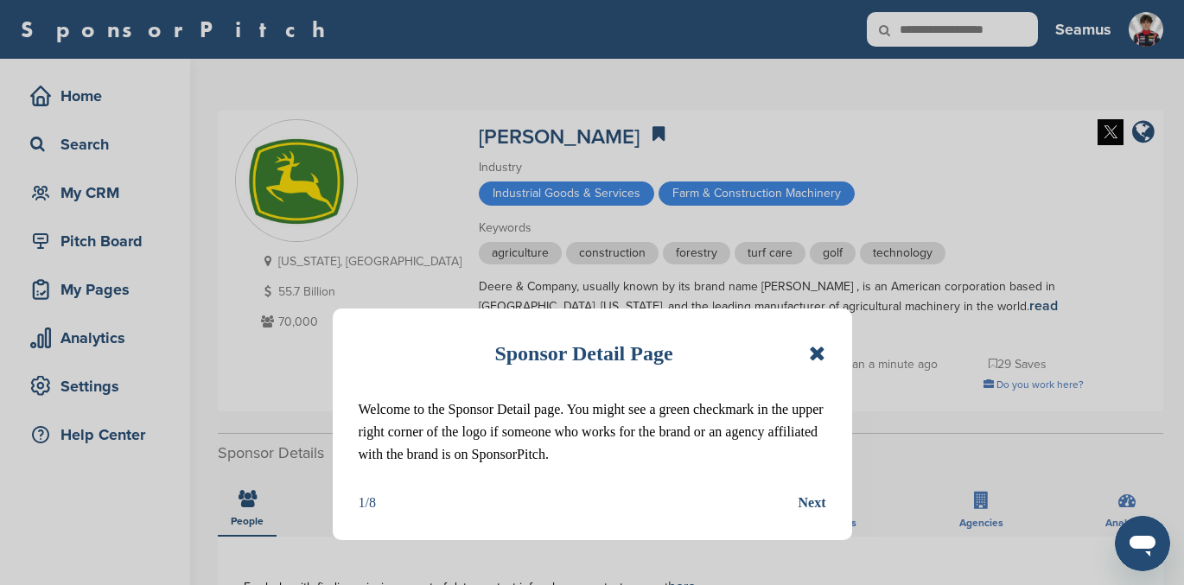
click at [814, 347] on icon at bounding box center [817, 353] width 16 height 21
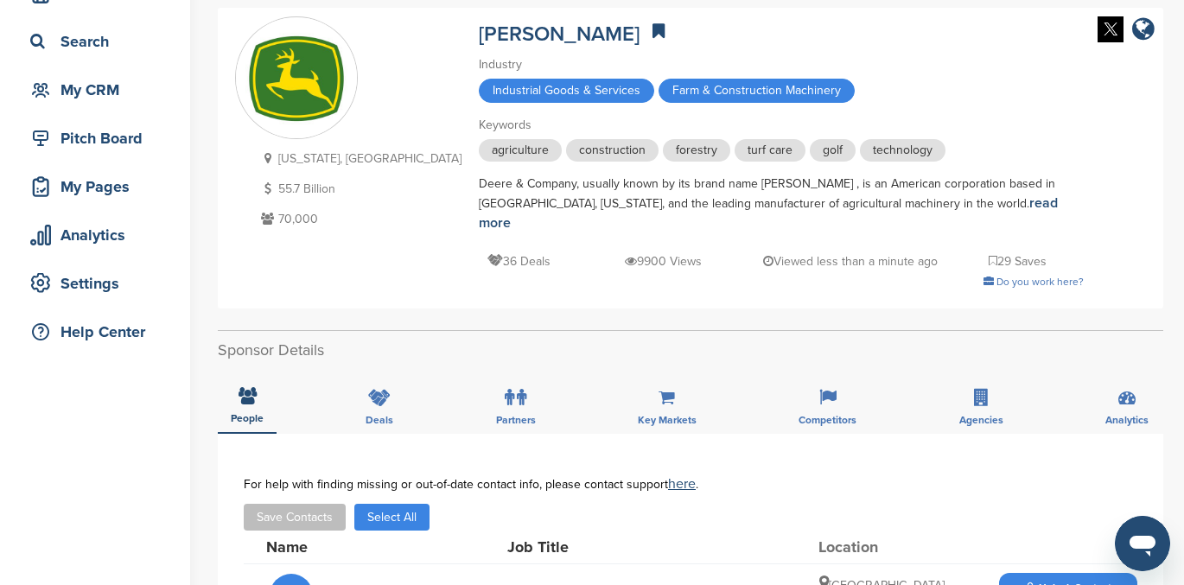
scroll to position [100, 0]
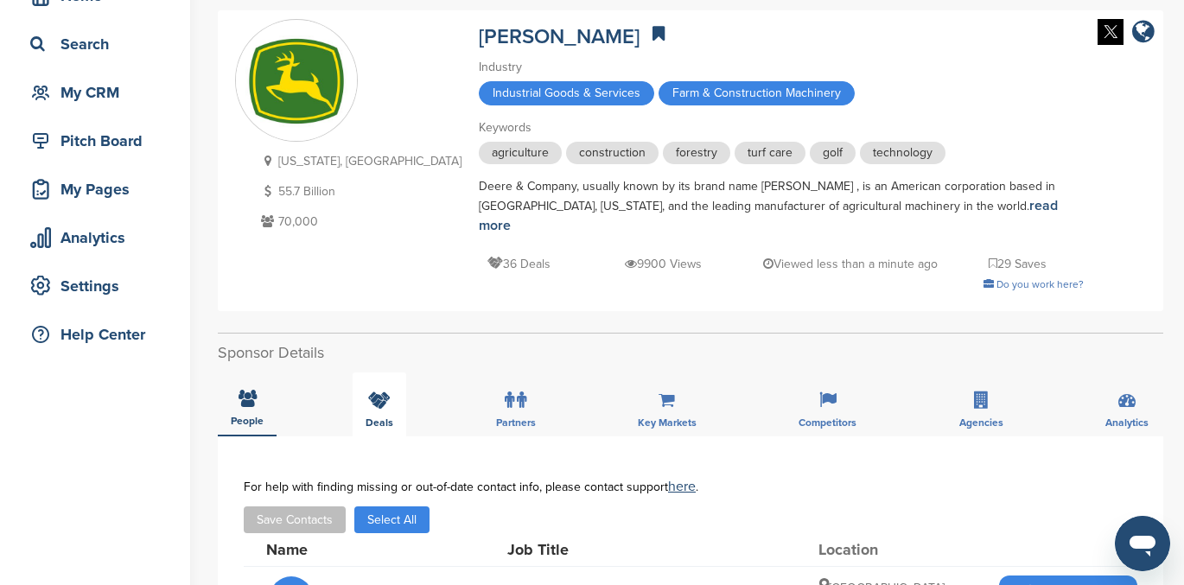
click at [379, 392] on icon at bounding box center [379, 400] width 22 height 17
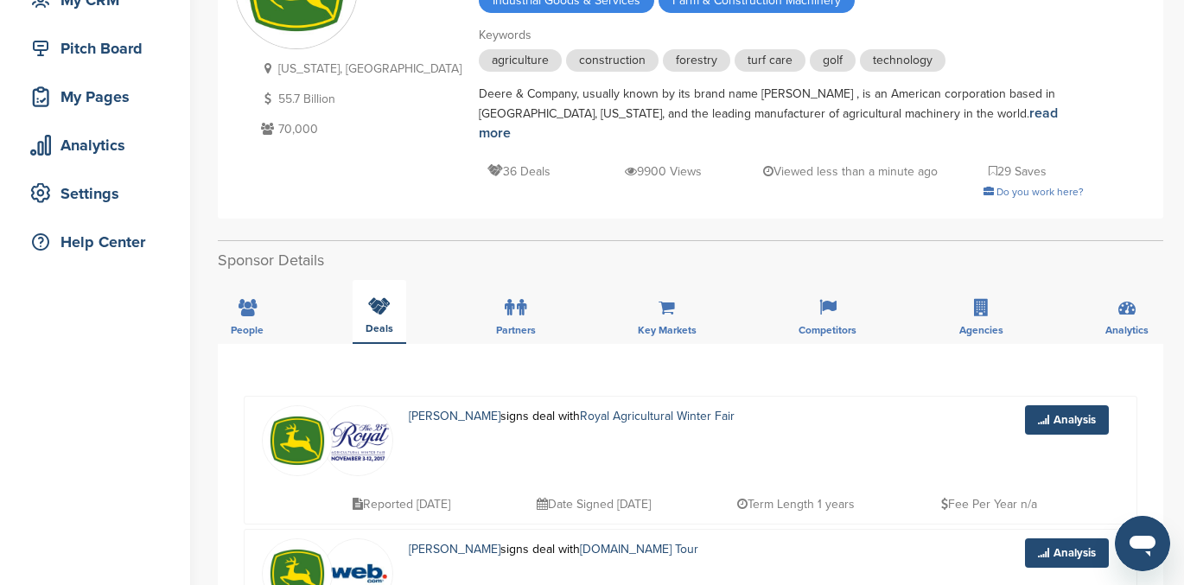
scroll to position [0, 0]
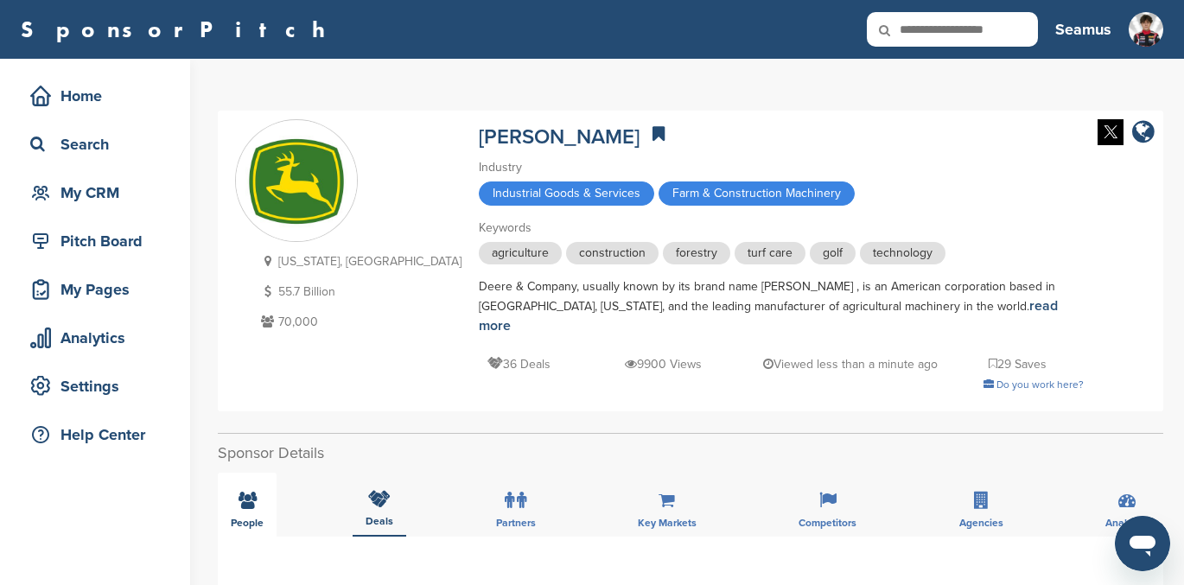
click at [246, 492] on icon at bounding box center [248, 500] width 18 height 17
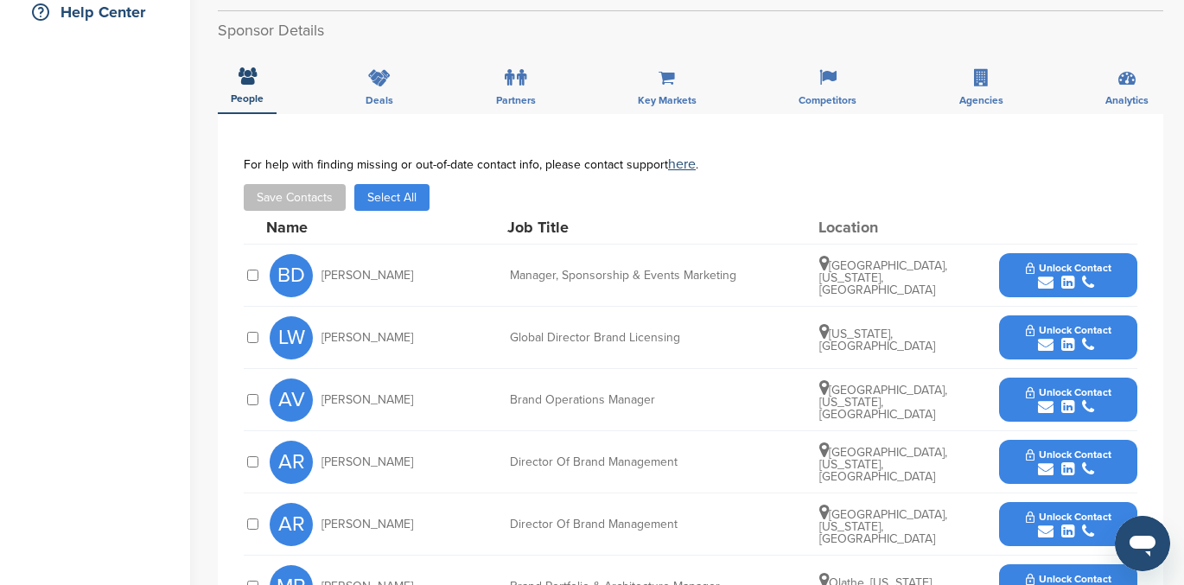
scroll to position [424, 0]
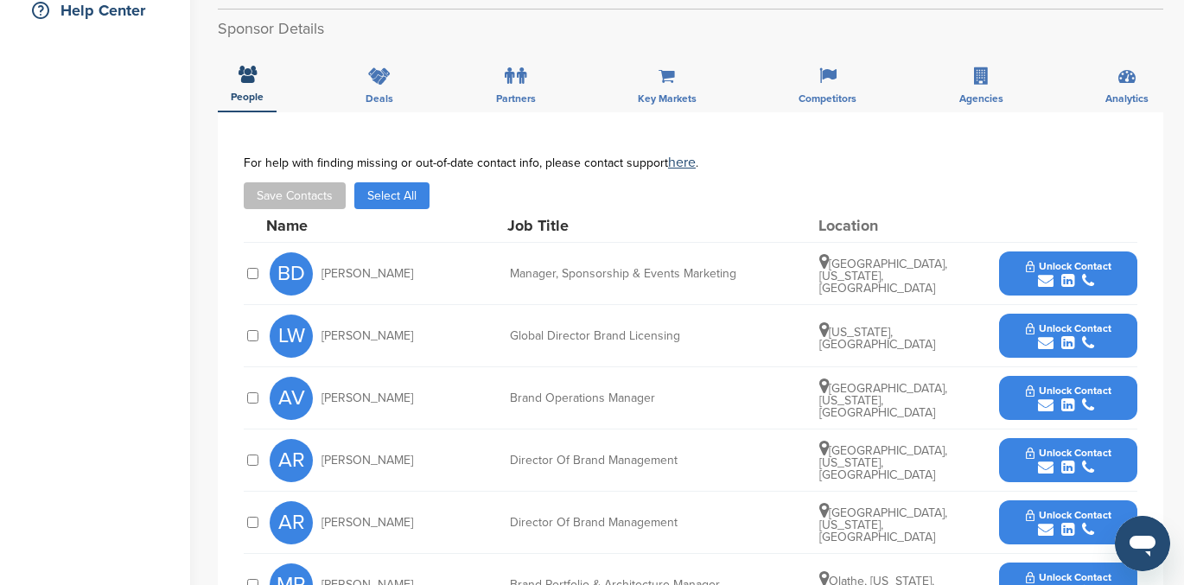
click at [1076, 260] on span "Unlock Contact" at bounding box center [1069, 266] width 86 height 12
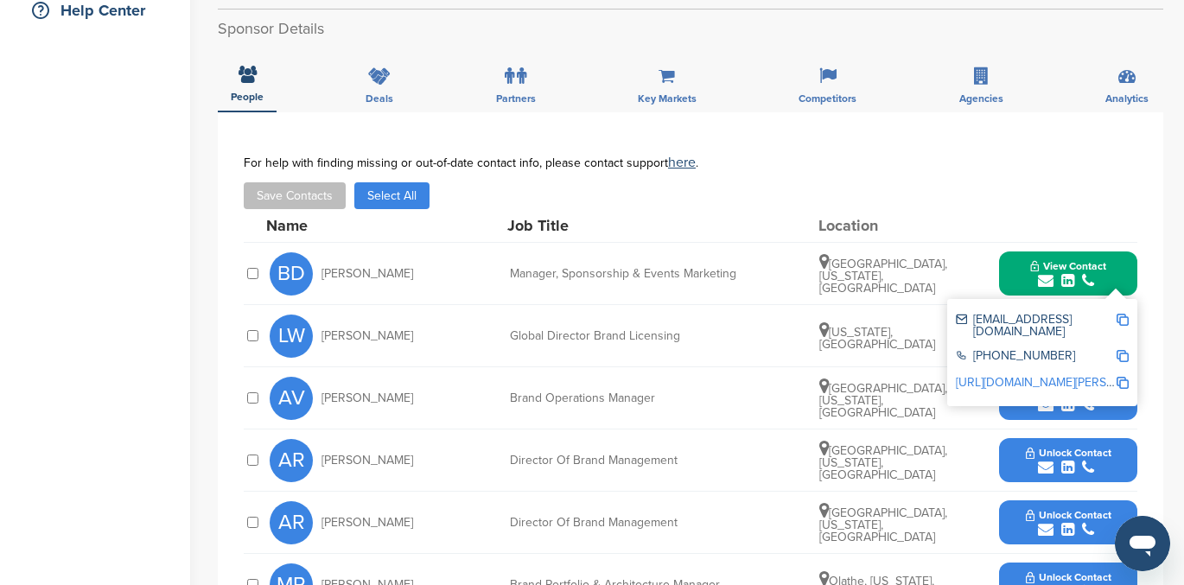
click at [1028, 375] on link "http://www.linkedin.com/in/bridget-dusing-1b566669" at bounding box center [1061, 382] width 211 height 15
